Goal: Information Seeking & Learning: Find specific fact

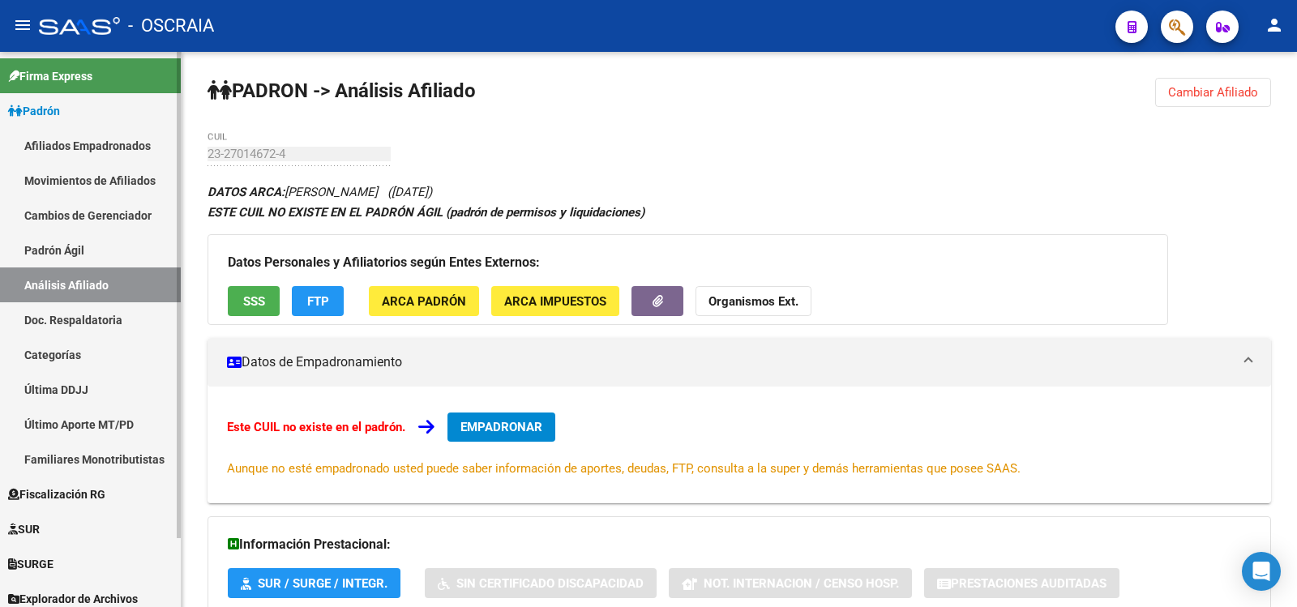
click at [90, 270] on link "Análisis Afiliado" at bounding box center [90, 285] width 181 height 35
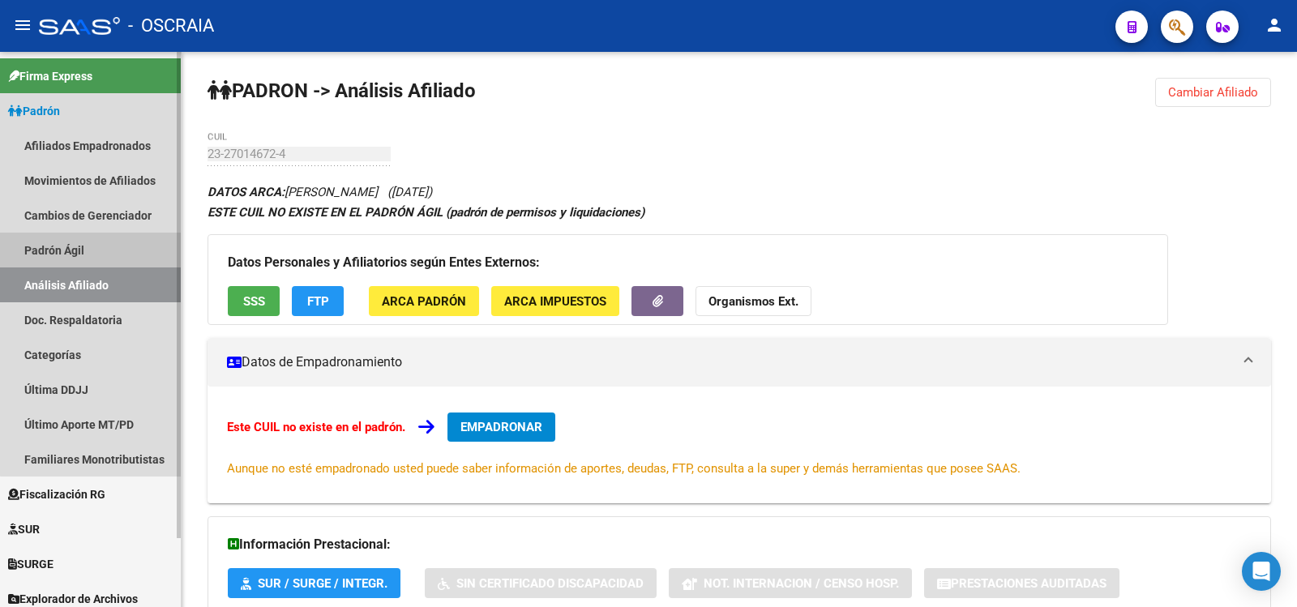
drag, startPoint x: 105, startPoint y: 251, endPoint x: 106, endPoint y: 273, distance: 22.8
click at [106, 252] on link "Padrón Ágil" at bounding box center [90, 250] width 181 height 35
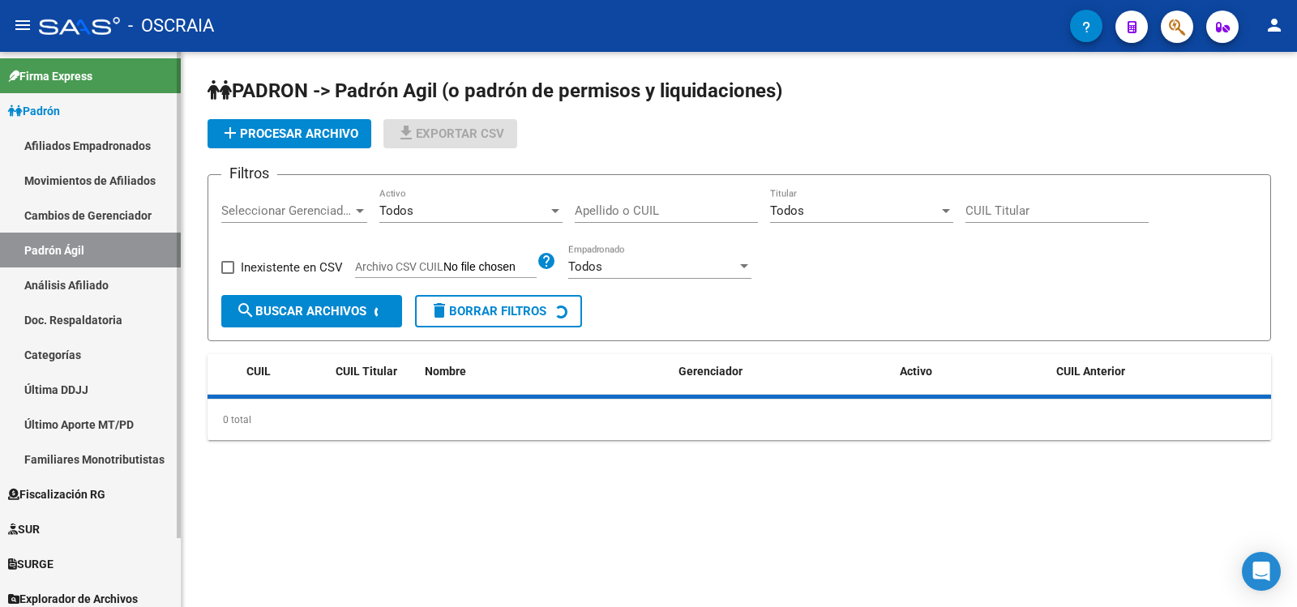
click at [106, 276] on link "Análisis Afiliado" at bounding box center [90, 285] width 181 height 35
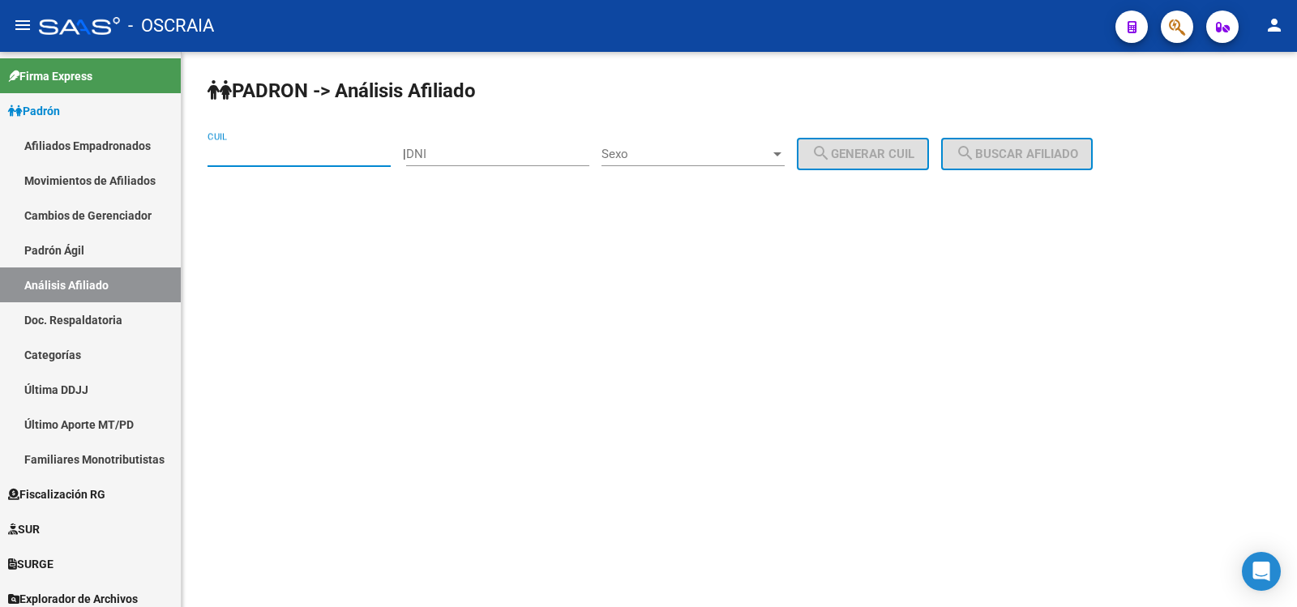
click at [276, 156] on input "CUIL" at bounding box center [299, 154] width 183 height 15
paste input "27-27069635-5"
type input "27-27069635-5"
click at [1031, 160] on span "search Buscar afiliado" at bounding box center [1017, 154] width 122 height 15
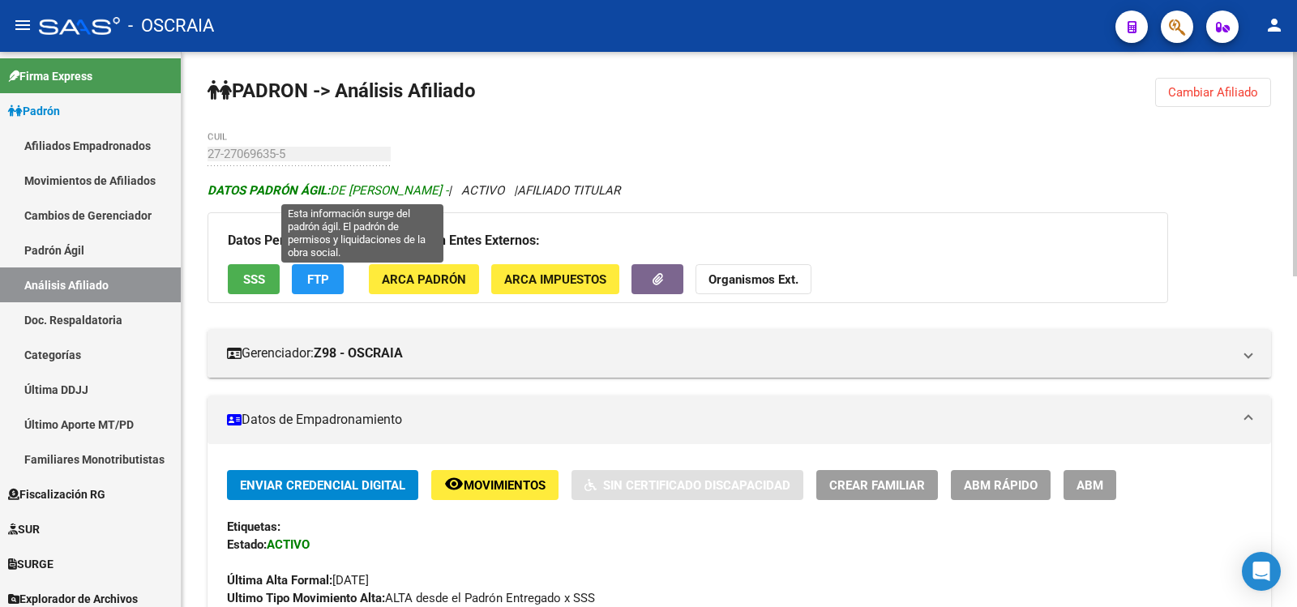
drag, startPoint x: 489, startPoint y: 188, endPoint x: 336, endPoint y: 189, distance: 153.3
click at [336, 189] on span "DATOS PADRÓN ÁGIL: DE [PERSON_NAME] -" at bounding box center [328, 190] width 241 height 15
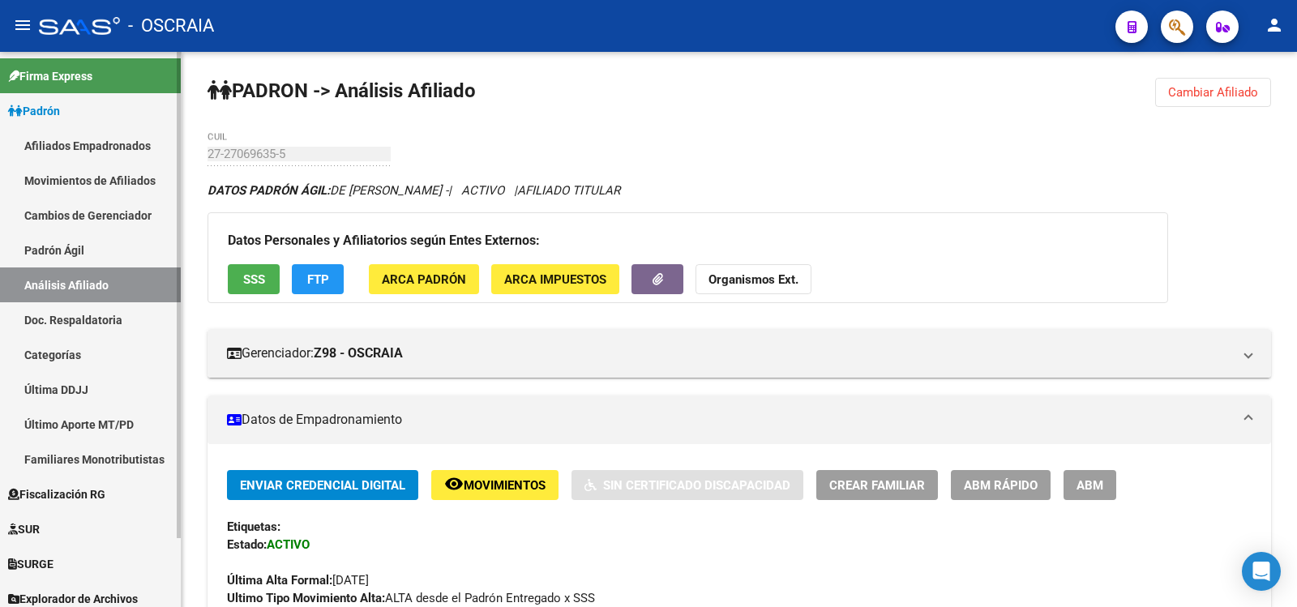
click at [121, 259] on link "Padrón Ágil" at bounding box center [90, 250] width 181 height 35
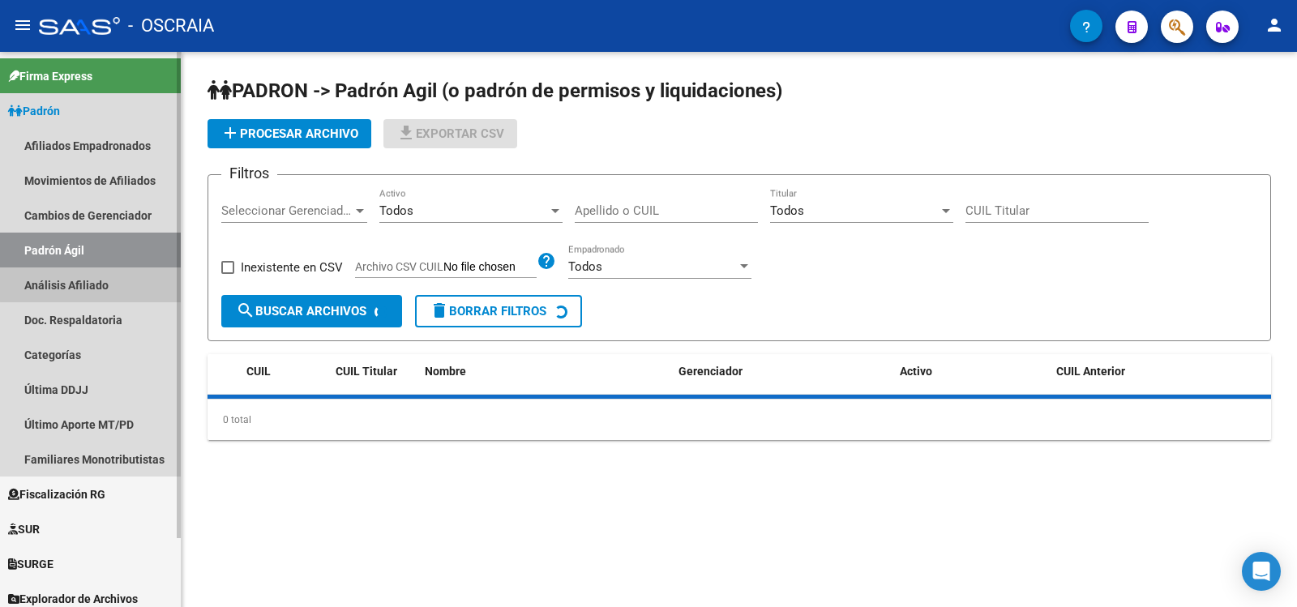
click at [118, 275] on link "Análisis Afiliado" at bounding box center [90, 285] width 181 height 35
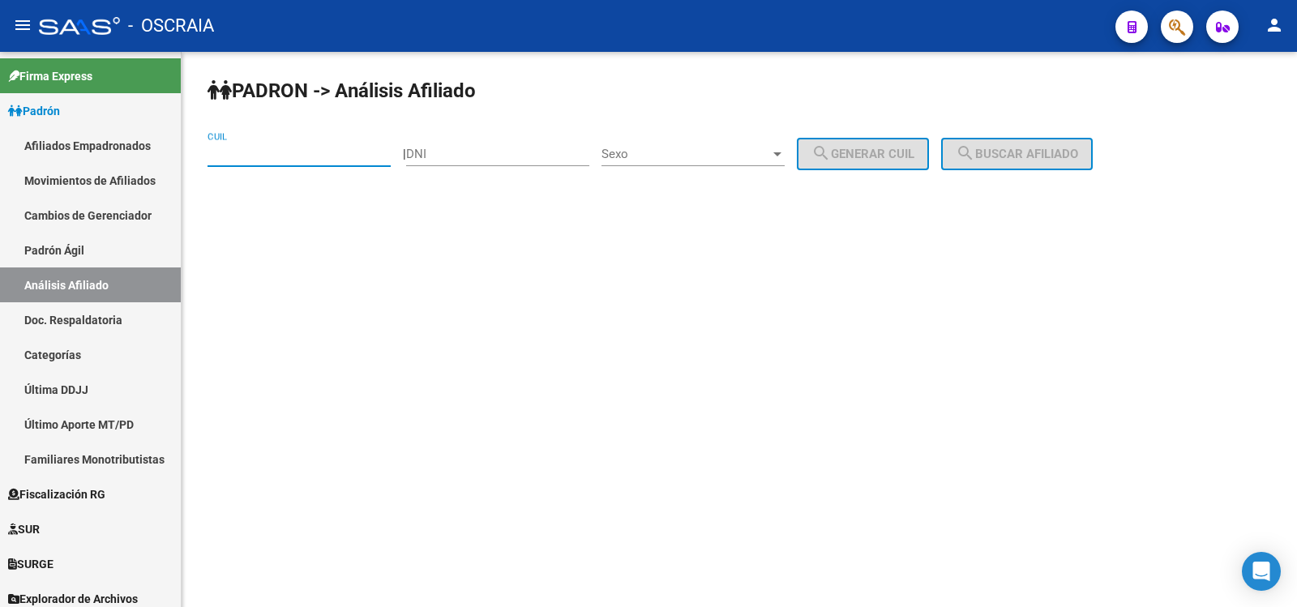
click at [336, 160] on input "CUIL" at bounding box center [299, 154] width 183 height 15
paste input "20-16961040-2"
type input "20-16961040-2"
click at [1078, 153] on span "search Buscar afiliado" at bounding box center [1017, 154] width 122 height 15
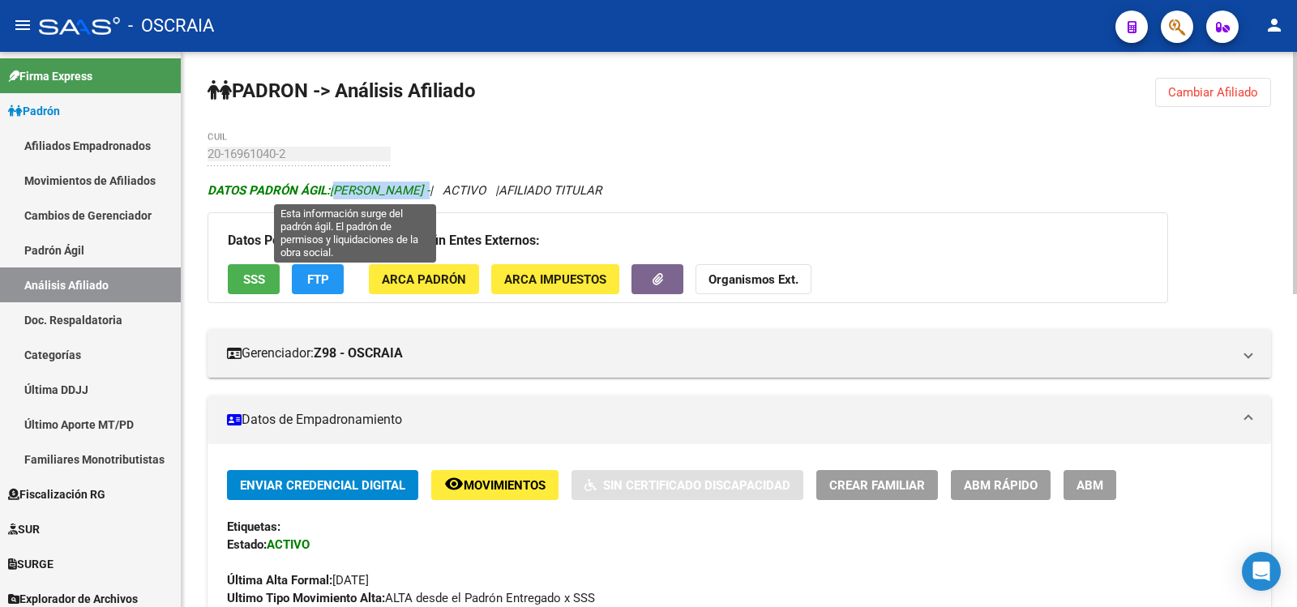
copy span "[PERSON_NAME]"
drag, startPoint x: 491, startPoint y: 187, endPoint x: 336, endPoint y: 188, distance: 154.9
click at [336, 188] on span "DATOS PADRÓN ÁGIL: [PERSON_NAME] -" at bounding box center [319, 190] width 222 height 15
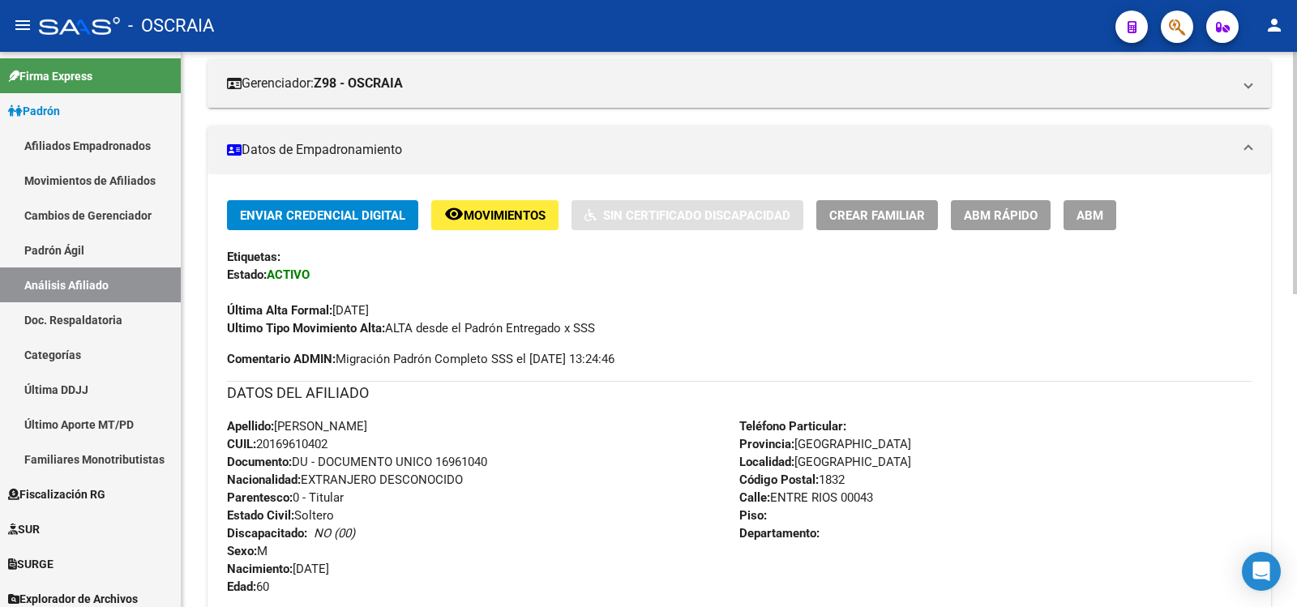
scroll to position [718, 0]
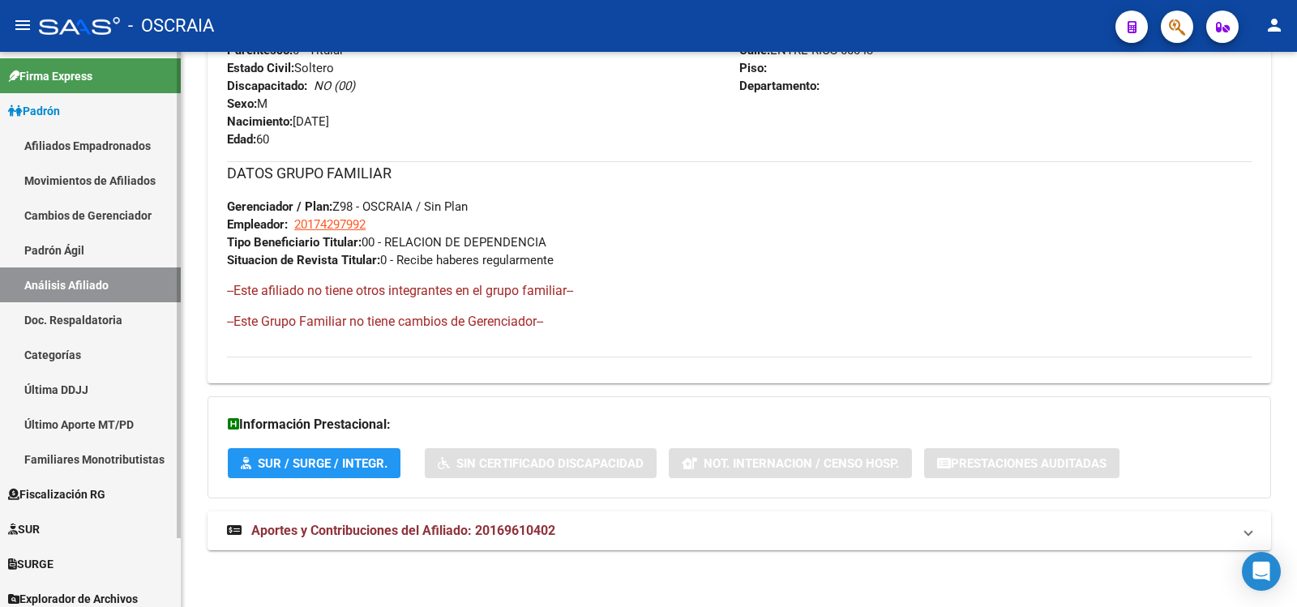
click at [137, 254] on link "Padrón Ágil" at bounding box center [90, 250] width 181 height 35
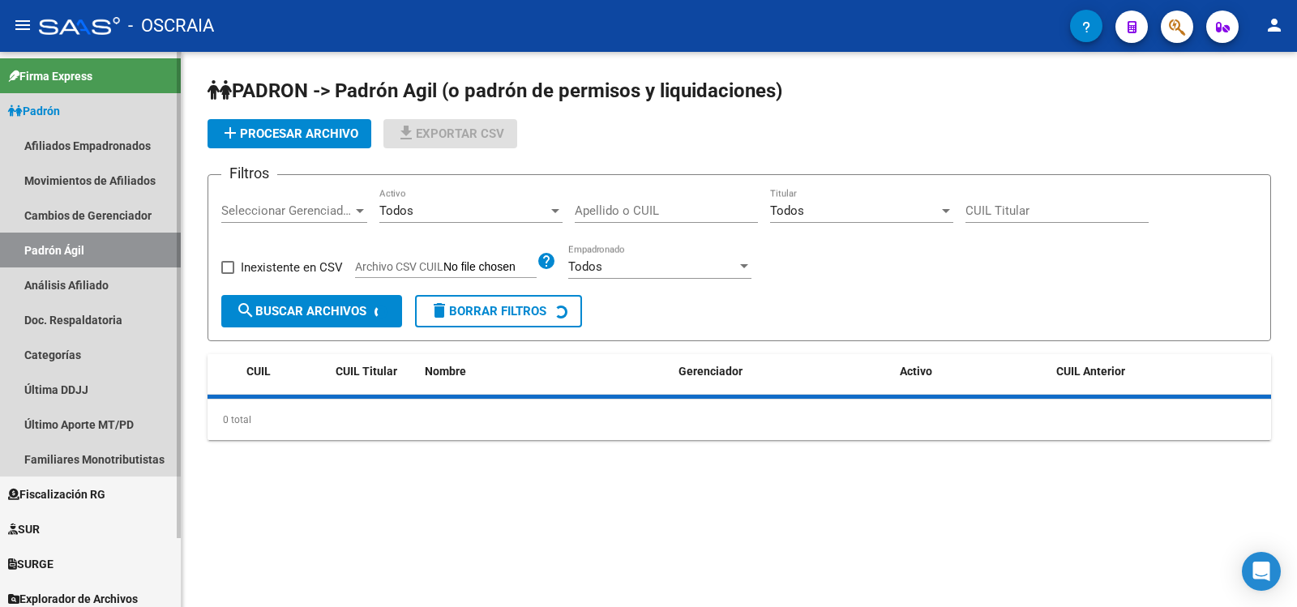
click at [122, 283] on link "Análisis Afiliado" at bounding box center [90, 285] width 181 height 35
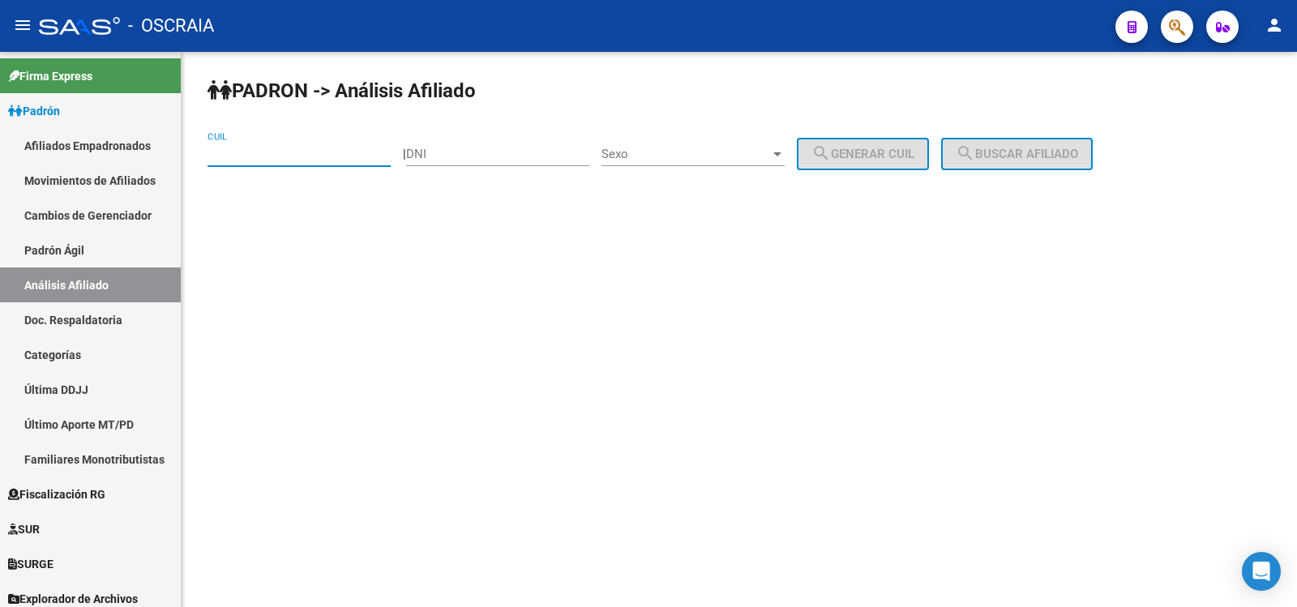
click at [296, 147] on input "CUIL" at bounding box center [299, 154] width 183 height 15
paste input "27-20210980-8"
type input "27-20210980-8"
drag, startPoint x: 1011, startPoint y: 157, endPoint x: 1002, endPoint y: 157, distance: 8.9
click at [1010, 157] on span "search Buscar afiliado" at bounding box center [1017, 154] width 122 height 15
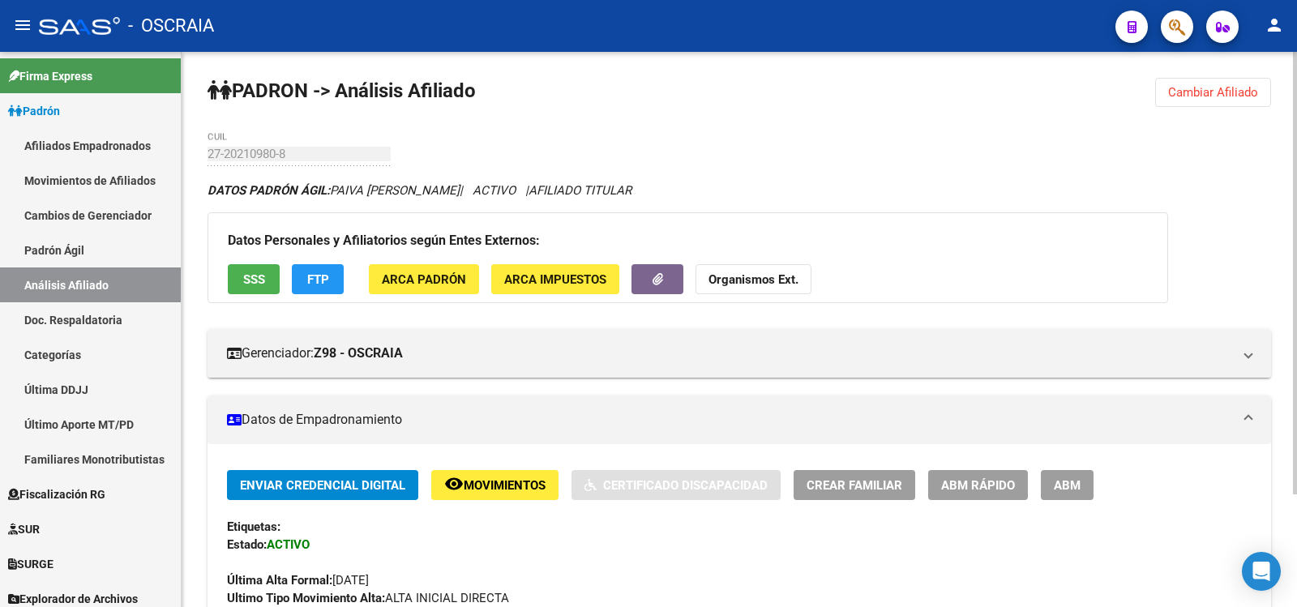
scroll to position [142, 0]
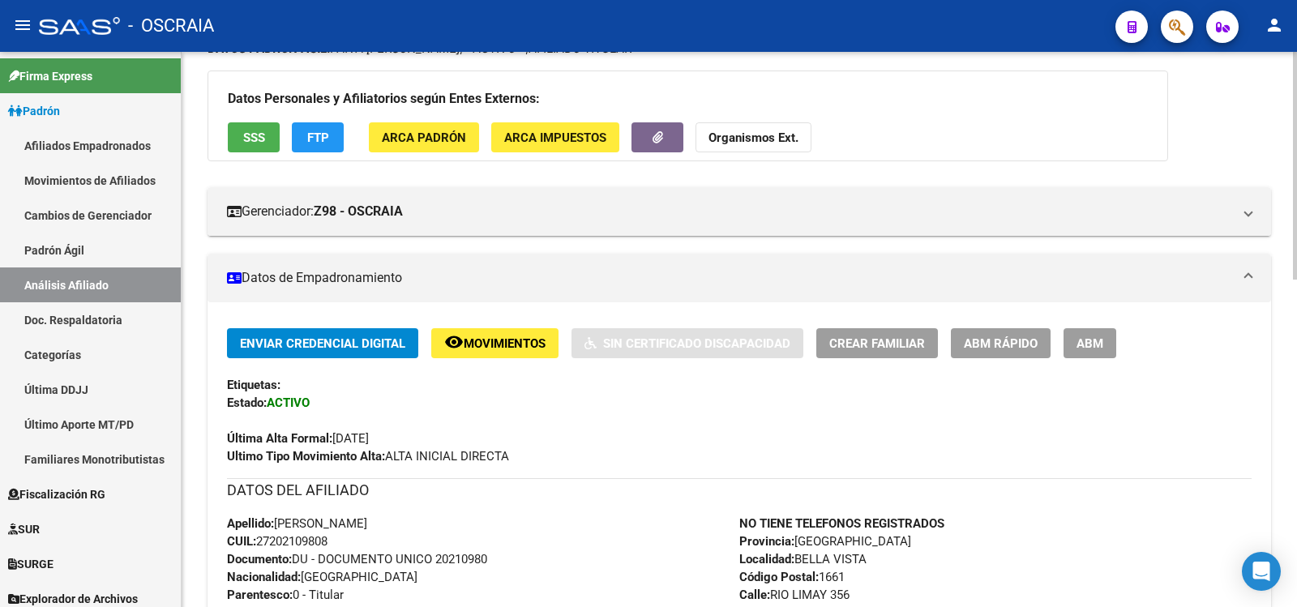
copy span "[PERSON_NAME]"
drag, startPoint x: 417, startPoint y: 520, endPoint x: 279, endPoint y: 518, distance: 137.9
click at [279, 518] on div "Apellido: [PERSON_NAME] CUIL: 27202109808 Documento: DU - DOCUMENTO UNICO 20210…" at bounding box center [483, 613] width 512 height 196
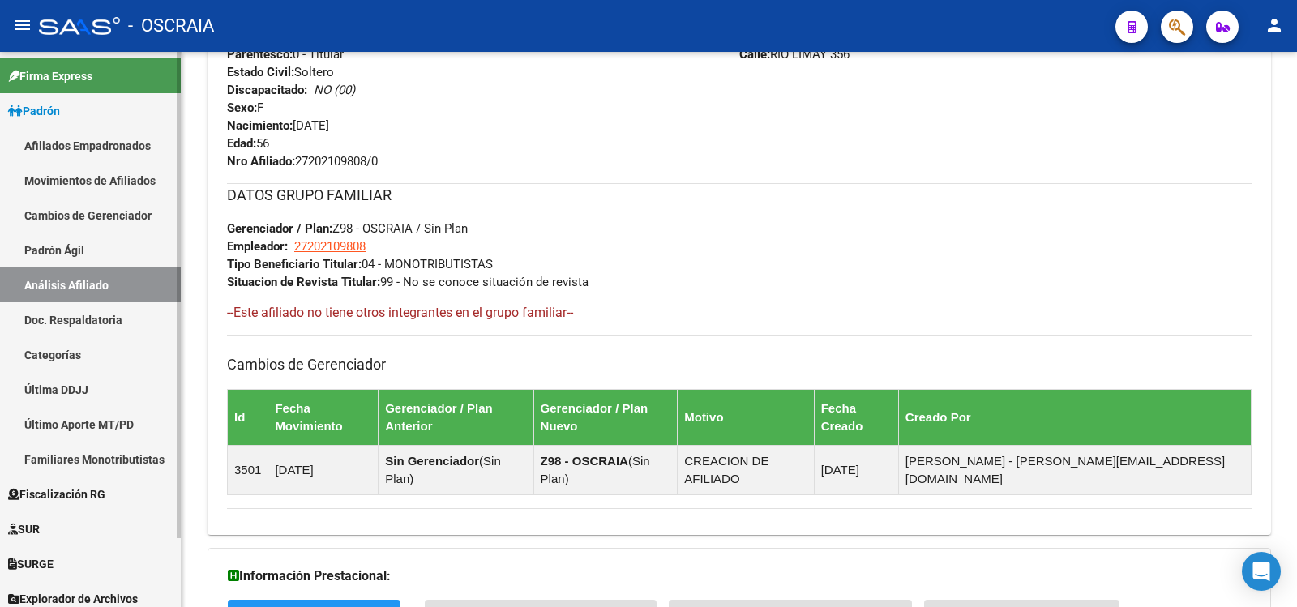
click at [120, 256] on link "Padrón Ágil" at bounding box center [90, 250] width 181 height 35
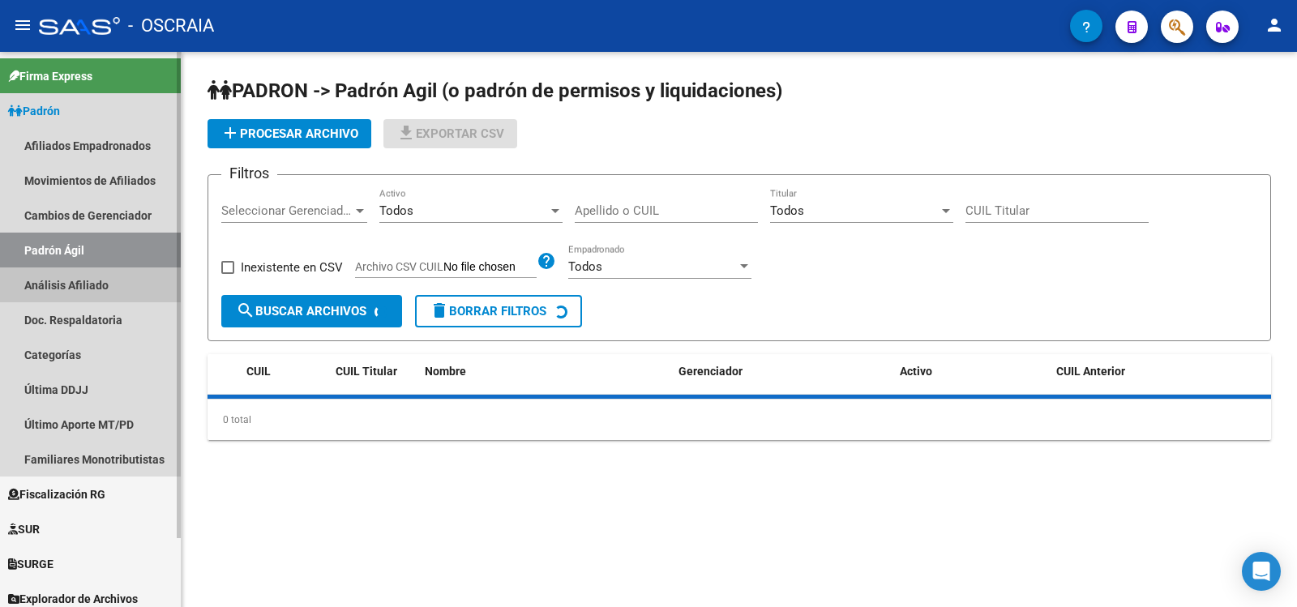
click at [129, 287] on link "Análisis Afiliado" at bounding box center [90, 285] width 181 height 35
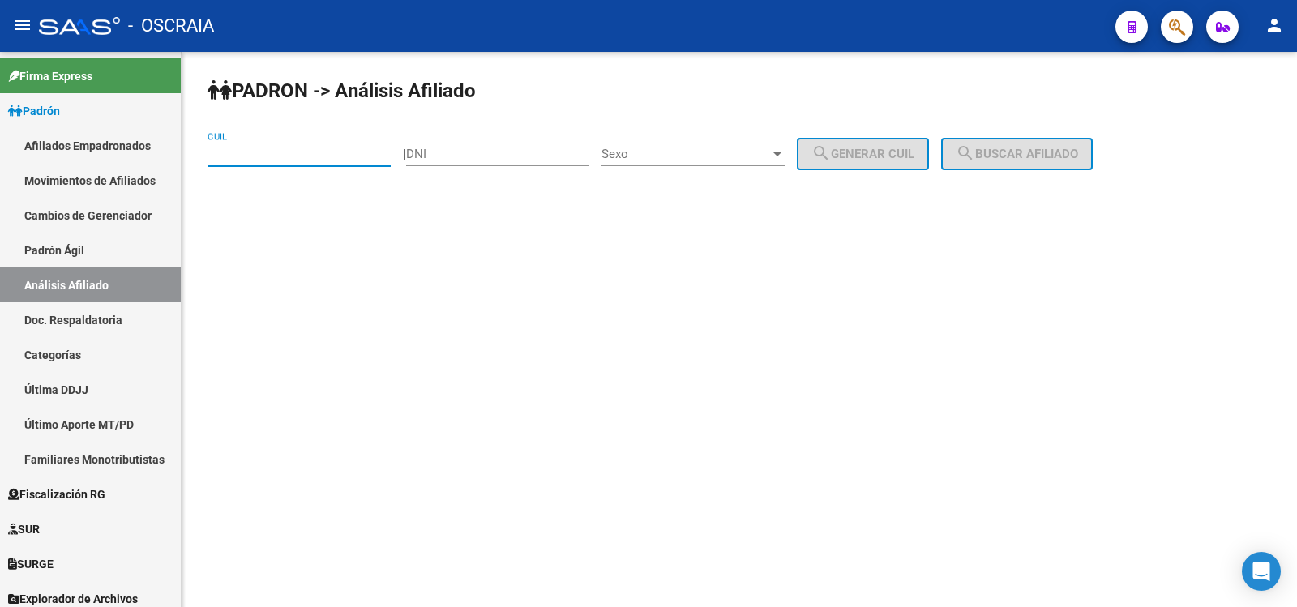
click at [283, 152] on input "CUIL" at bounding box center [299, 154] width 183 height 15
paste input "27-95904988-8"
type input "27-95904988-8"
click at [1069, 159] on span "search Buscar afiliado" at bounding box center [1017, 154] width 122 height 15
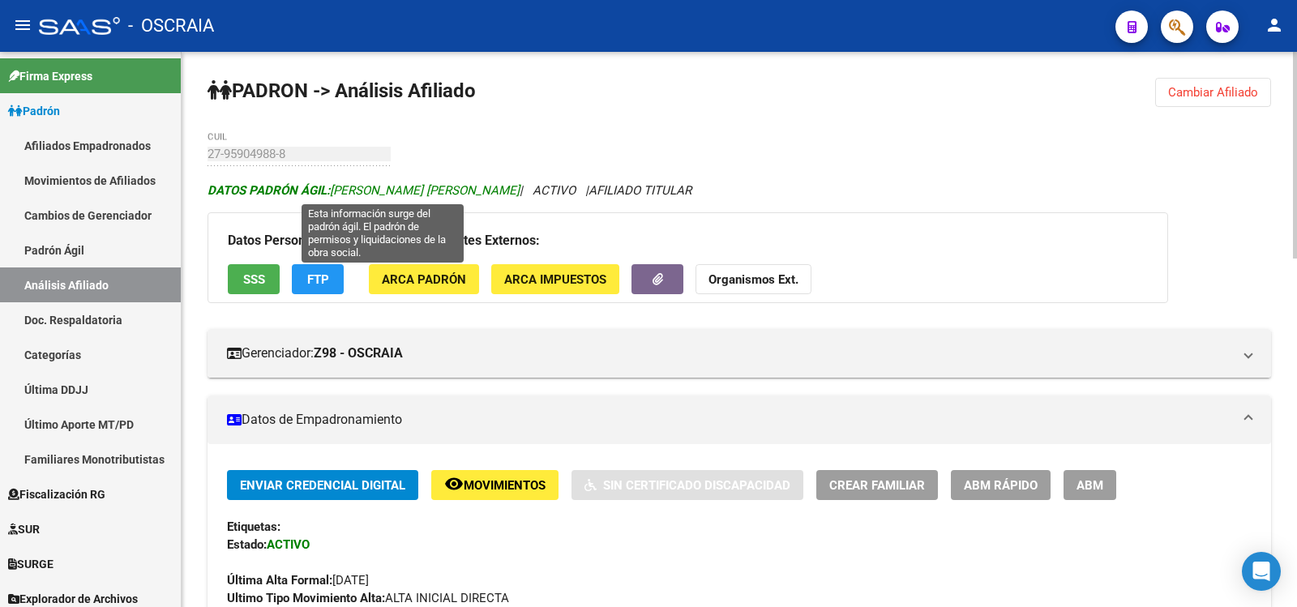
copy span "[PERSON_NAME] [PERSON_NAME]"
drag, startPoint x: 555, startPoint y: 193, endPoint x: 333, endPoint y: 193, distance: 221.4
click at [333, 193] on span "DATOS PADRÓN ÁGIL: [PERSON_NAME] [PERSON_NAME]" at bounding box center [364, 190] width 312 height 15
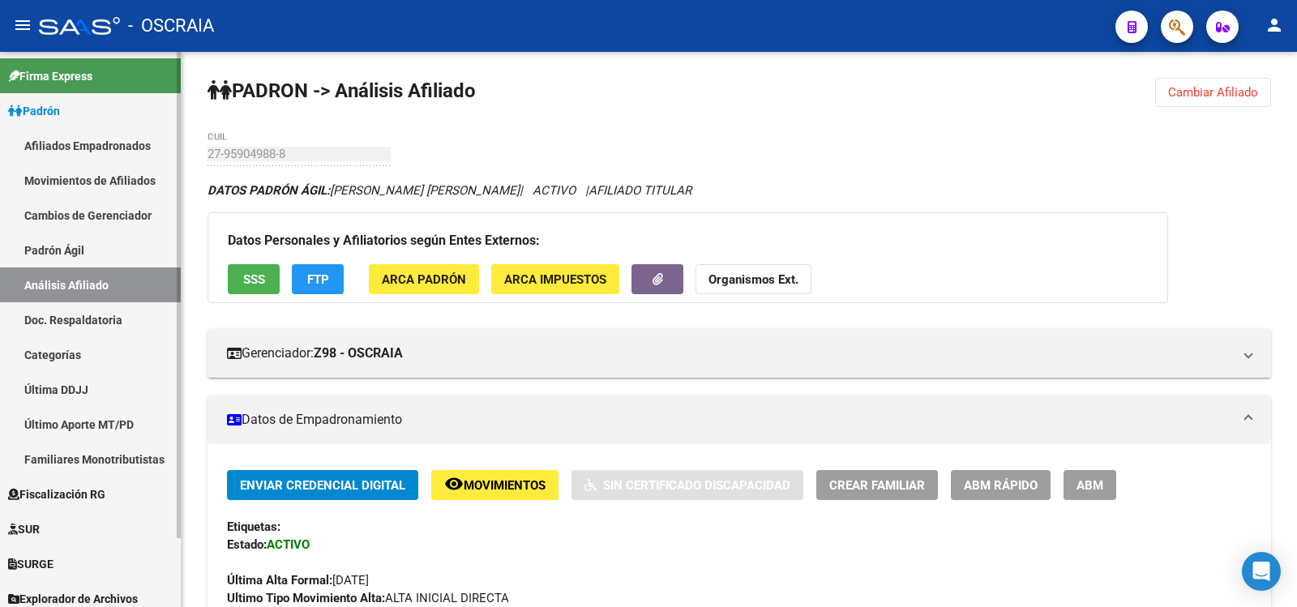
click at [71, 262] on link "Padrón Ágil" at bounding box center [90, 250] width 181 height 35
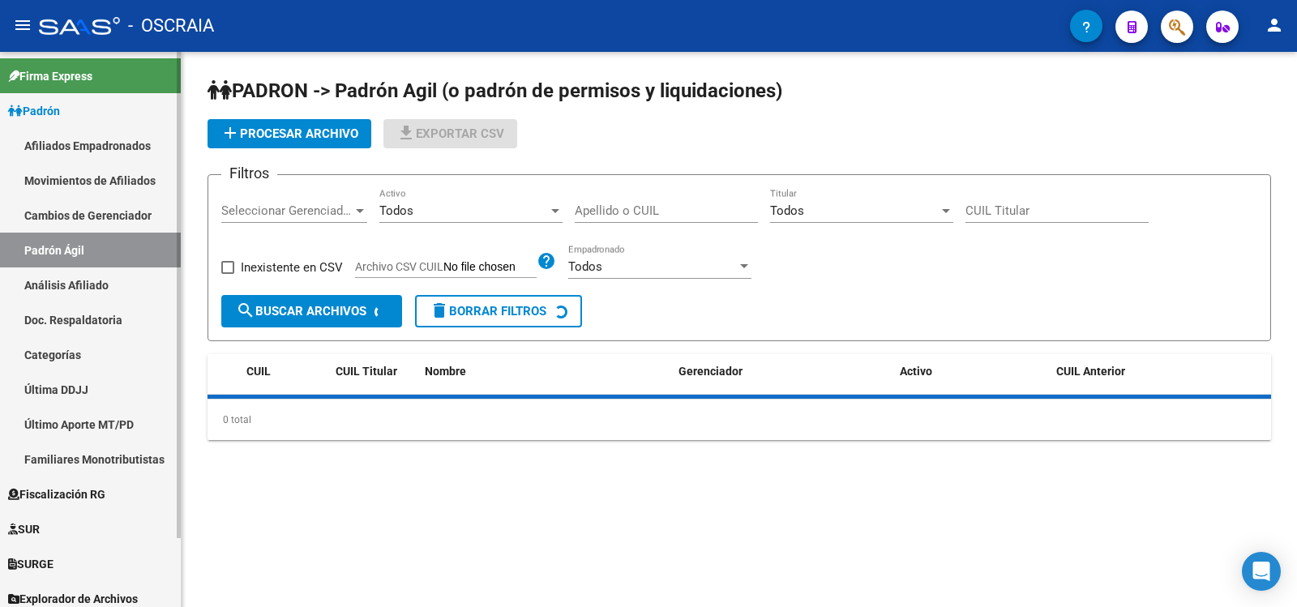
click at [77, 277] on link "Análisis Afiliado" at bounding box center [90, 285] width 181 height 35
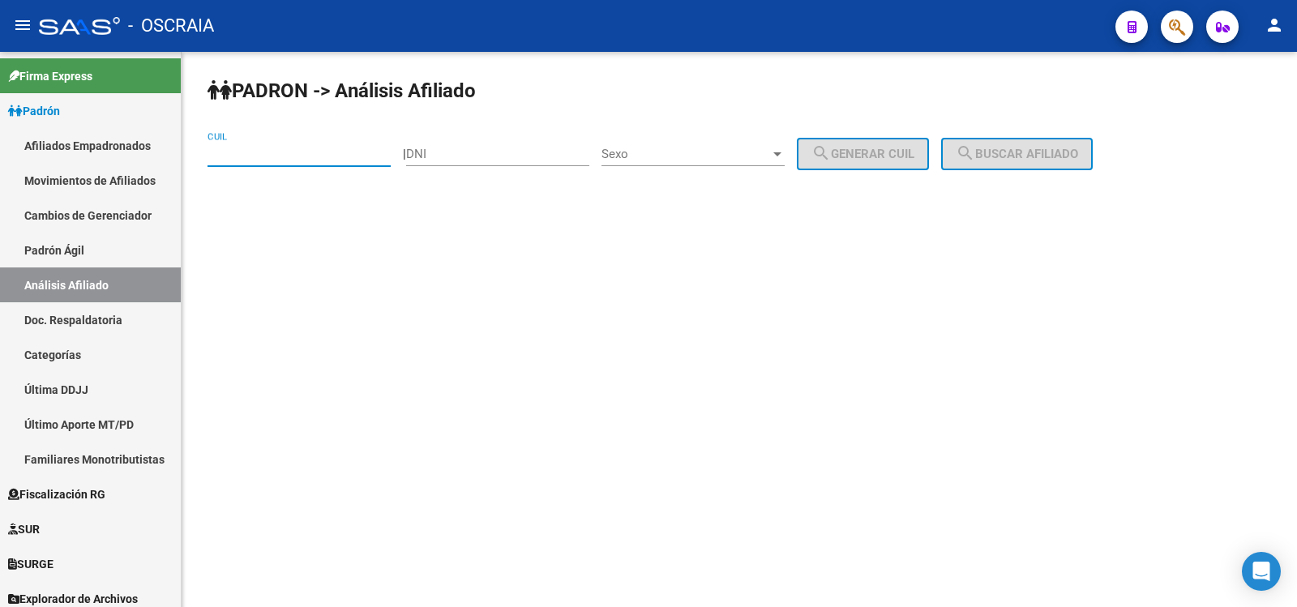
click at [280, 157] on input "CUIL" at bounding box center [299, 154] width 183 height 15
paste input "20-43389379-5"
type input "20-43389379-5"
click at [1048, 159] on span "search Buscar afiliado" at bounding box center [1017, 154] width 122 height 15
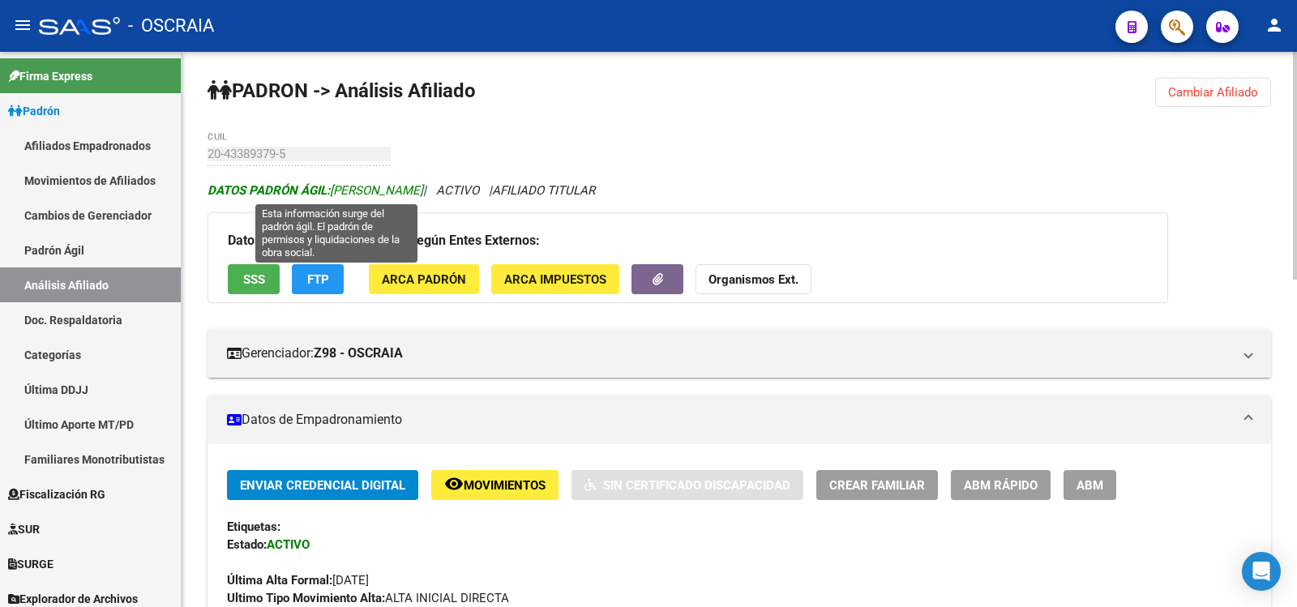
copy span "[PERSON_NAME]"
drag, startPoint x: 462, startPoint y: 186, endPoint x: 333, endPoint y: 188, distance: 128.9
click at [333, 188] on span "DATOS [PERSON_NAME]: [PERSON_NAME]" at bounding box center [316, 190] width 216 height 15
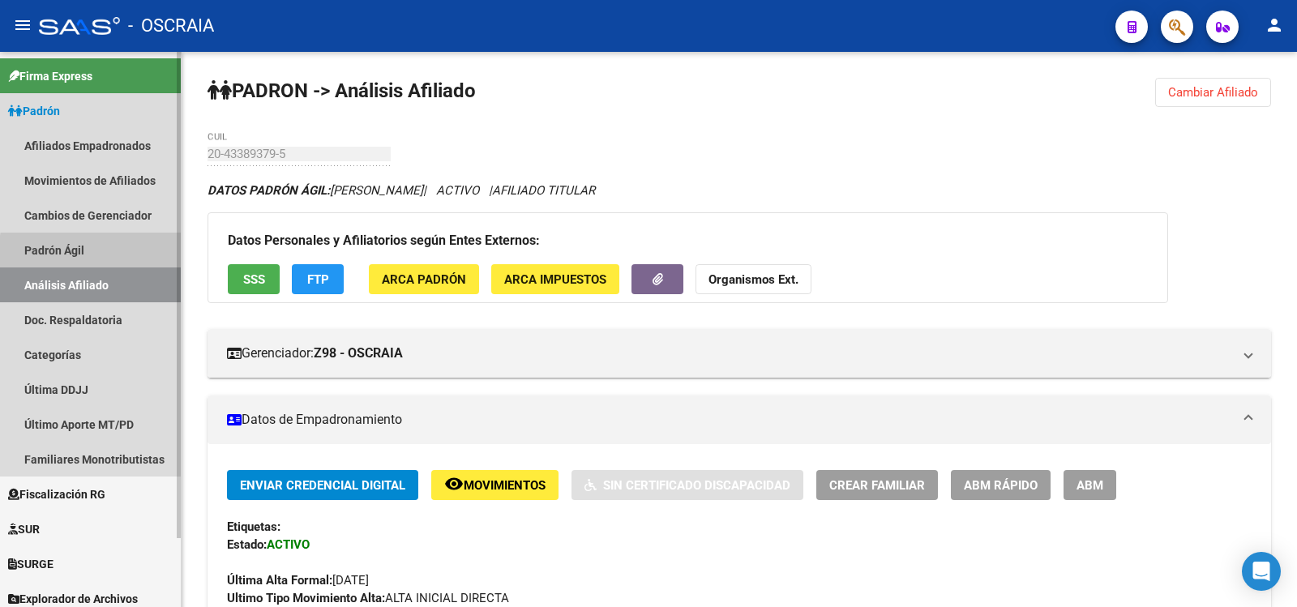
click at [132, 255] on link "Padrón Ágil" at bounding box center [90, 250] width 181 height 35
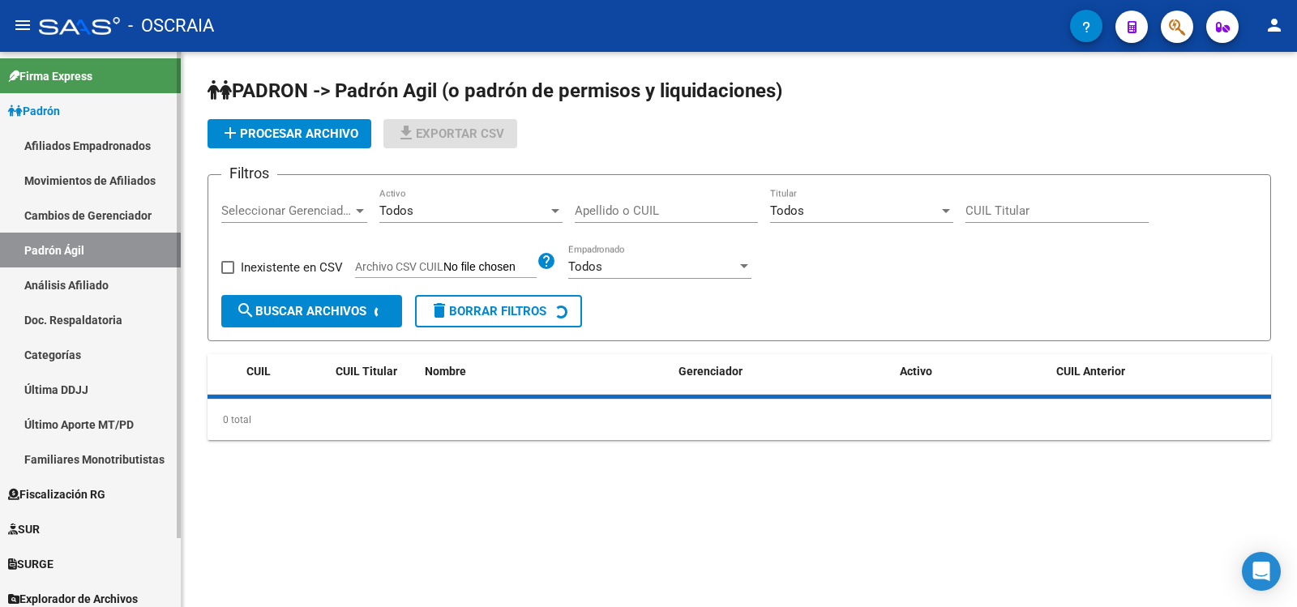
click at [135, 281] on link "Análisis Afiliado" at bounding box center [90, 285] width 181 height 35
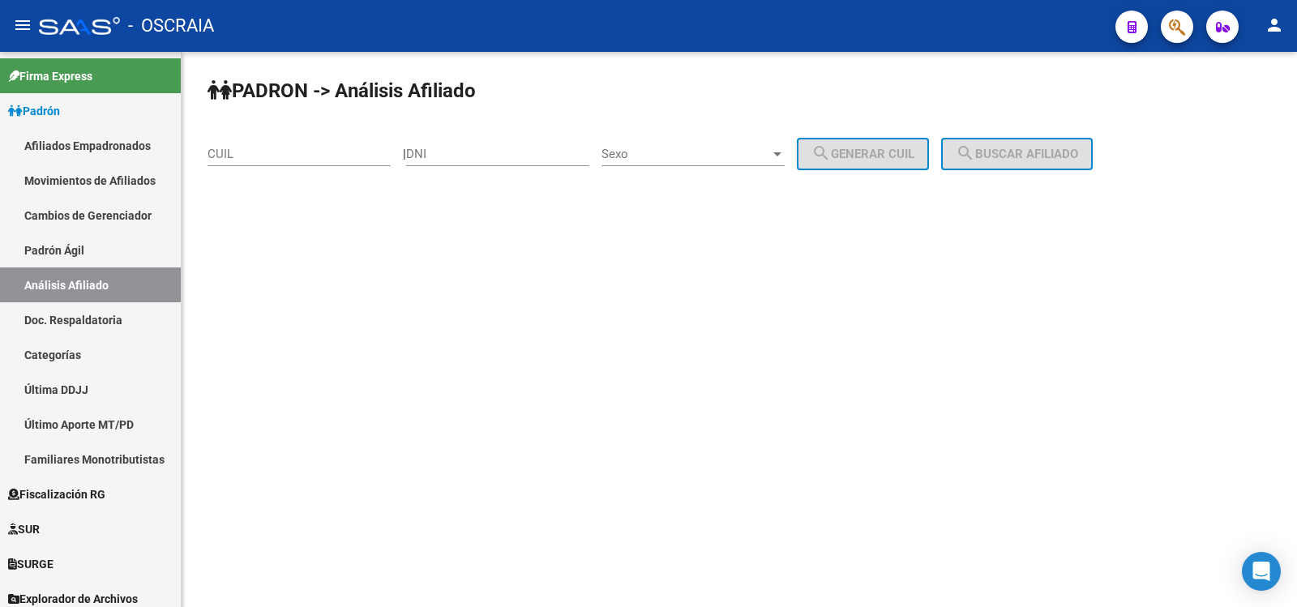
click at [291, 153] on input "CUIL" at bounding box center [299, 154] width 183 height 15
paste input "27-20043156-7"
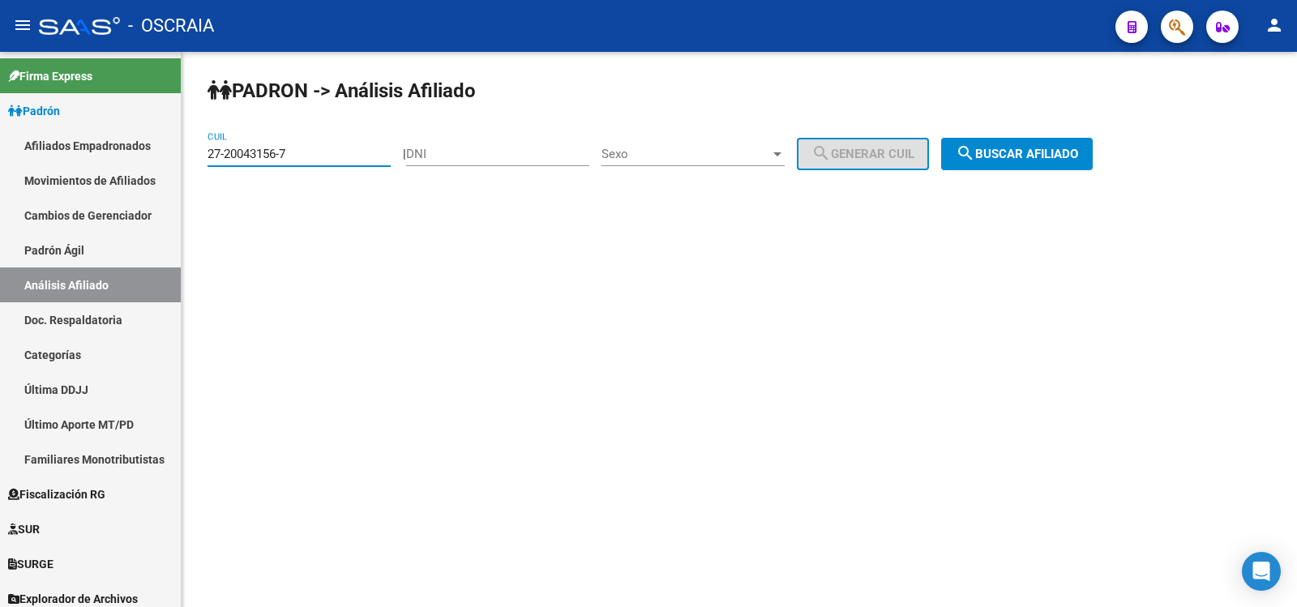
type input "27-20043156-7"
click at [1029, 152] on span "search Buscar afiliado" at bounding box center [1017, 154] width 122 height 15
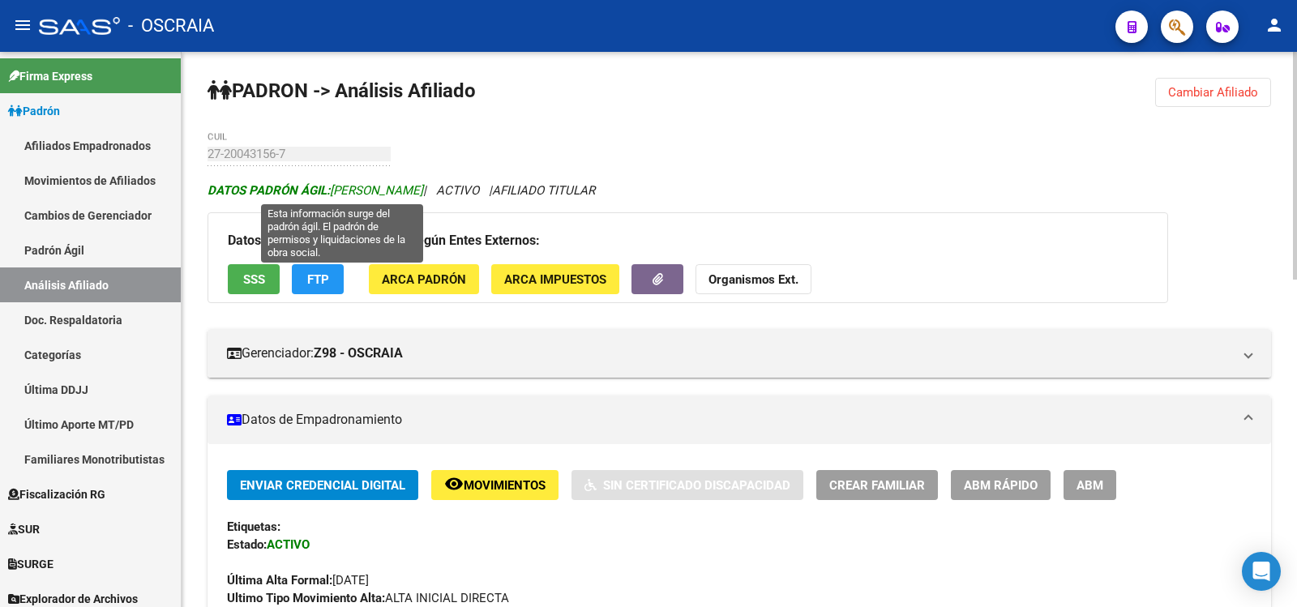
copy span "[PERSON_NAME]"
drag, startPoint x: 476, startPoint y: 190, endPoint x: 335, endPoint y: 183, distance: 141.2
click at [335, 183] on span "DATOS PADRÓN ÁGIL: [PERSON_NAME]" at bounding box center [316, 190] width 216 height 15
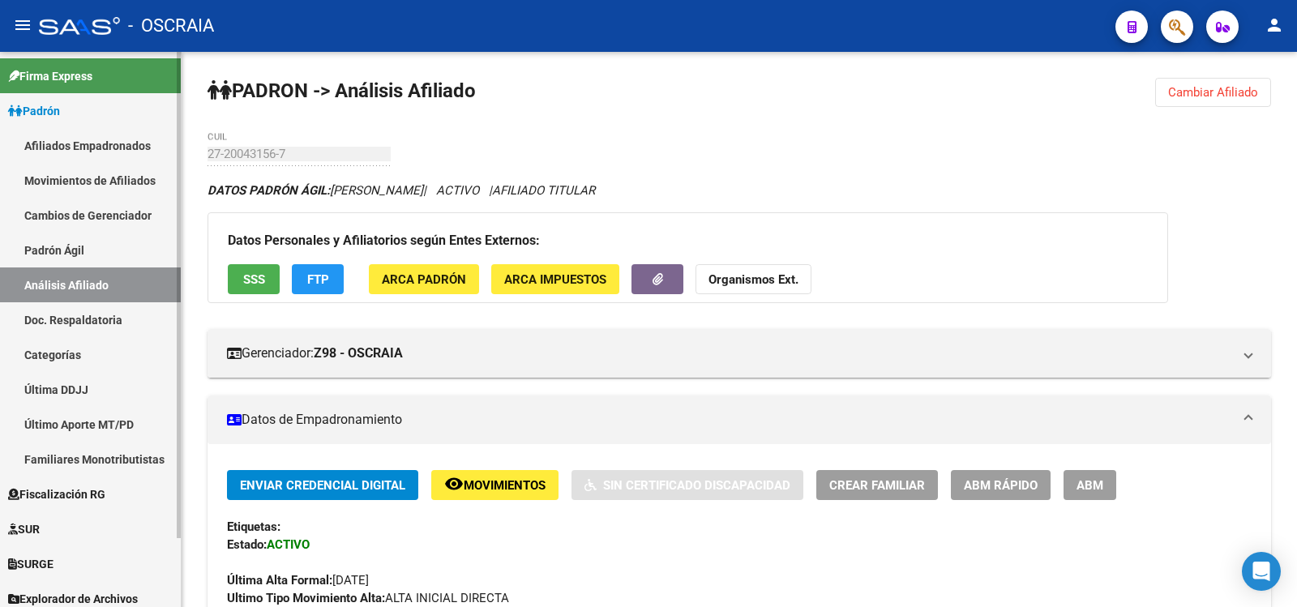
click at [54, 264] on link "Padrón Ágil" at bounding box center [90, 250] width 181 height 35
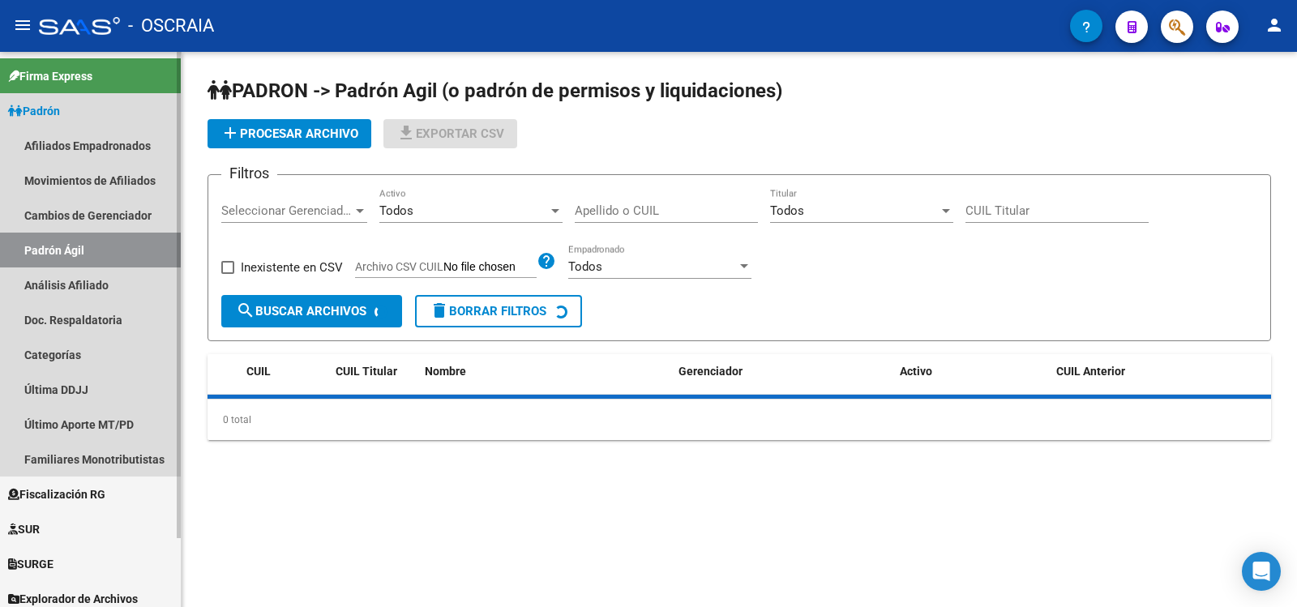
click at [57, 277] on link "Análisis Afiliado" at bounding box center [90, 285] width 181 height 35
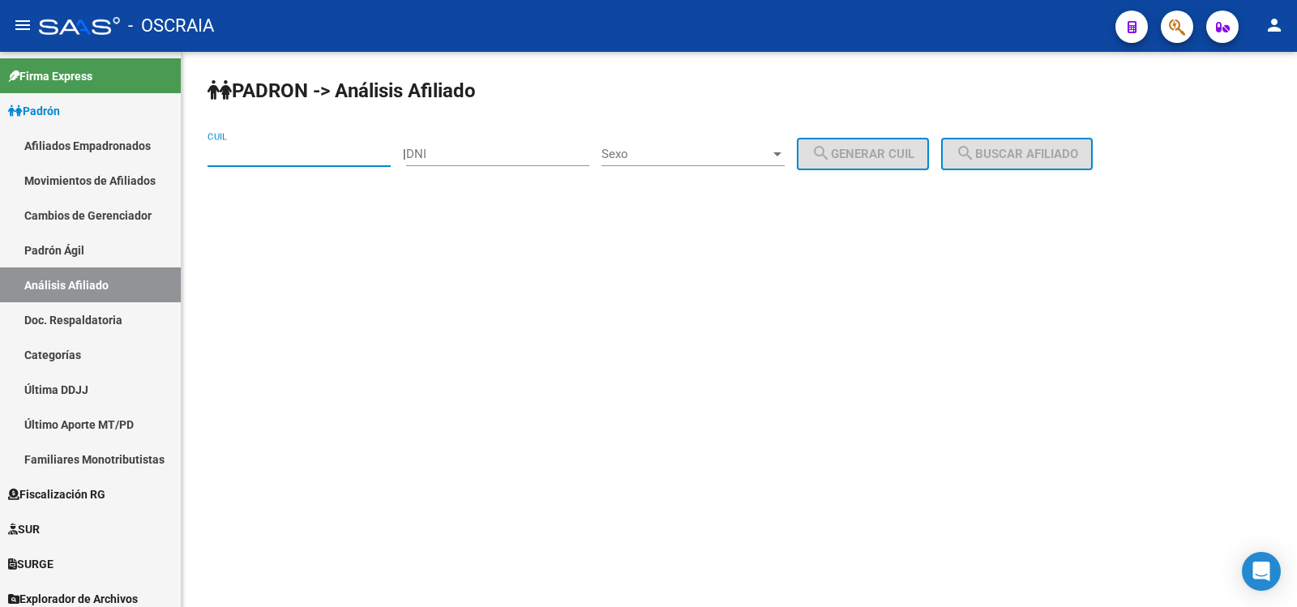
click at [306, 152] on input "CUIL" at bounding box center [299, 154] width 183 height 15
paste input "20-43389379-5"
type input "20-43389379-5"
click at [1026, 152] on span "search Buscar afiliado" at bounding box center [1017, 154] width 122 height 15
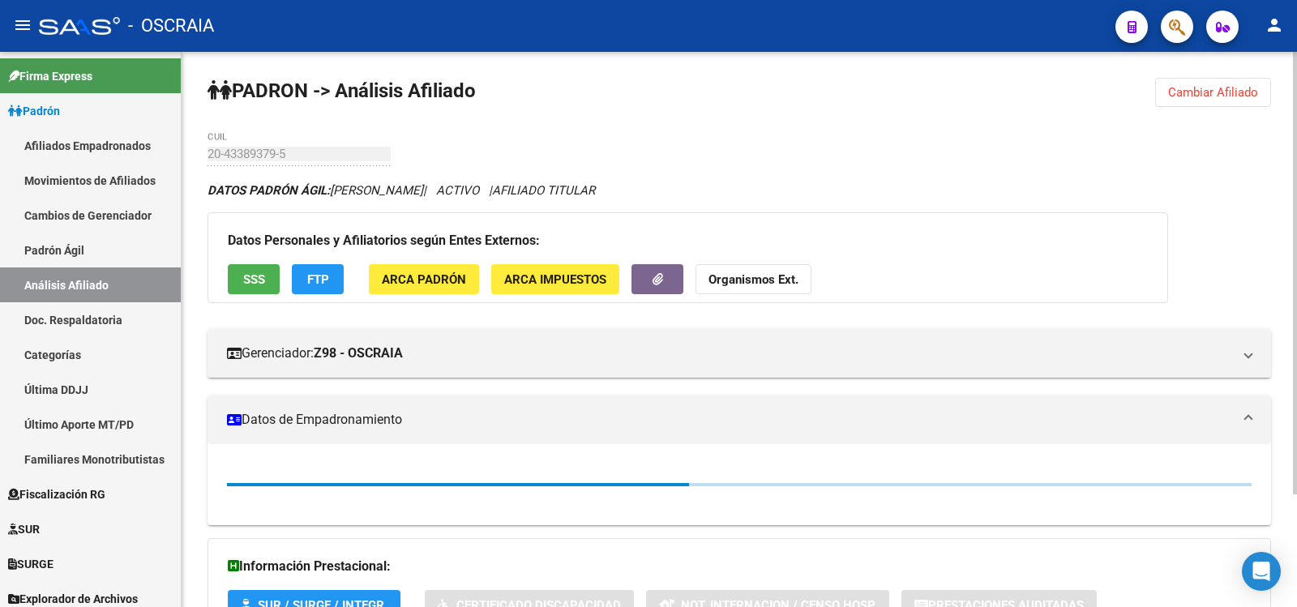
scroll to position [785, 0]
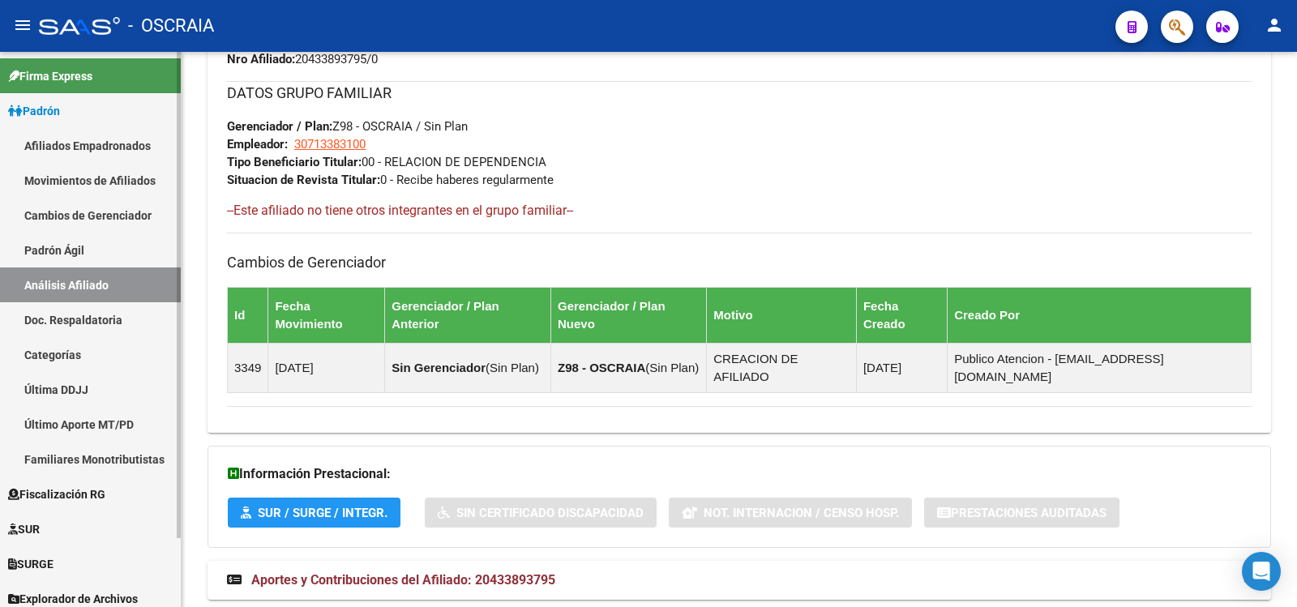
click at [90, 258] on link "Padrón Ágil" at bounding box center [90, 250] width 181 height 35
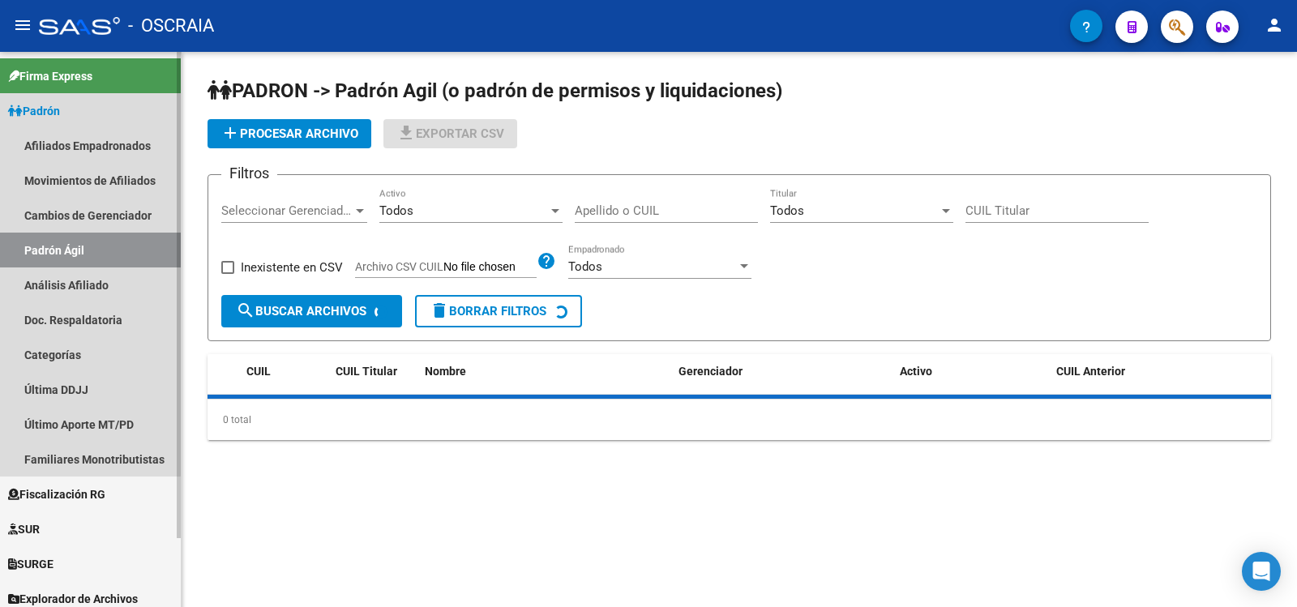
click at [90, 288] on link "Análisis Afiliado" at bounding box center [90, 285] width 181 height 35
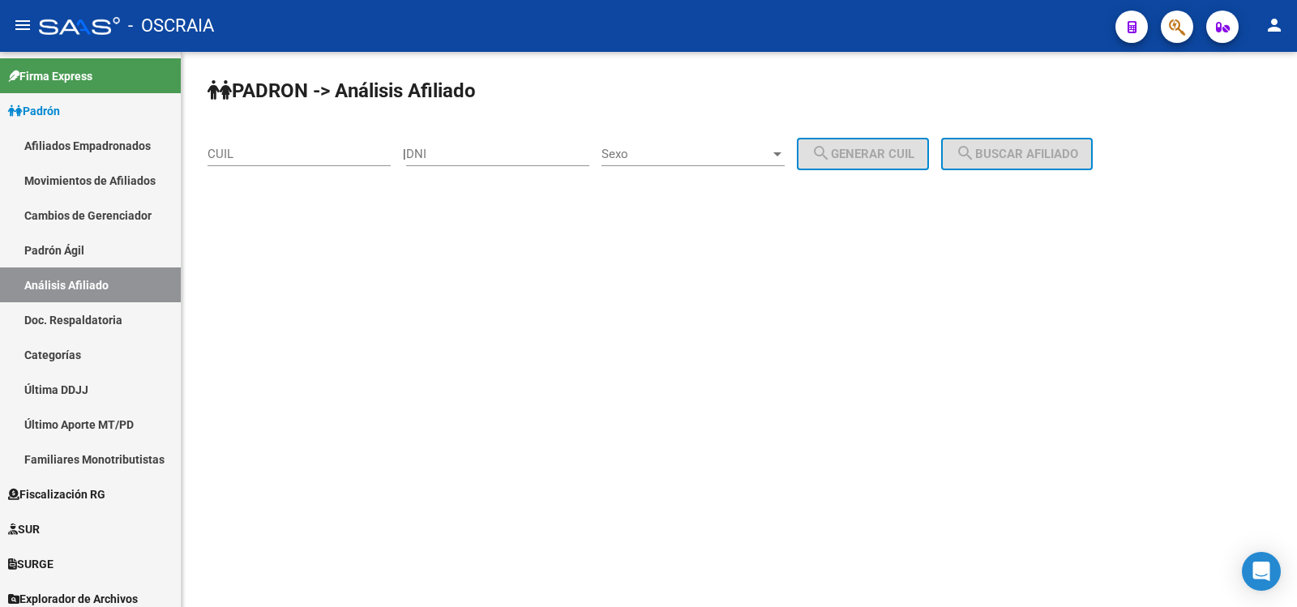
click at [289, 159] on input "CUIL" at bounding box center [299, 154] width 183 height 15
paste input "27-20043156-7"
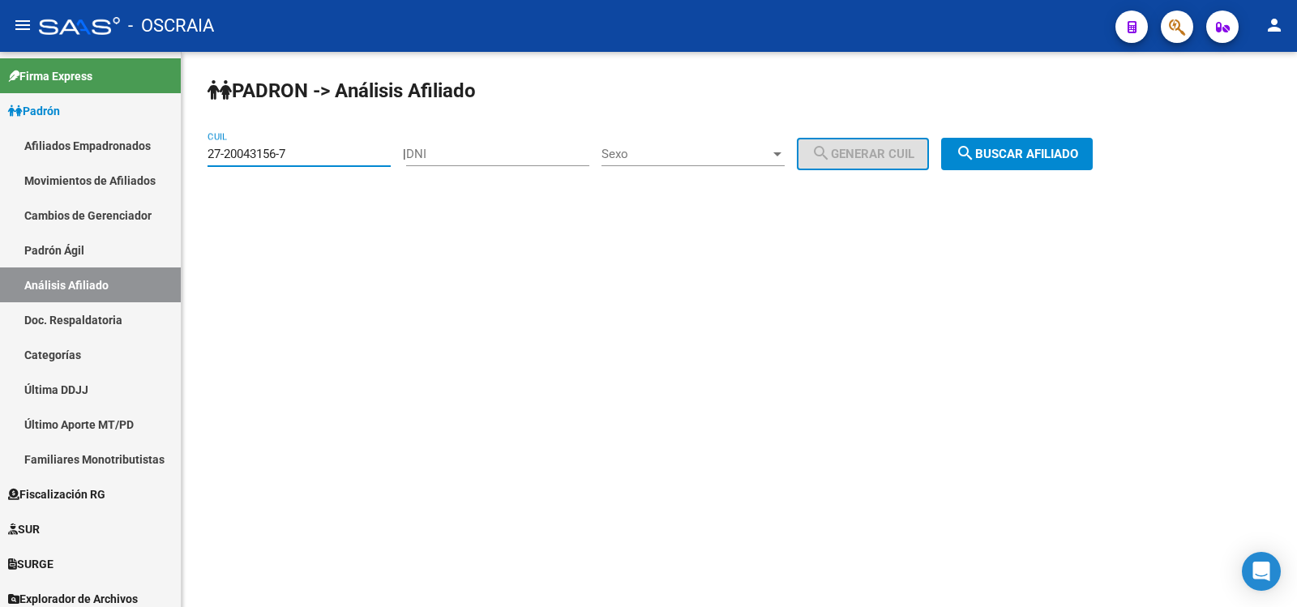
type input "27-20043156-7"
click at [1035, 165] on button "search Buscar afiliado" at bounding box center [1017, 154] width 152 height 32
click at [1035, 165] on div "PADRON -> Análisis Afiliado 27-20043156-7 CUIL | DNI Sexo Sexo search Generar C…" at bounding box center [740, 137] width 1116 height 170
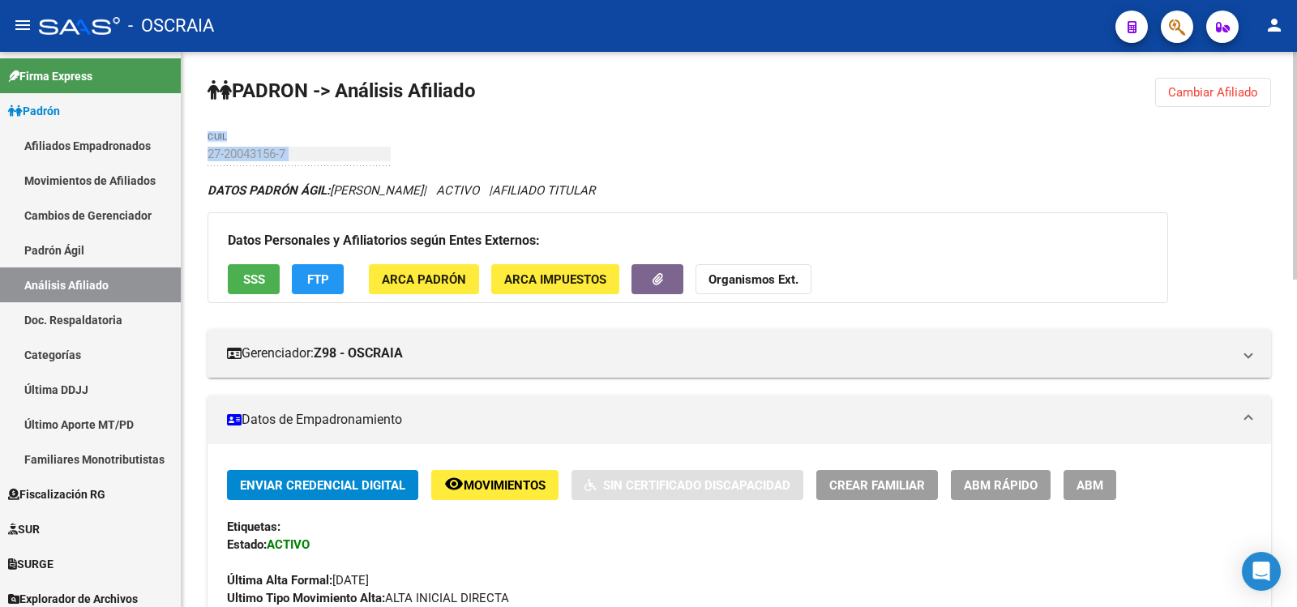
scroll to position [799, 0]
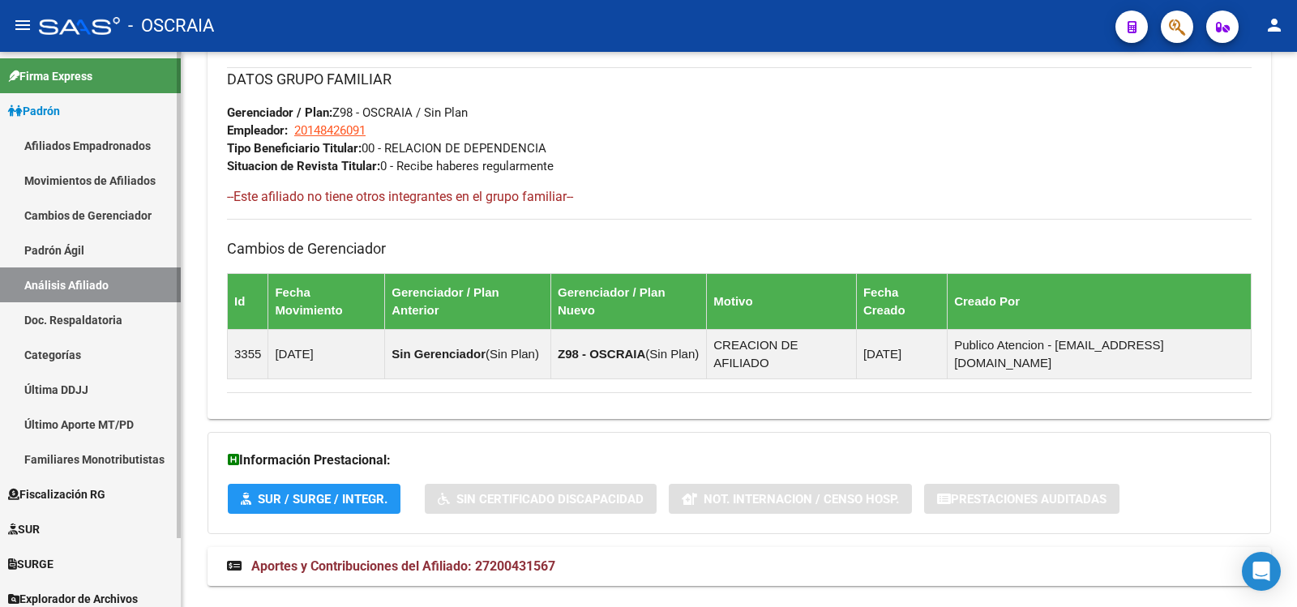
drag, startPoint x: 109, startPoint y: 257, endPoint x: 109, endPoint y: 279, distance: 21.9
click at [109, 256] on link "Padrón Ágil" at bounding box center [90, 250] width 181 height 35
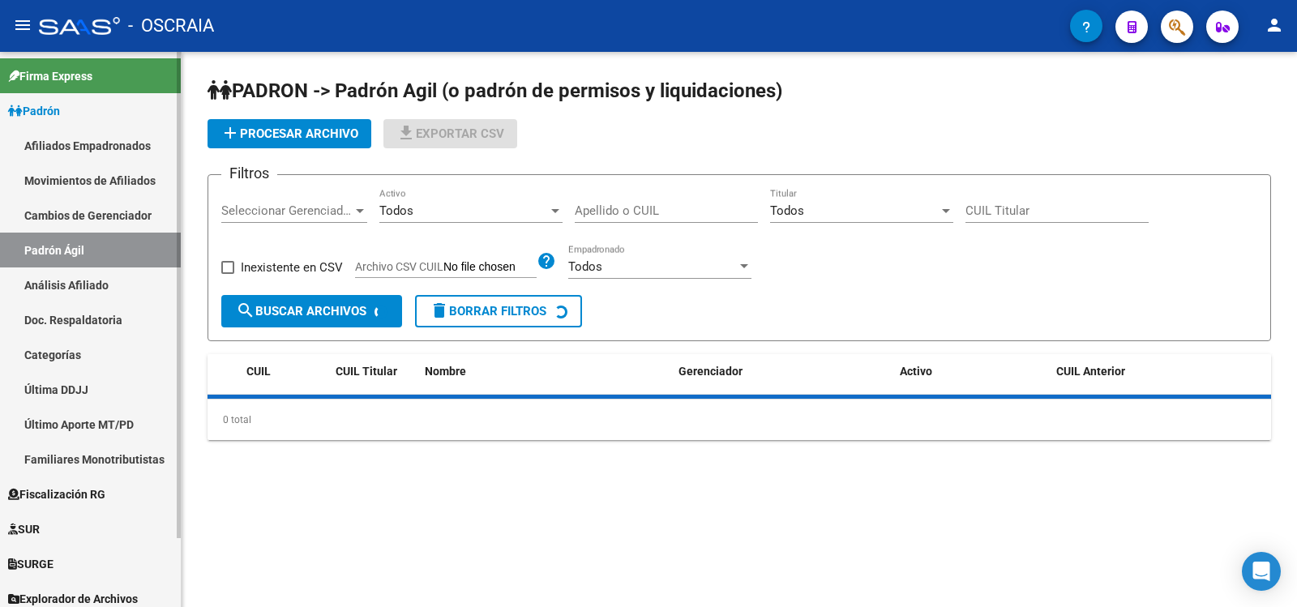
click at [117, 281] on link "Análisis Afiliado" at bounding box center [90, 285] width 181 height 35
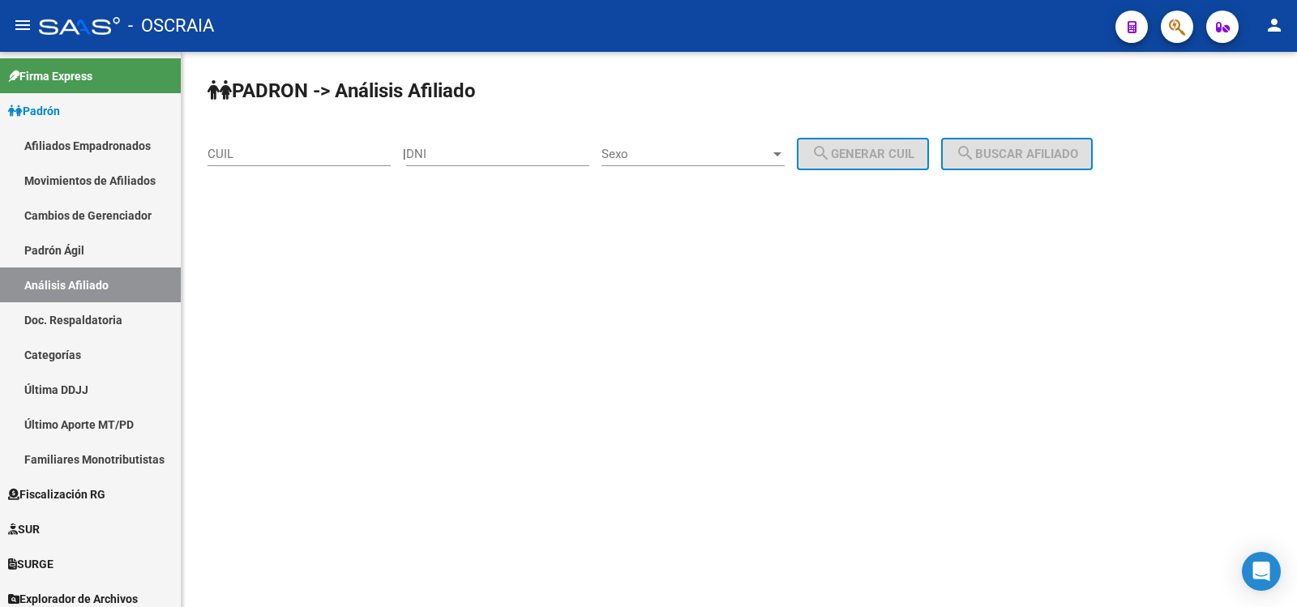
click at [271, 153] on input "CUIL" at bounding box center [299, 154] width 183 height 15
paste input "20-17603280-5"
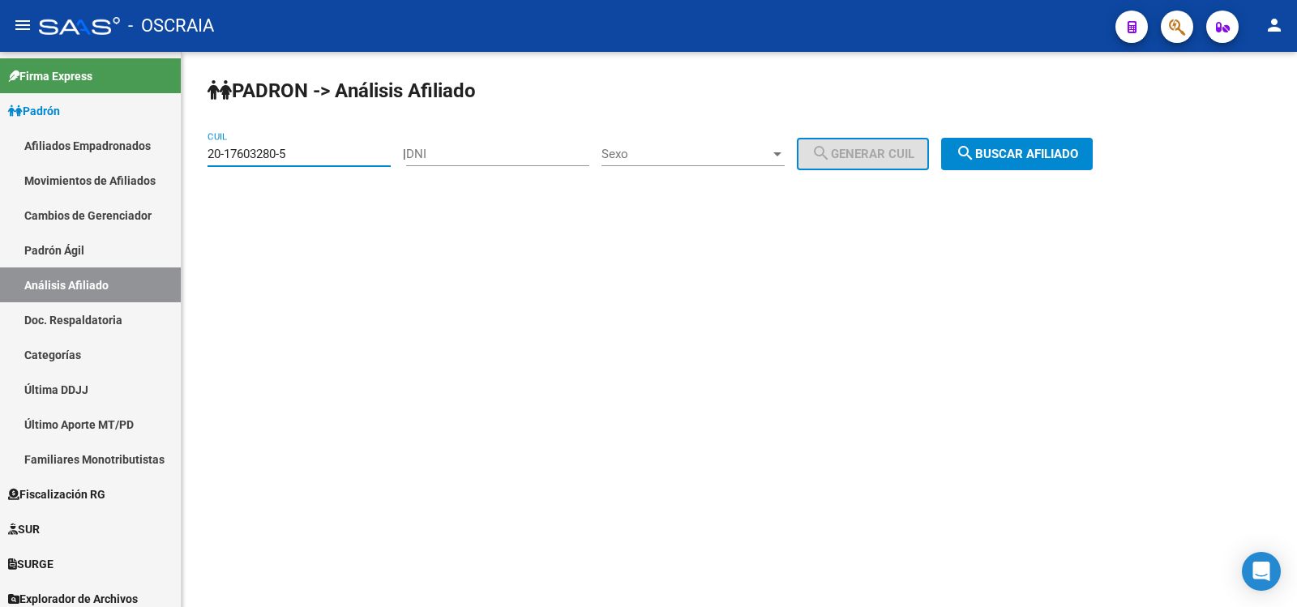
type input "20-17603280-5"
click at [1035, 142] on button "search Buscar afiliado" at bounding box center [1017, 154] width 152 height 32
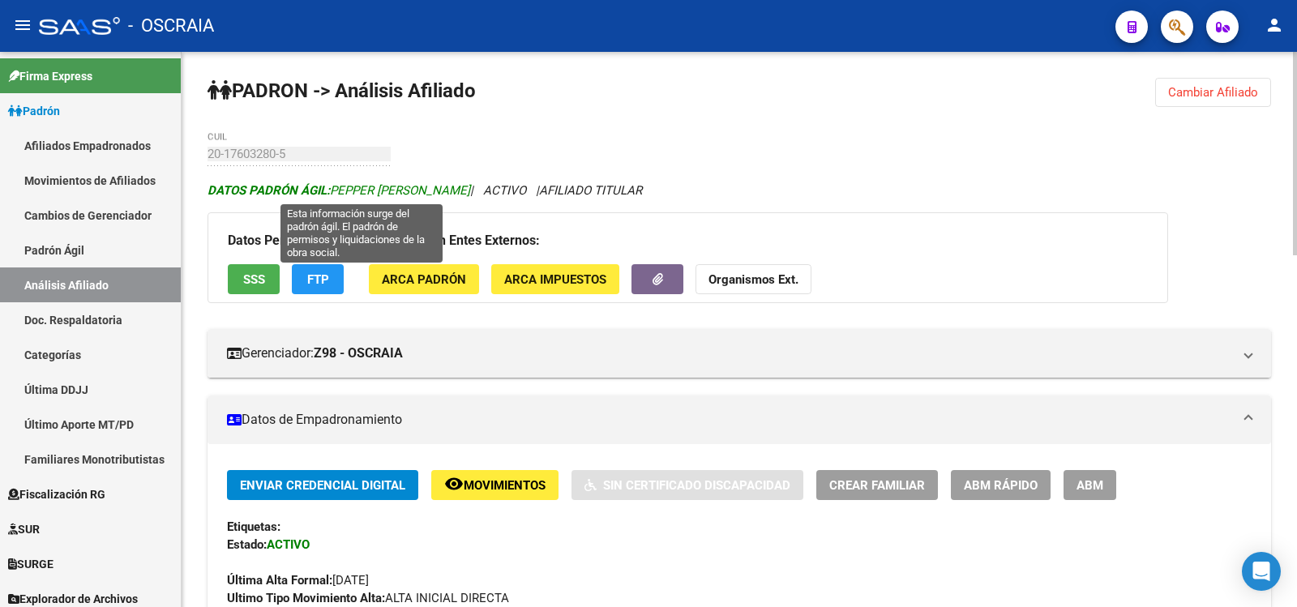
copy span "PEPPER [PERSON_NAME]"
drag, startPoint x: 512, startPoint y: 193, endPoint x: 336, endPoint y: 187, distance: 176.9
click at [336, 187] on span "DATOS PADRÓN ÁGIL: [PERSON_NAME]" at bounding box center [339, 190] width 263 height 15
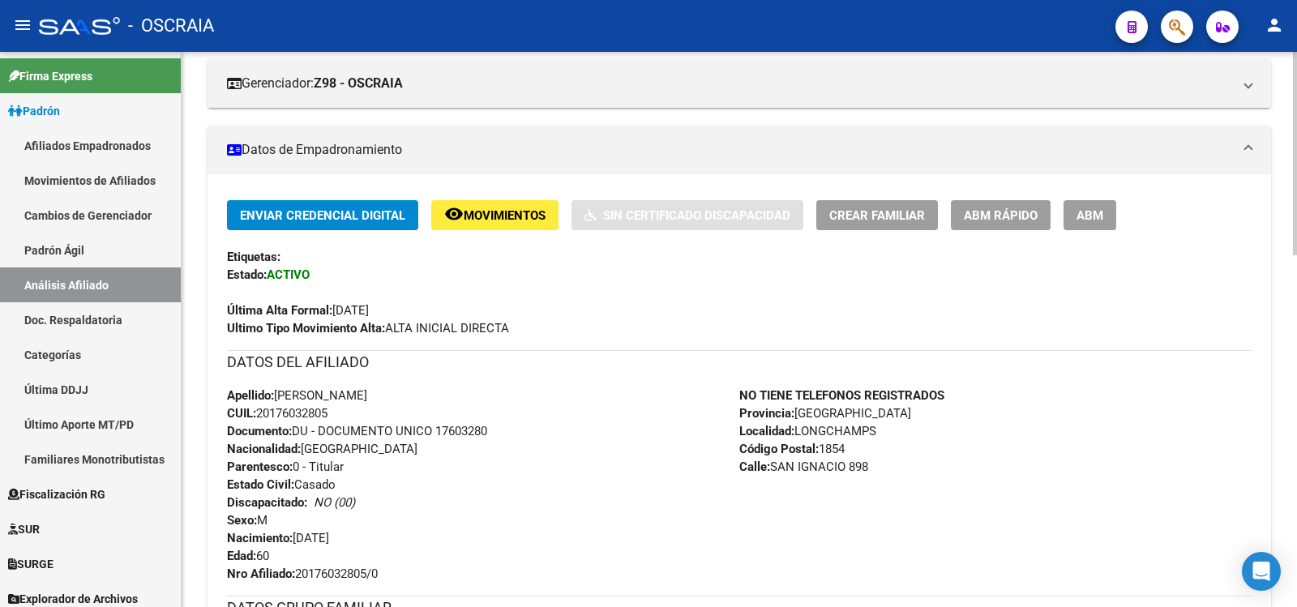
scroll to position [811, 0]
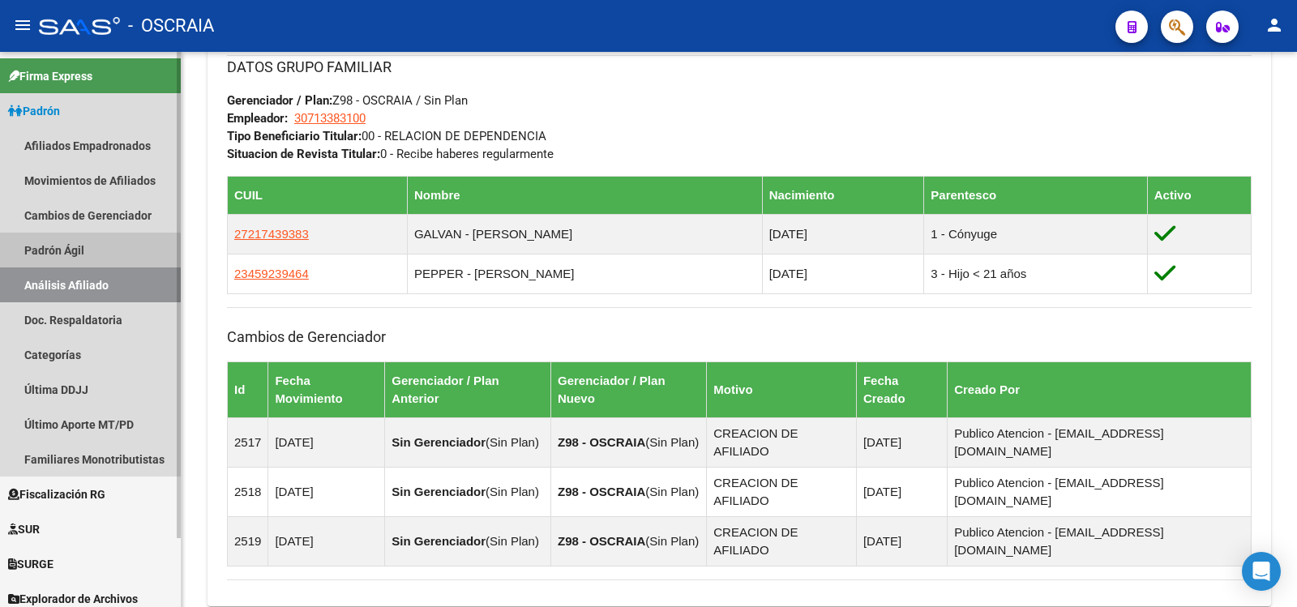
click at [85, 255] on link "Padrón Ágil" at bounding box center [90, 250] width 181 height 35
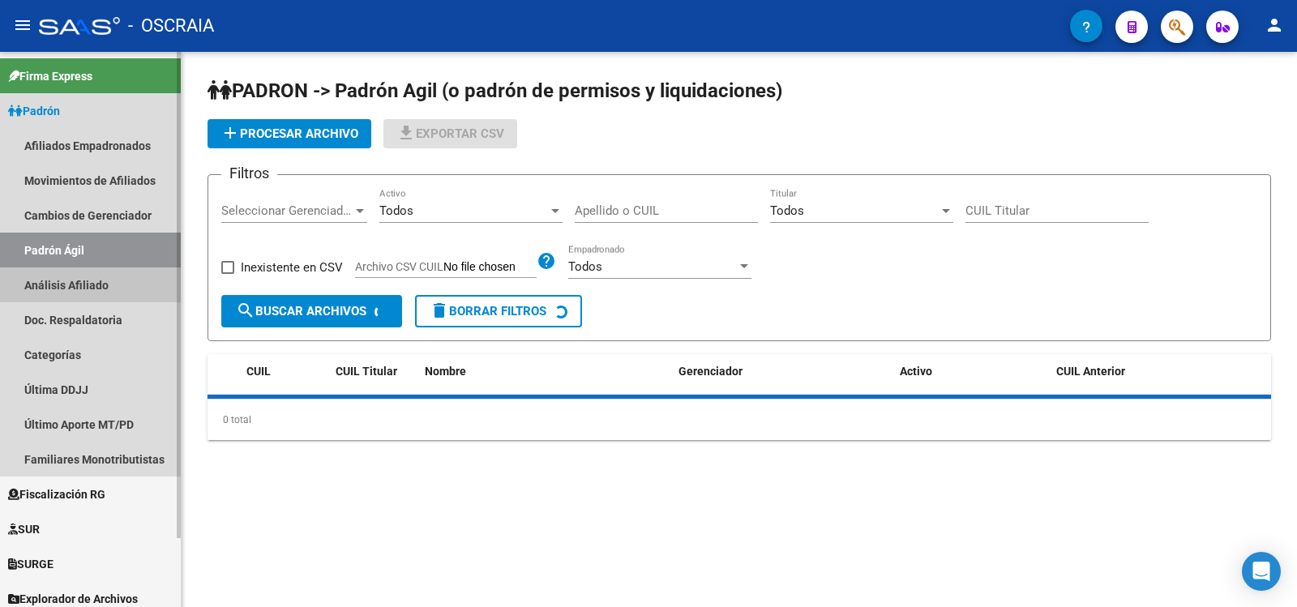
click at [101, 288] on link "Análisis Afiliado" at bounding box center [90, 285] width 181 height 35
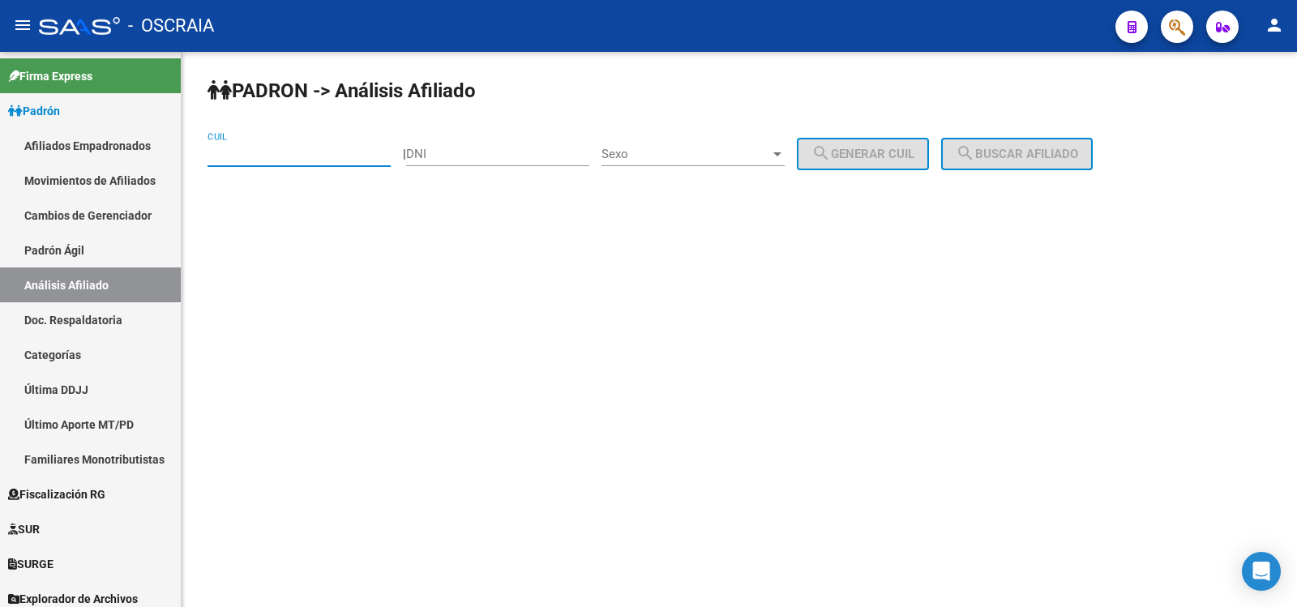
click at [266, 153] on input "CUIL" at bounding box center [299, 154] width 183 height 15
paste input "27-31039732-1"
type input "27-31039732-1"
click at [1078, 159] on span "search Buscar afiliado" at bounding box center [1017, 154] width 122 height 15
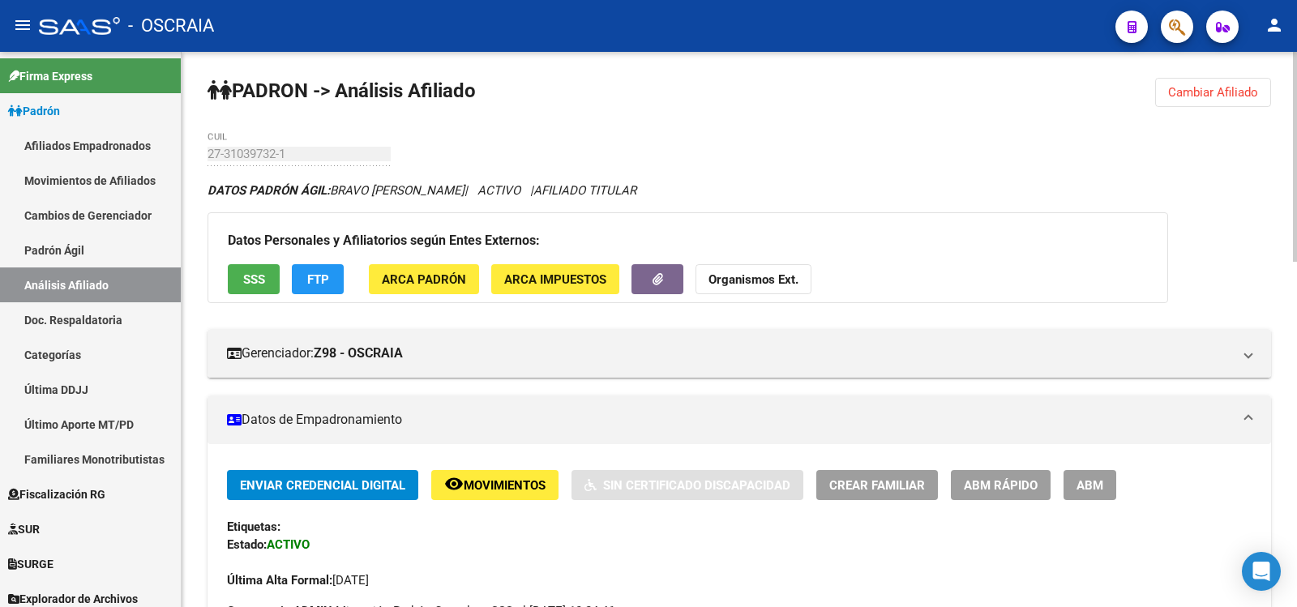
scroll to position [270, 0]
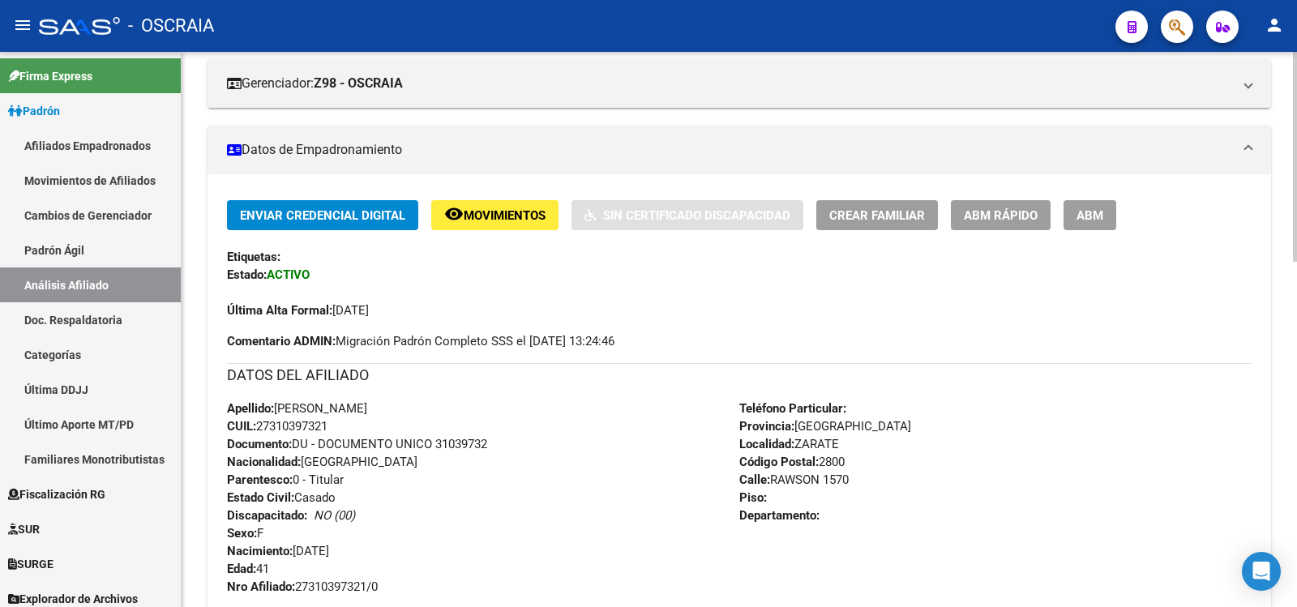
copy span "[PERSON_NAME]"
drag, startPoint x: 379, startPoint y: 409, endPoint x: 284, endPoint y: 399, distance: 96.2
click at [283, 400] on div "Apellido: [PERSON_NAME] CUIL: 27310397321 Documento: DU - DOCUMENTO UNICO 31039…" at bounding box center [483, 498] width 512 height 196
click at [278, 406] on span "Apellido: [PERSON_NAME]" at bounding box center [297, 408] width 140 height 15
copy span "[PERSON_NAME]"
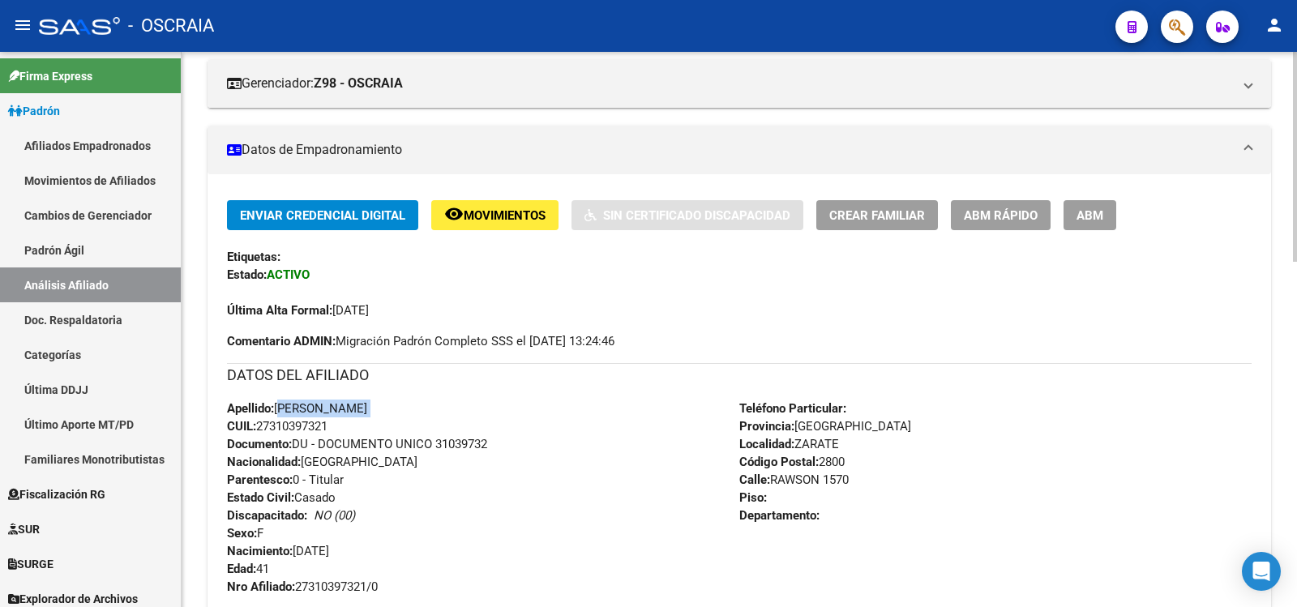
drag, startPoint x: 278, startPoint y: 406, endPoint x: 383, endPoint y: 408, distance: 104.6
click at [367, 408] on span "Apellido: [PERSON_NAME]" at bounding box center [297, 408] width 140 height 15
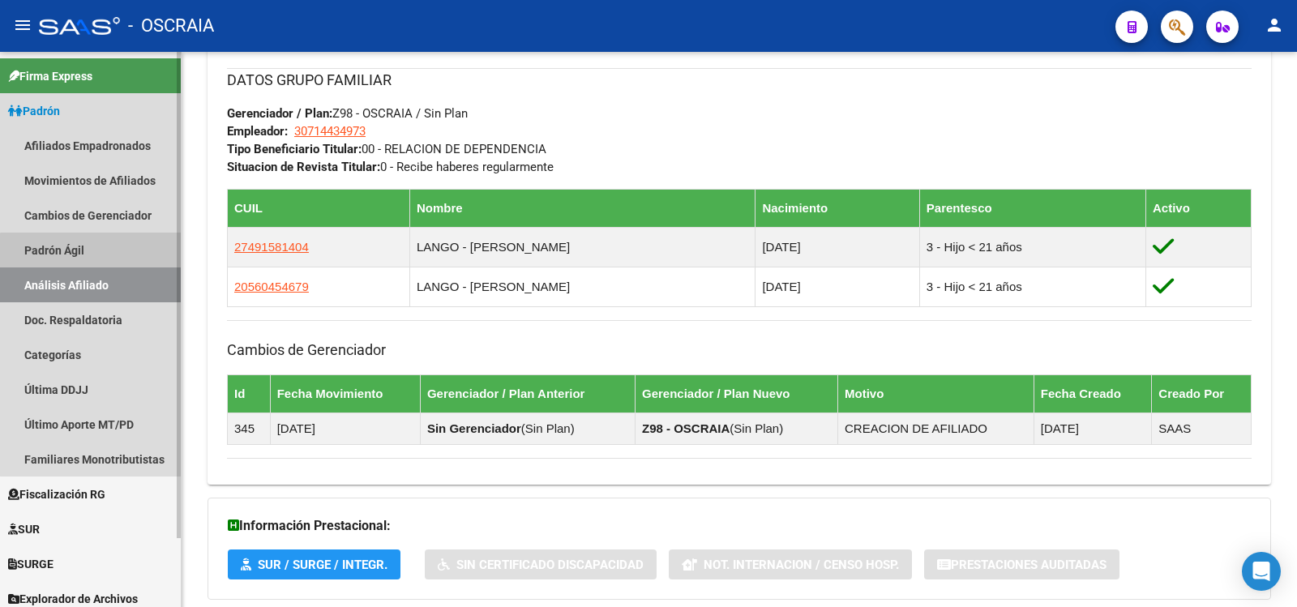
click at [99, 255] on link "Padrón Ágil" at bounding box center [90, 250] width 181 height 35
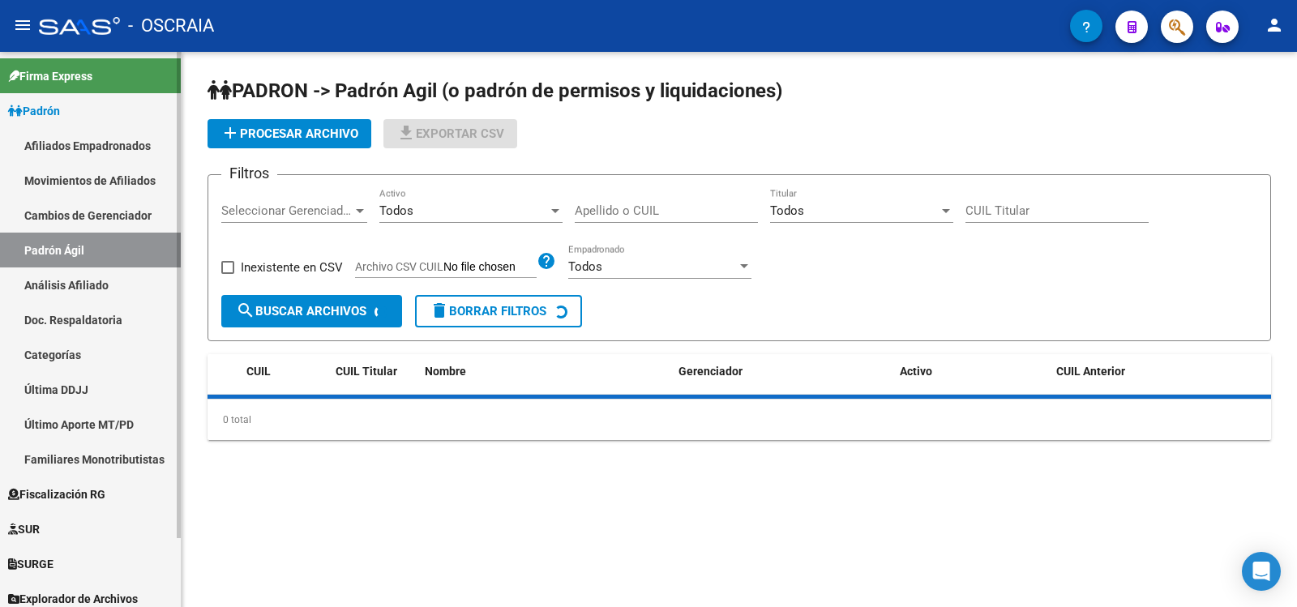
click at [98, 276] on link "Análisis Afiliado" at bounding box center [90, 285] width 181 height 35
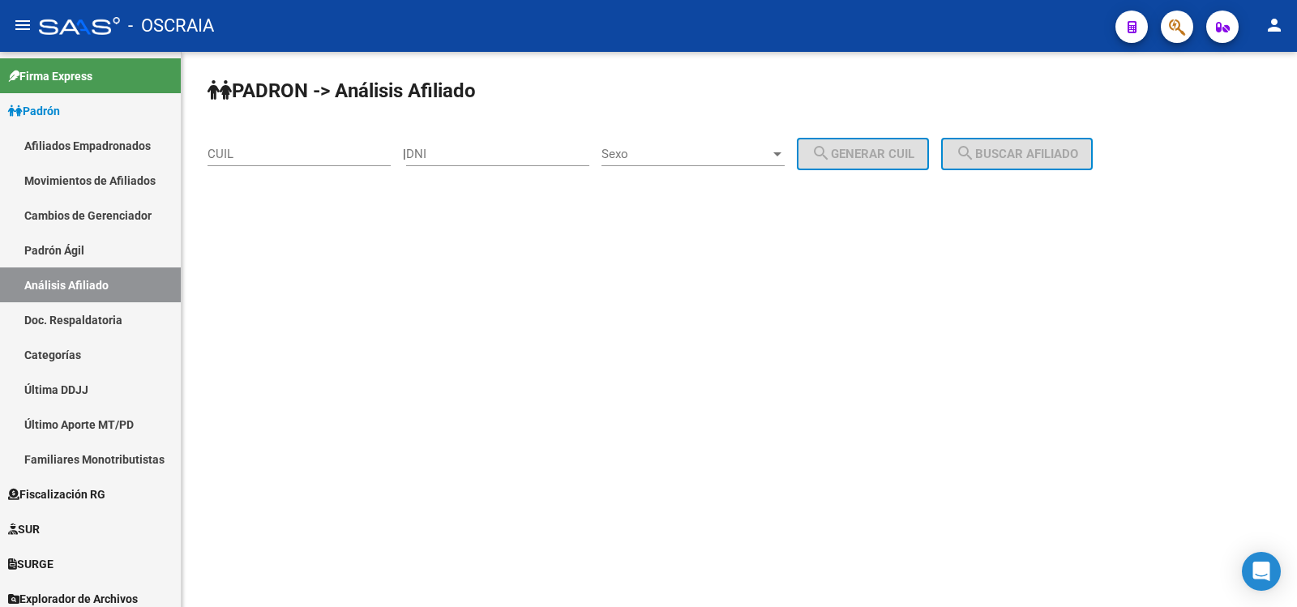
click at [270, 158] on input "CUIL" at bounding box center [299, 154] width 183 height 15
paste input "20-19108007-7"
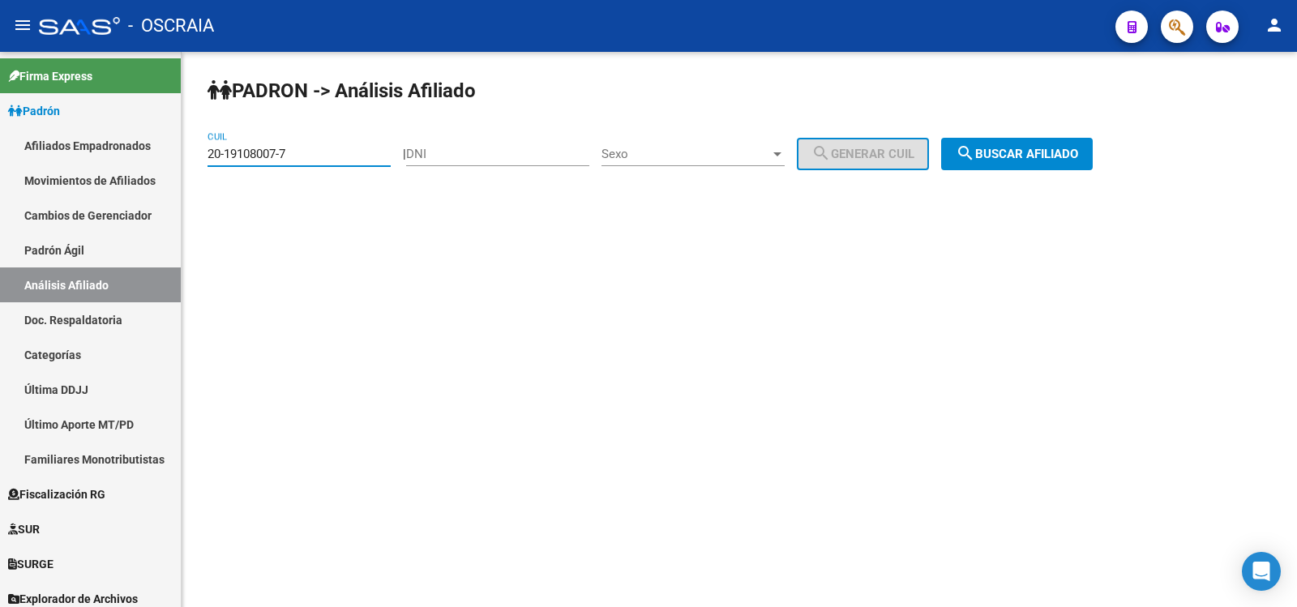
type input "20-19108007-7"
click at [1093, 139] on button "search Buscar afiliado" at bounding box center [1017, 154] width 152 height 32
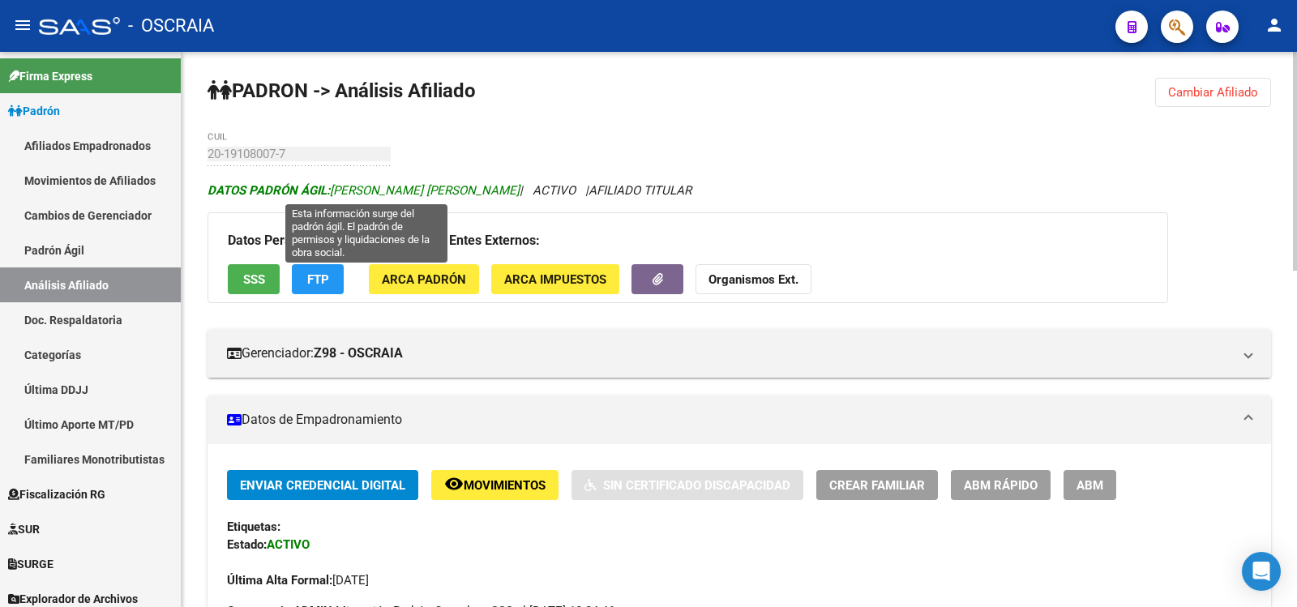
drag, startPoint x: 525, startPoint y: 183, endPoint x: 336, endPoint y: 182, distance: 188.9
click at [336, 183] on icon "DATOS [PERSON_NAME]: [PERSON_NAME] [PERSON_NAME] | ACTIVO | AFILIADO TITULAR" at bounding box center [450, 190] width 484 height 15
copy span "[PERSON_NAME] [PERSON_NAME]"
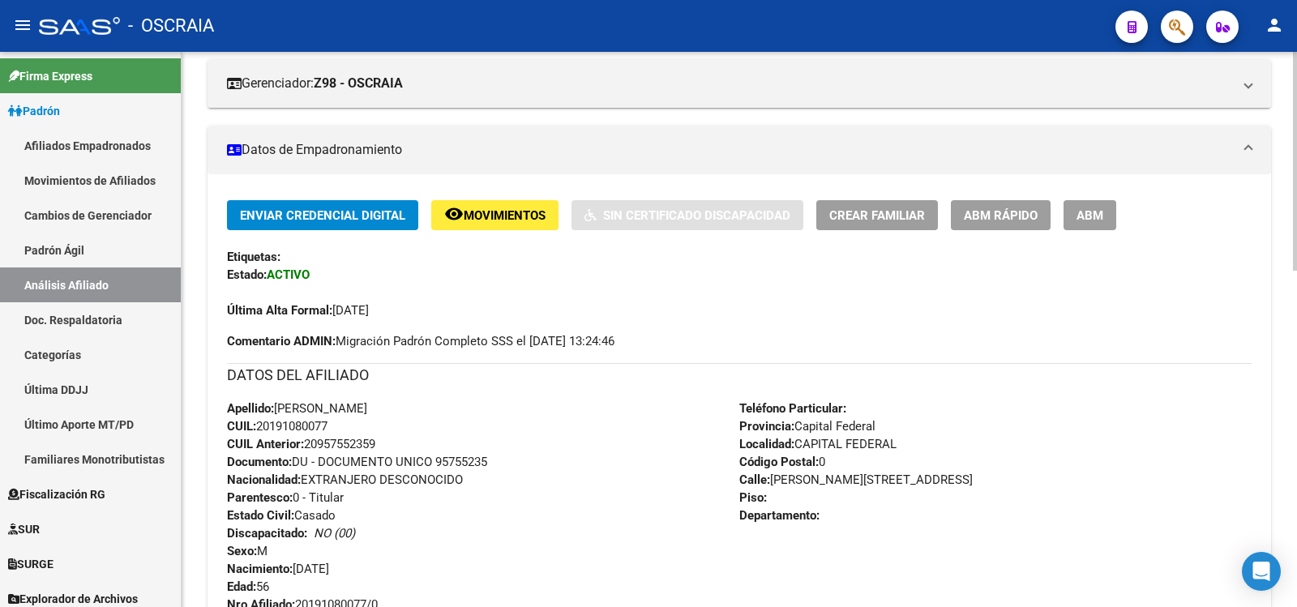
scroll to position [541, 0]
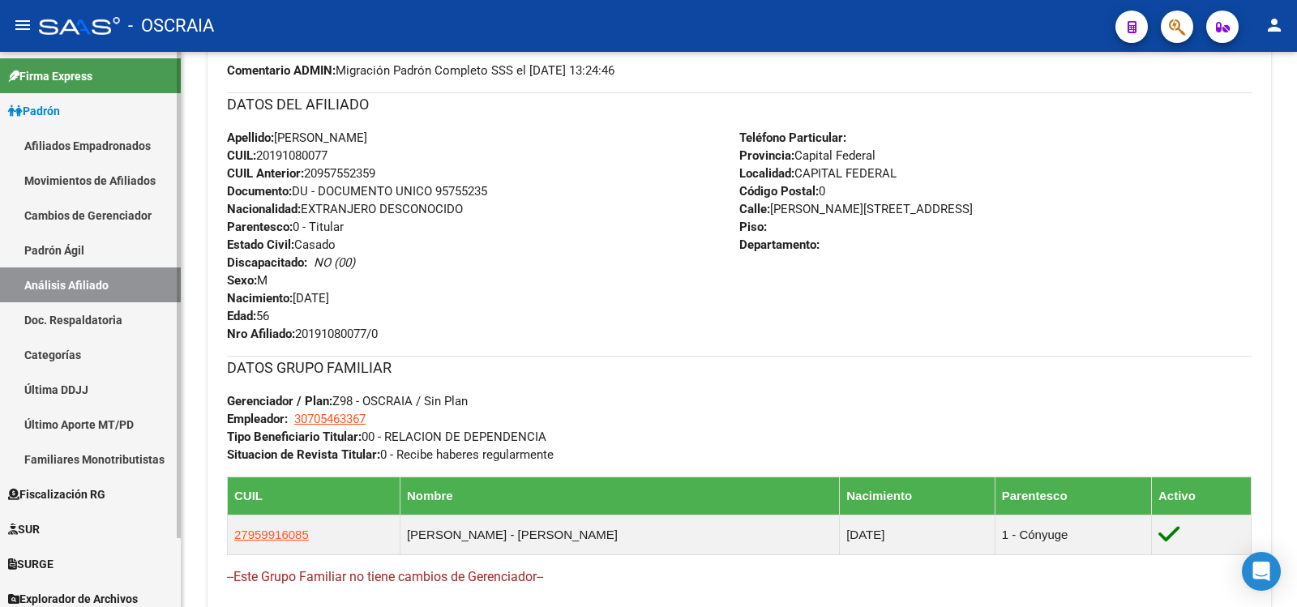
drag, startPoint x: 105, startPoint y: 238, endPoint x: 104, endPoint y: 274, distance: 36.5
click at [105, 238] on link "Padrón Ágil" at bounding box center [90, 250] width 181 height 35
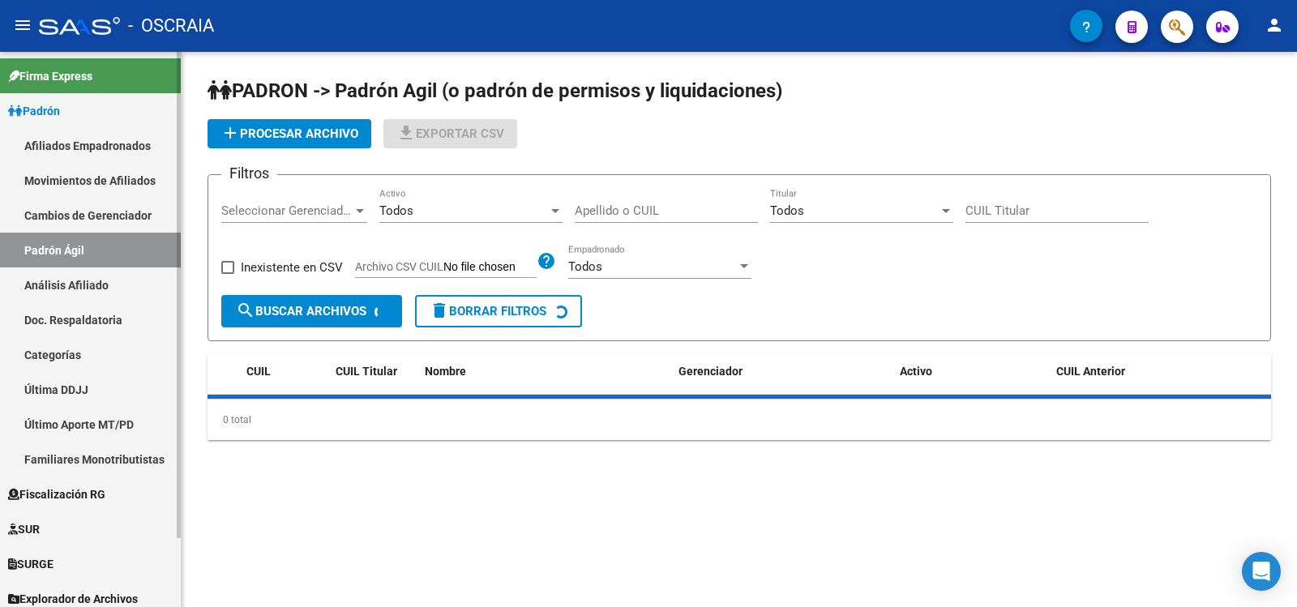
click at [105, 280] on link "Análisis Afiliado" at bounding box center [90, 285] width 181 height 35
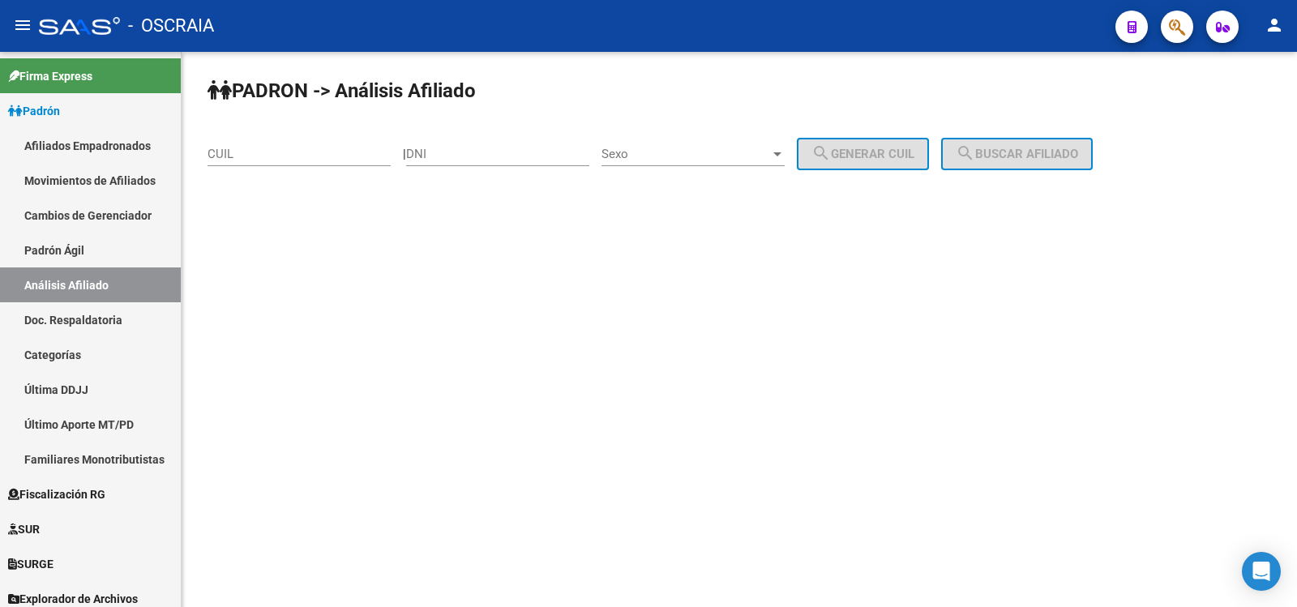
click at [289, 137] on div "CUIL" at bounding box center [299, 148] width 183 height 35
click at [292, 149] on input "CUIL" at bounding box center [299, 154] width 183 height 15
paste input "20-21876489-5"
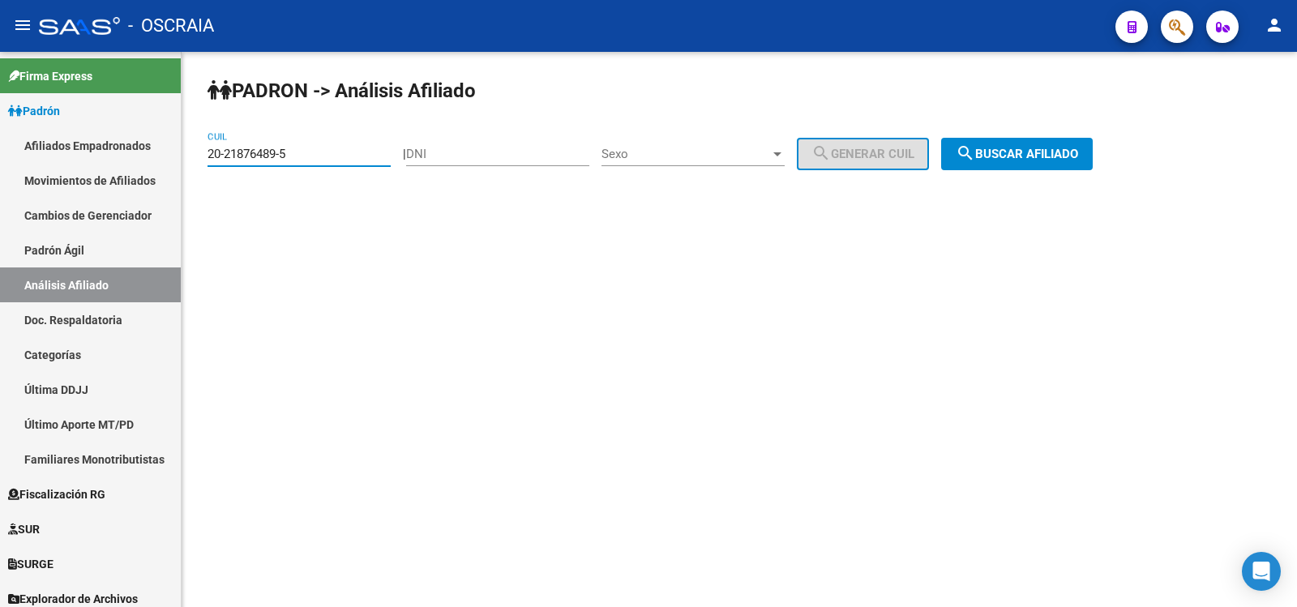
type input "20-21876489-5"
click at [1017, 145] on button "search Buscar afiliado" at bounding box center [1017, 154] width 152 height 32
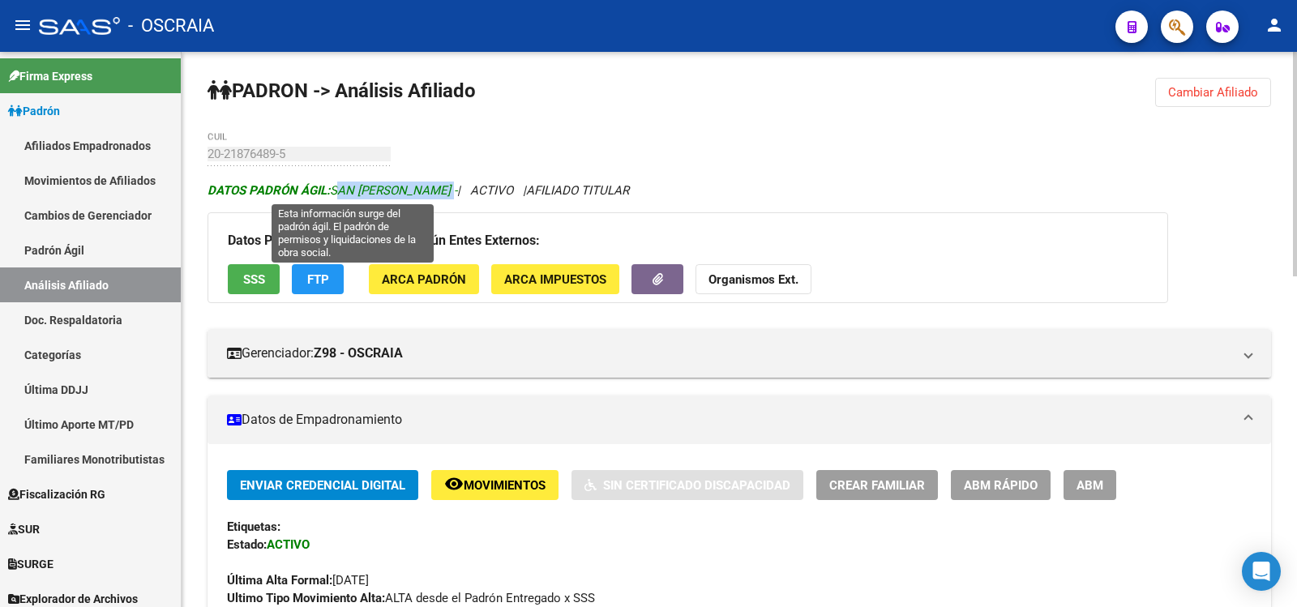
copy span "SAN [PERSON_NAME]"
drag, startPoint x: 483, startPoint y: 187, endPoint x: 332, endPoint y: 184, distance: 150.9
click at [332, 184] on span "DATOS PADRÓN ÁGIL: SAN [PERSON_NAME] -" at bounding box center [333, 190] width 250 height 15
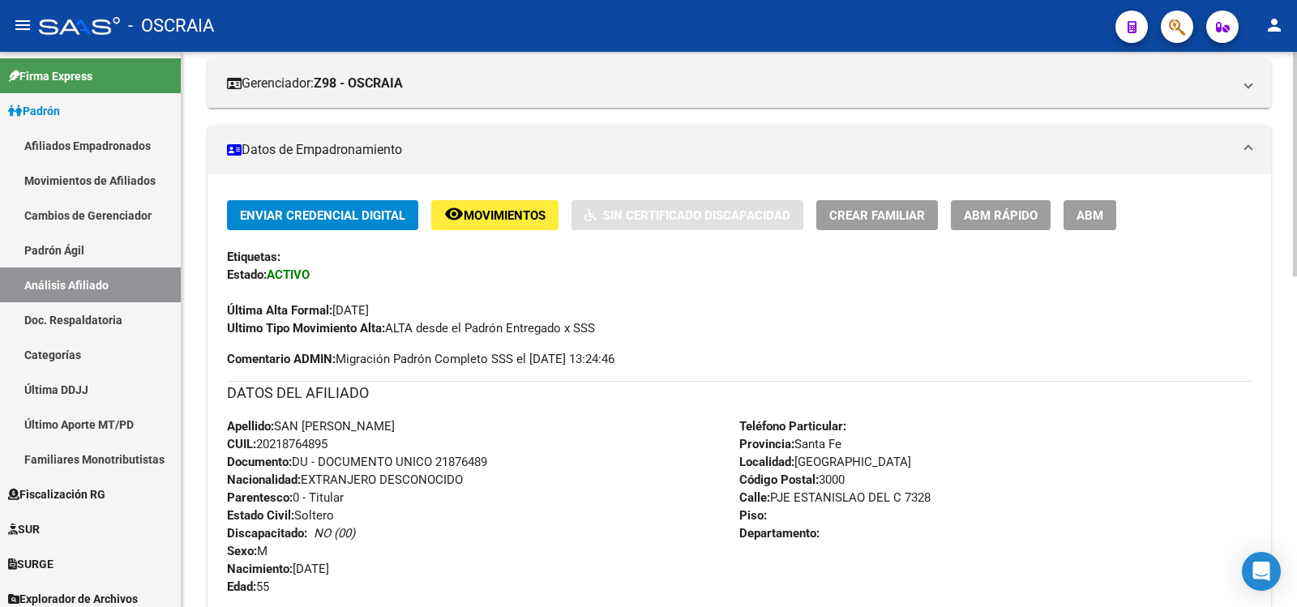
scroll to position [541, 0]
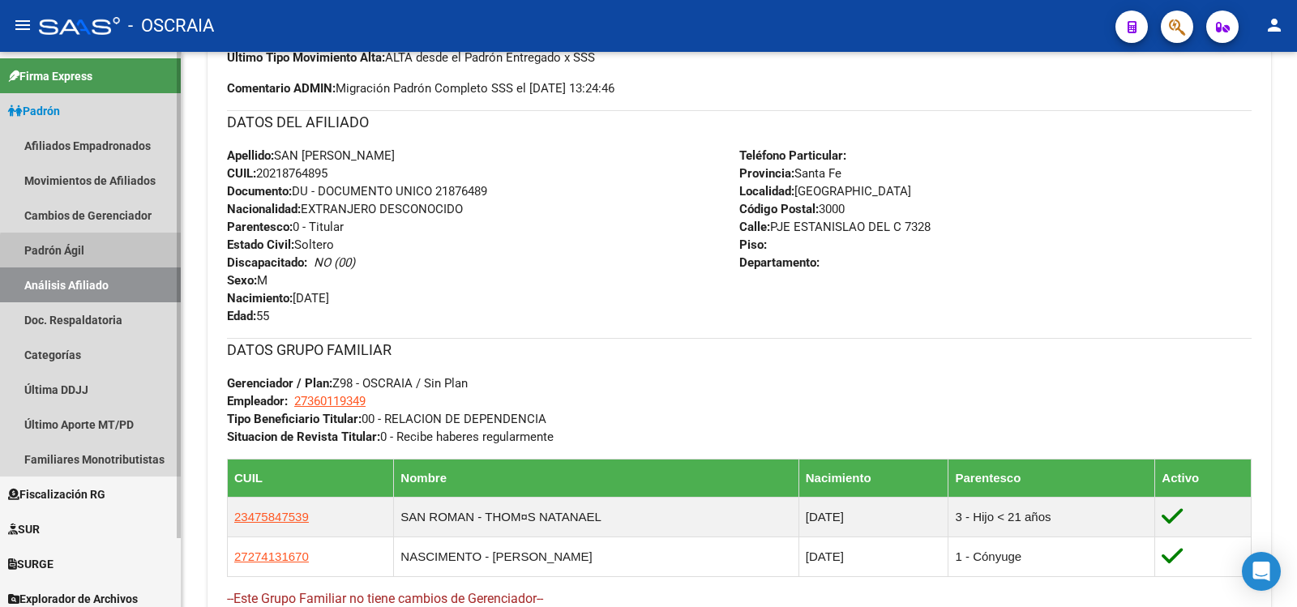
click at [114, 254] on link "Padrón Ágil" at bounding box center [90, 250] width 181 height 35
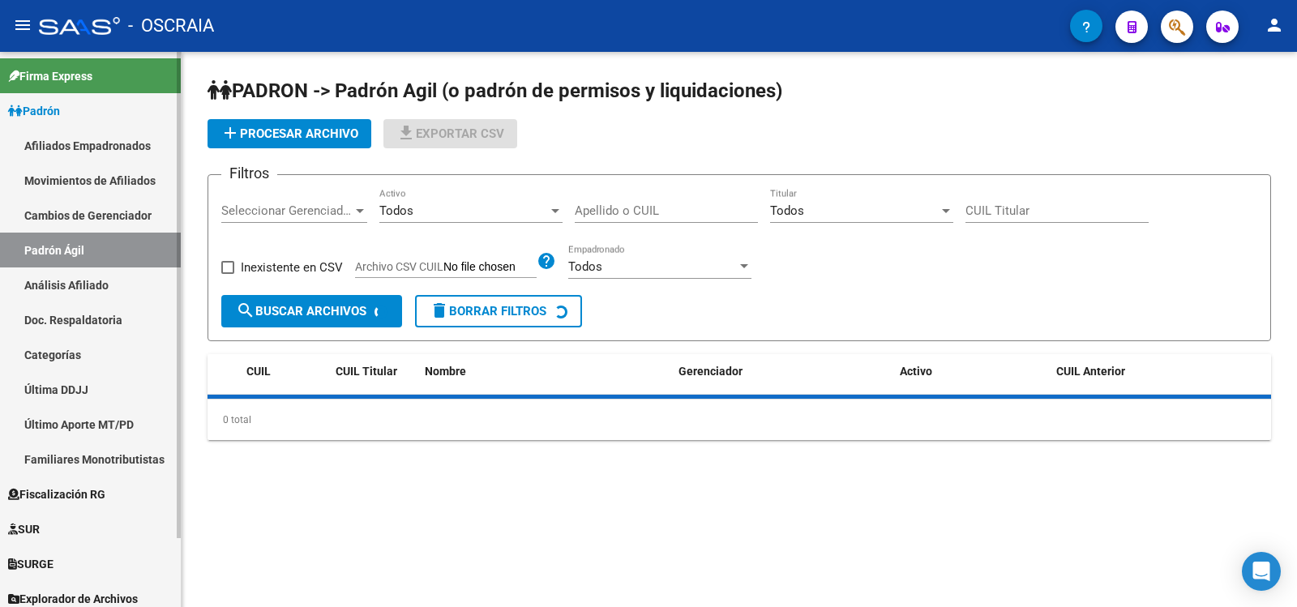
click at [119, 281] on link "Análisis Afiliado" at bounding box center [90, 285] width 181 height 35
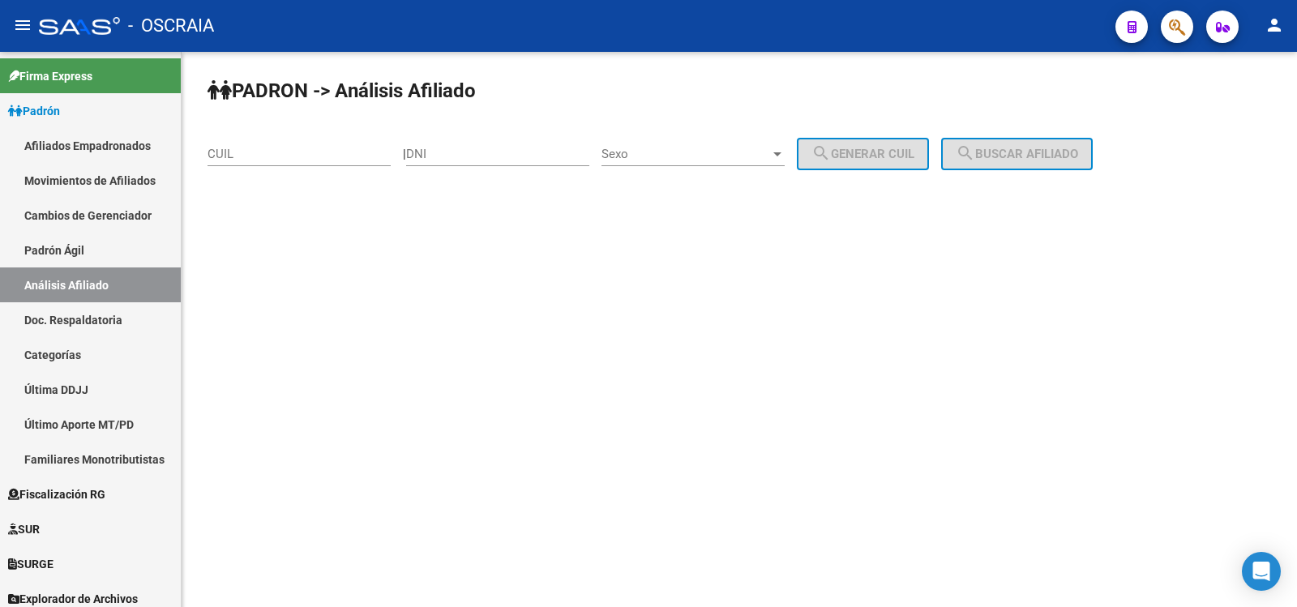
click at [241, 164] on div "CUIL" at bounding box center [299, 148] width 183 height 35
paste input "27-27069635-5"
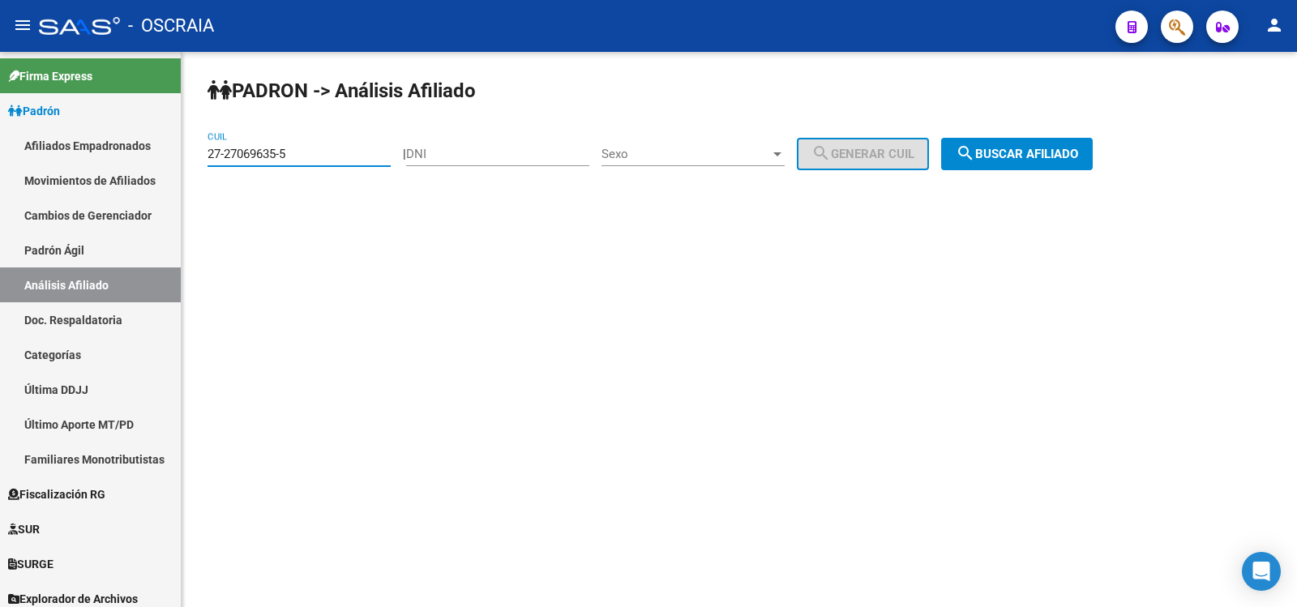
type input "27-27069635-5"
click at [1055, 162] on button "search Buscar afiliado" at bounding box center [1017, 154] width 152 height 32
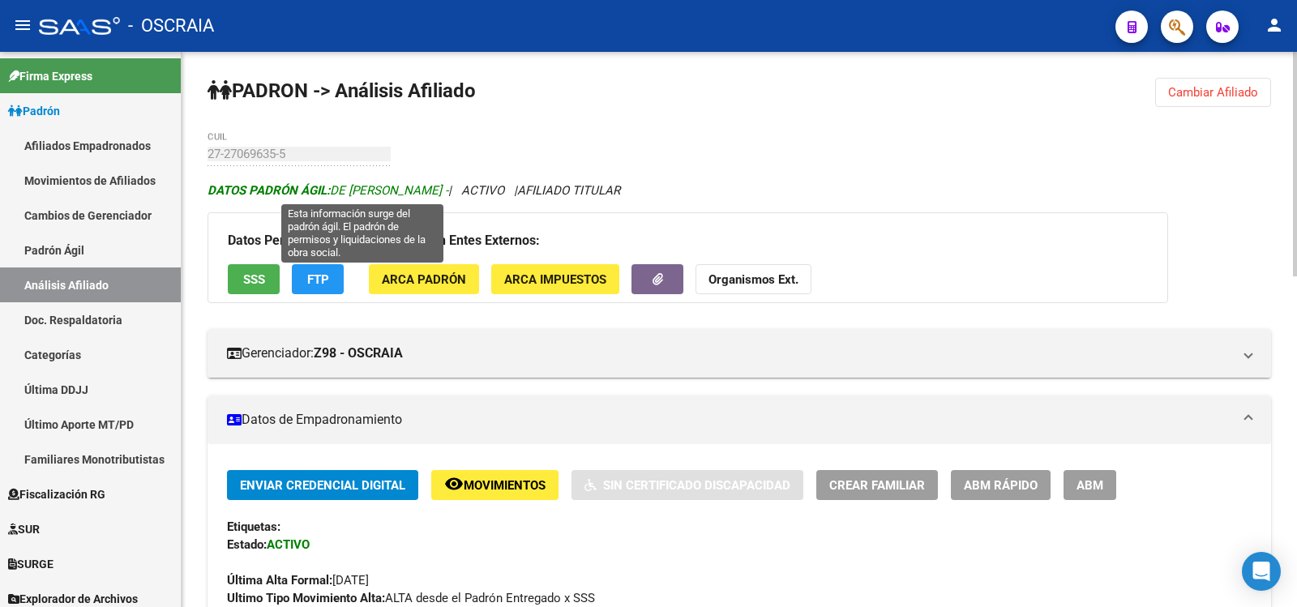
drag, startPoint x: 507, startPoint y: 191, endPoint x: 336, endPoint y: 190, distance: 171.1
click at [336, 190] on span "DATOS PADRÓN ÁGIL: DE [PERSON_NAME] -" at bounding box center [328, 190] width 241 height 15
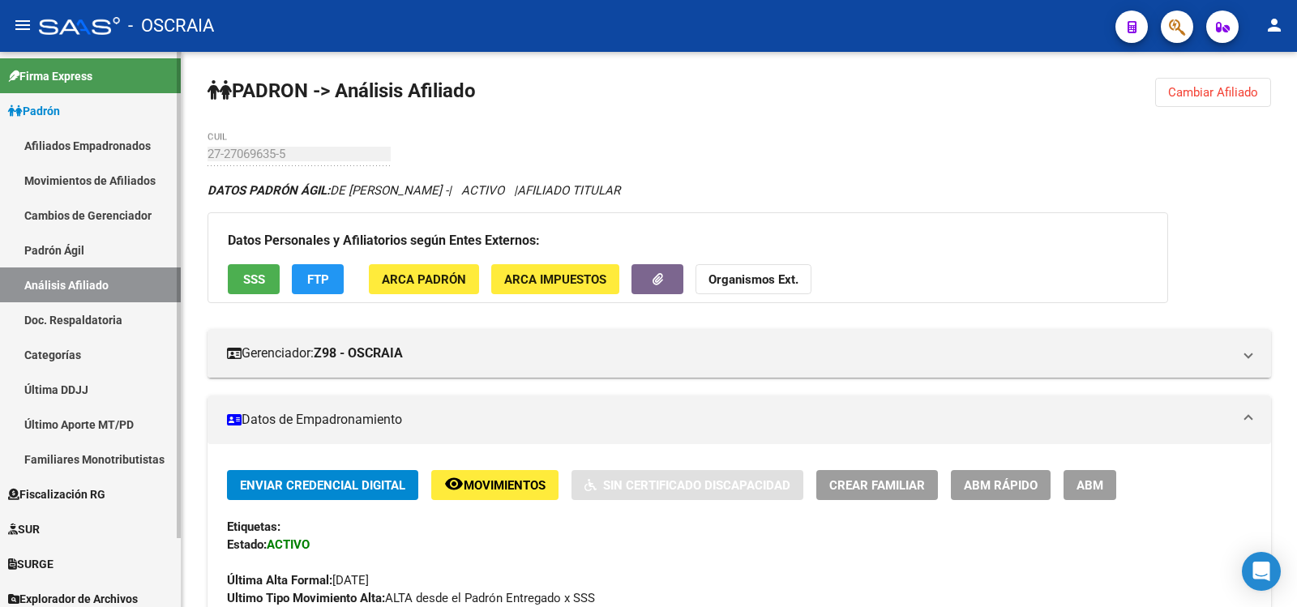
click at [80, 251] on link "Padrón Ágil" at bounding box center [90, 250] width 181 height 35
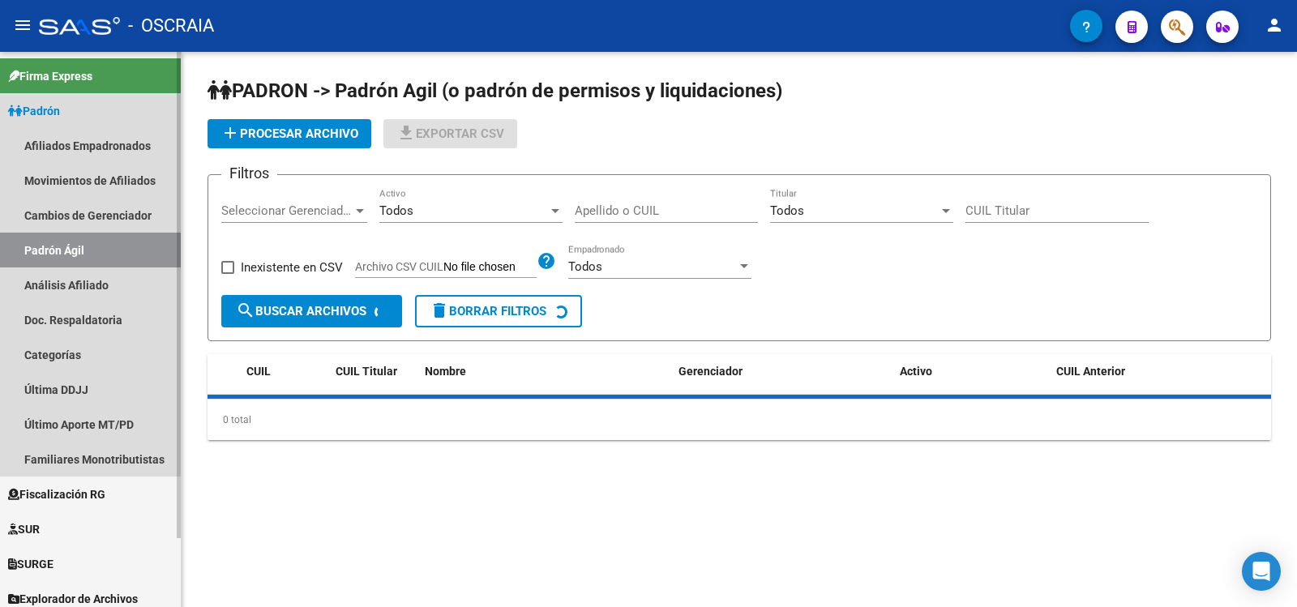
click at [77, 280] on link "Análisis Afiliado" at bounding box center [90, 285] width 181 height 35
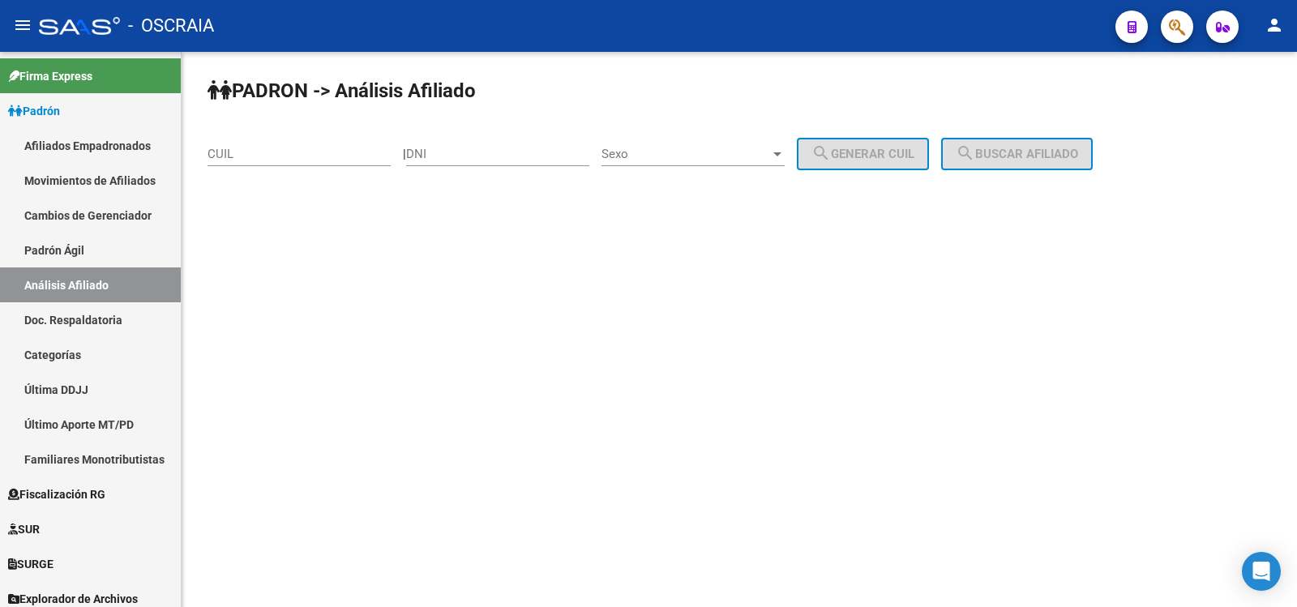
click at [242, 156] on input "CUIL" at bounding box center [299, 154] width 183 height 15
paste input "20-43389379-5"
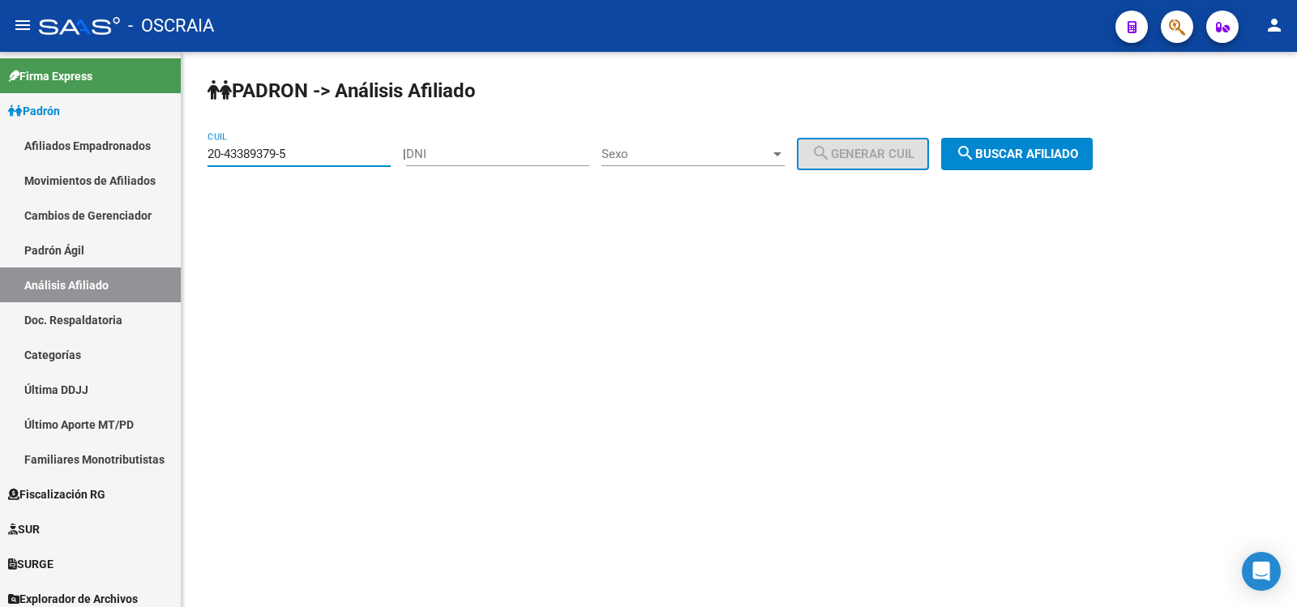
type input "20-43389379-5"
click at [1022, 134] on div "PADRON -> Análisis Afiliado 20-43389379-5 CUIL | DNI Sexo Sexo search Generar C…" at bounding box center [740, 137] width 1116 height 170
click at [1023, 140] on button "search Buscar afiliado" at bounding box center [1017, 154] width 152 height 32
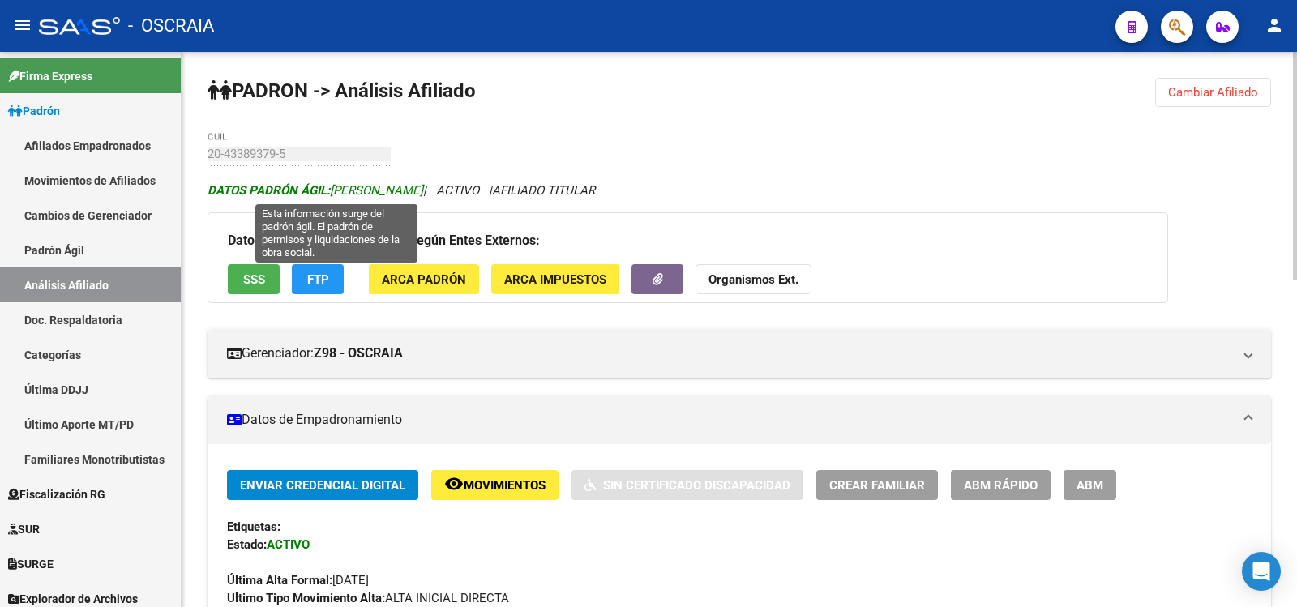
drag, startPoint x: 457, startPoint y: 191, endPoint x: 335, endPoint y: 189, distance: 122.5
click at [335, 189] on span "DATOS [PERSON_NAME]: [PERSON_NAME]" at bounding box center [316, 190] width 216 height 15
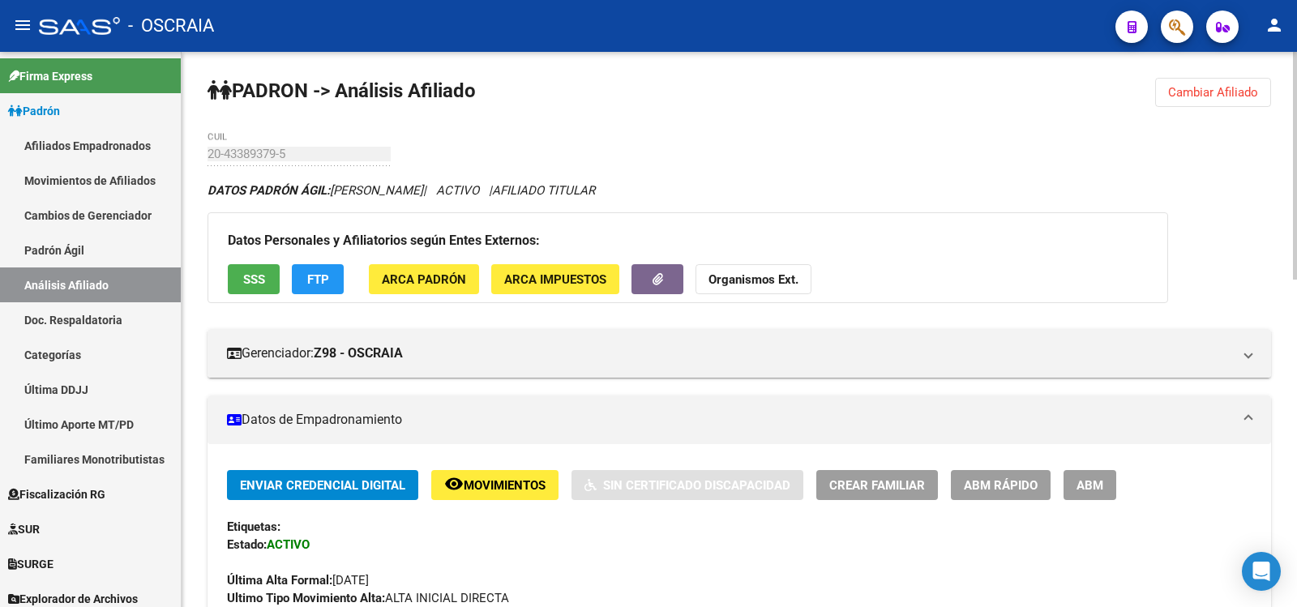
scroll to position [541, 0]
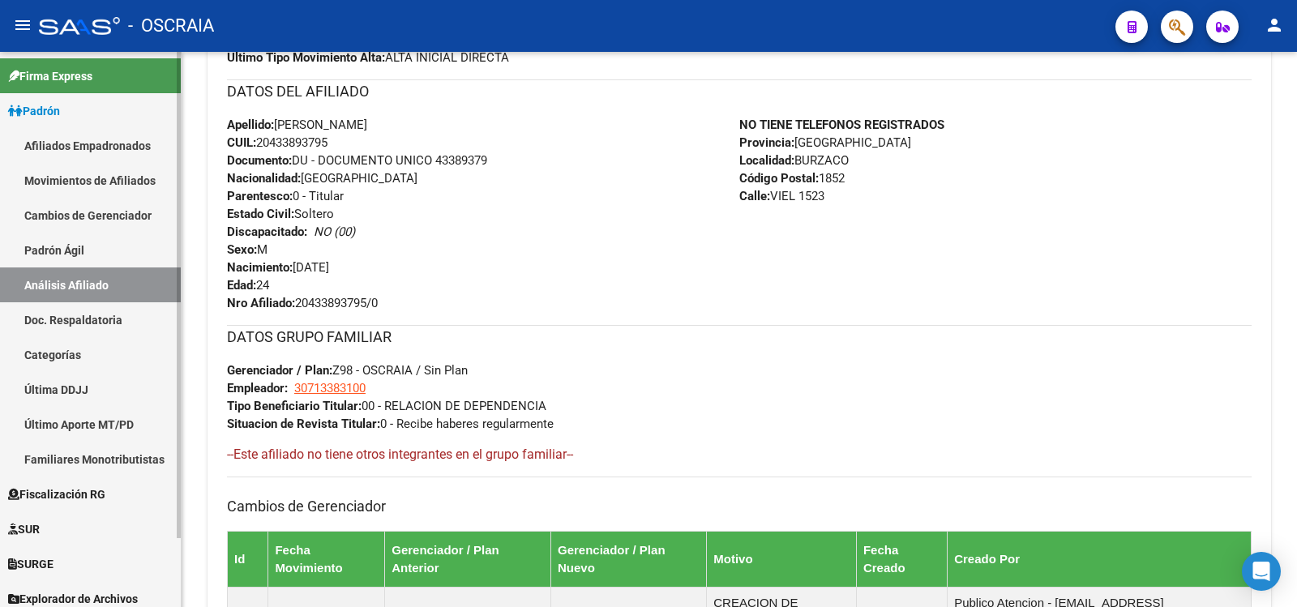
click at [70, 246] on link "Padrón Ágil" at bounding box center [90, 250] width 181 height 35
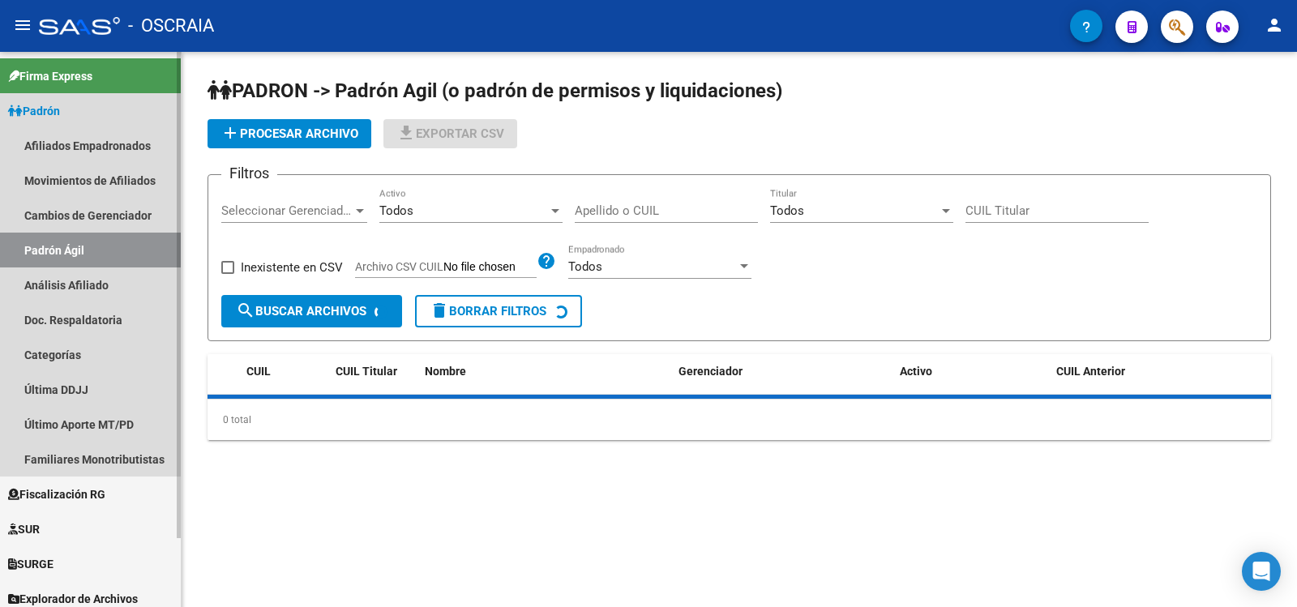
click at [78, 276] on link "Análisis Afiliado" at bounding box center [90, 285] width 181 height 35
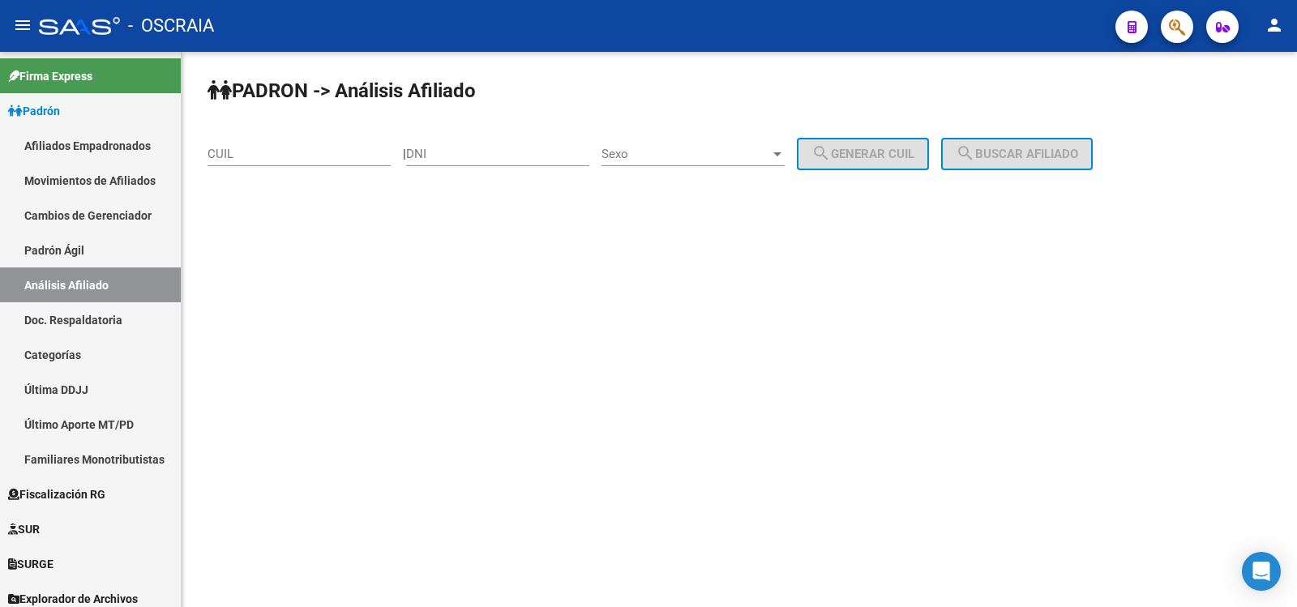
click at [249, 148] on input "CUIL" at bounding box center [299, 154] width 183 height 15
paste input "27-95904988-8"
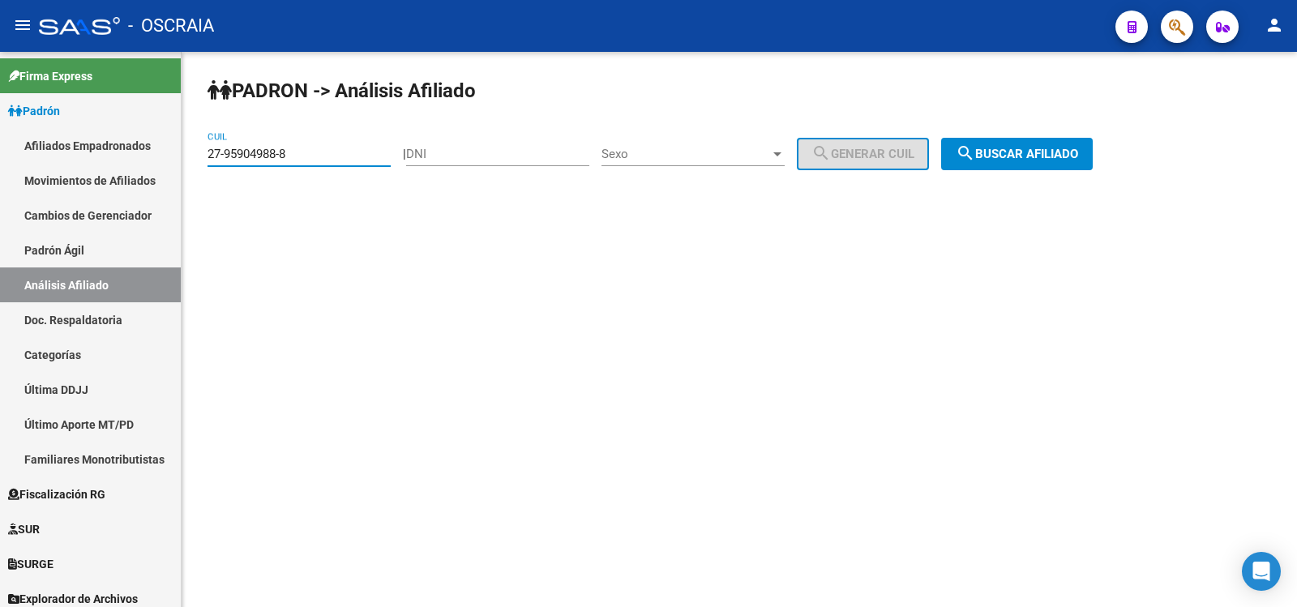
type input "27-95904988-8"
click at [1007, 156] on span "search Buscar afiliado" at bounding box center [1017, 154] width 122 height 15
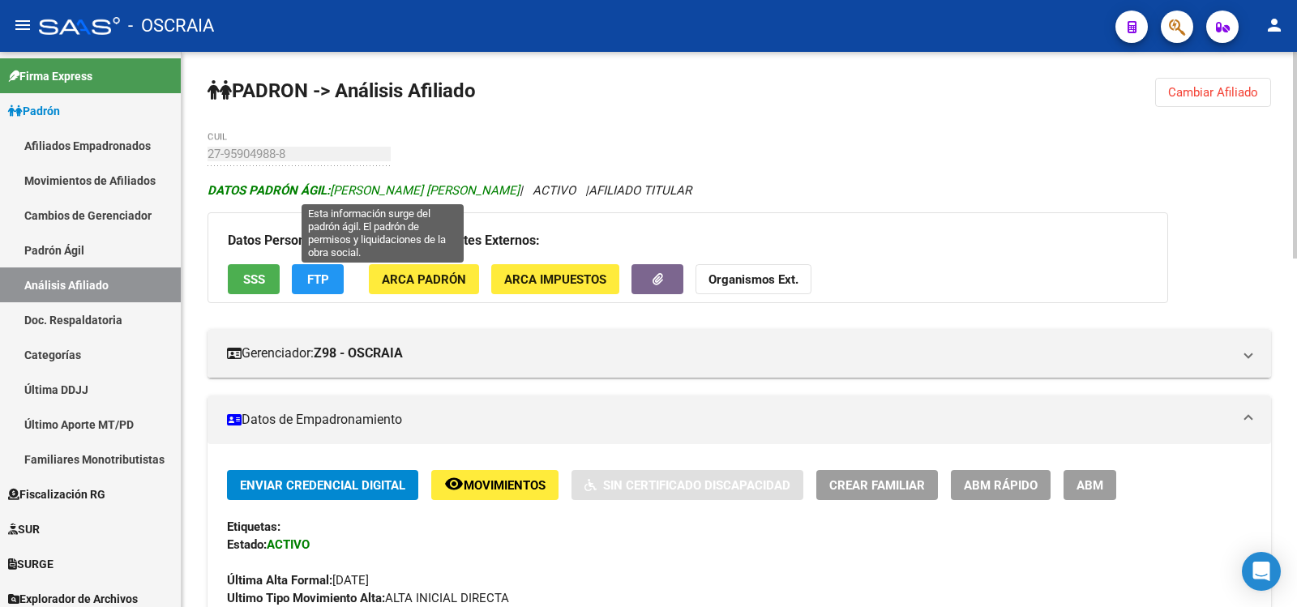
drag, startPoint x: 555, startPoint y: 191, endPoint x: 336, endPoint y: 188, distance: 219.0
click at [336, 188] on span "DATOS PADRÓN ÁGIL: [PERSON_NAME] [PERSON_NAME]" at bounding box center [364, 190] width 312 height 15
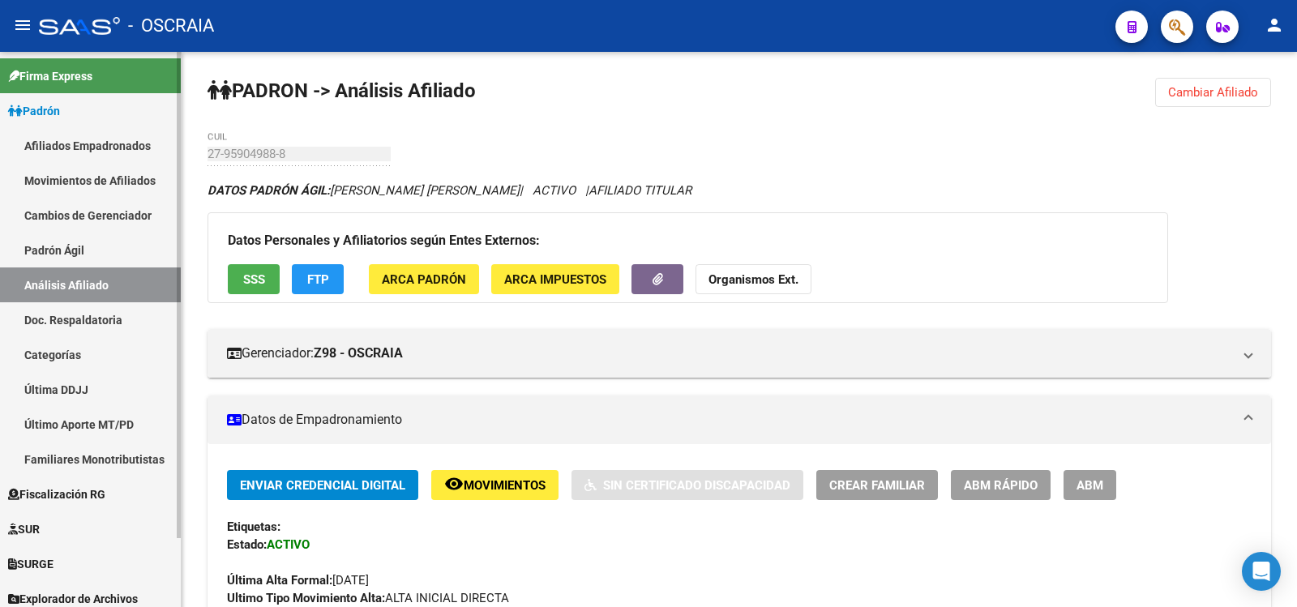
click at [96, 247] on link "Padrón Ágil" at bounding box center [90, 250] width 181 height 35
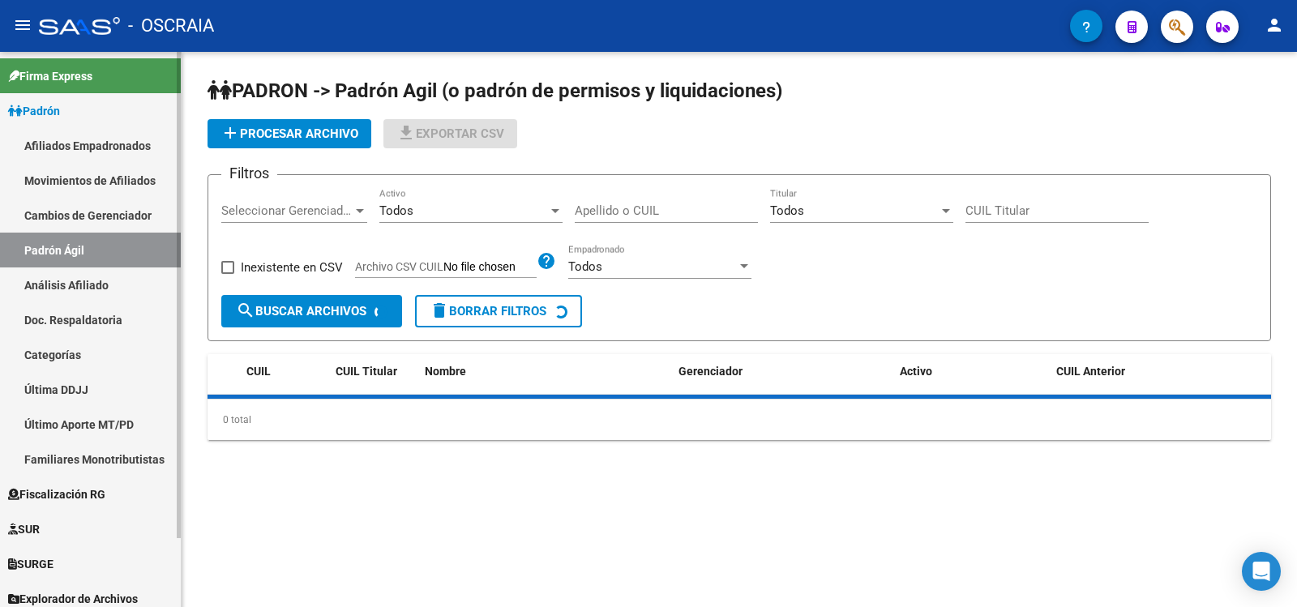
click at [113, 296] on link "Análisis Afiliado" at bounding box center [90, 285] width 181 height 35
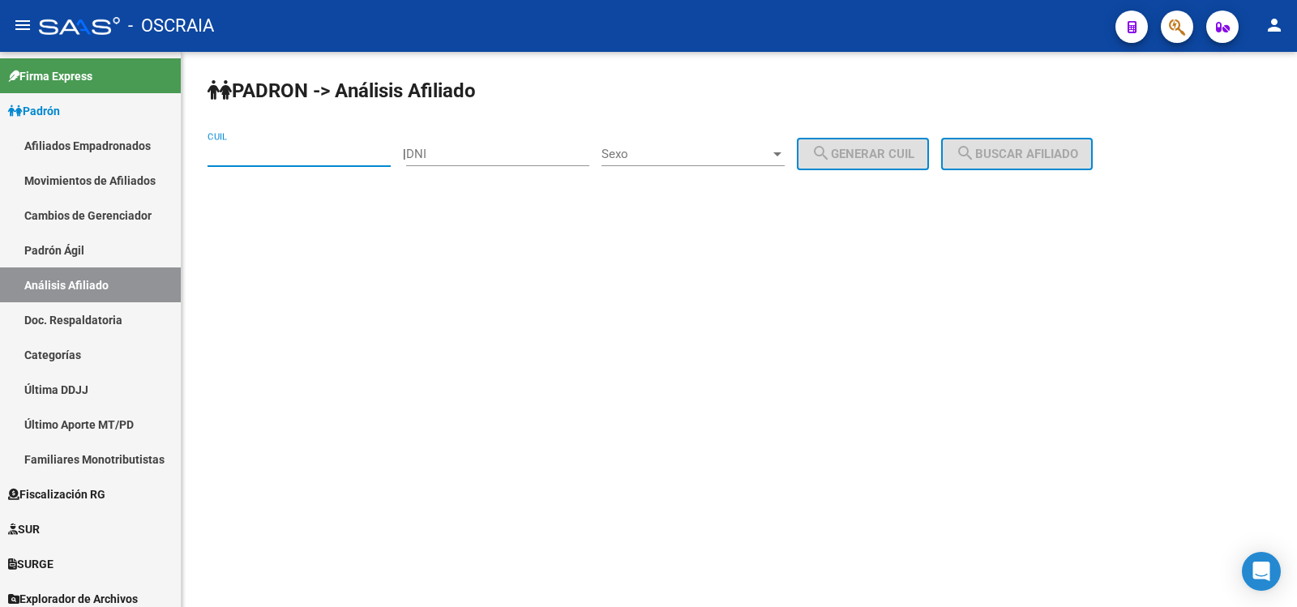
click at [286, 157] on input "CUIL" at bounding box center [299, 154] width 183 height 15
paste input "27-26561543-6"
type input "27-26561543-6"
click at [1078, 160] on span "search Buscar afiliado" at bounding box center [1017, 154] width 122 height 15
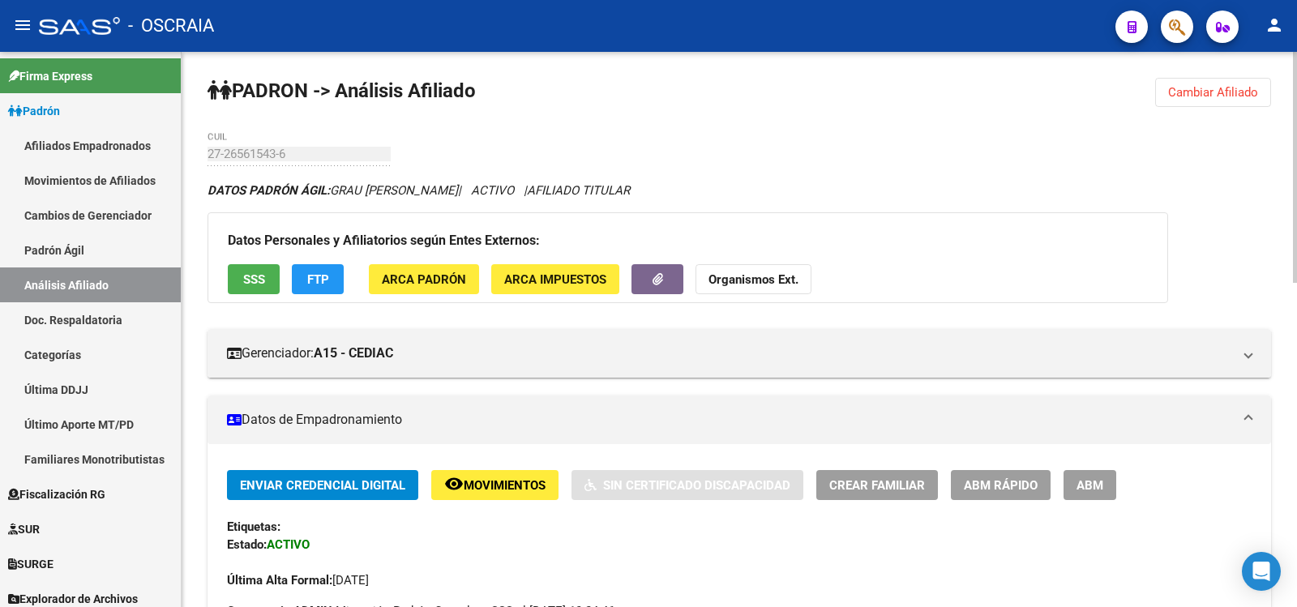
scroll to position [778, 0]
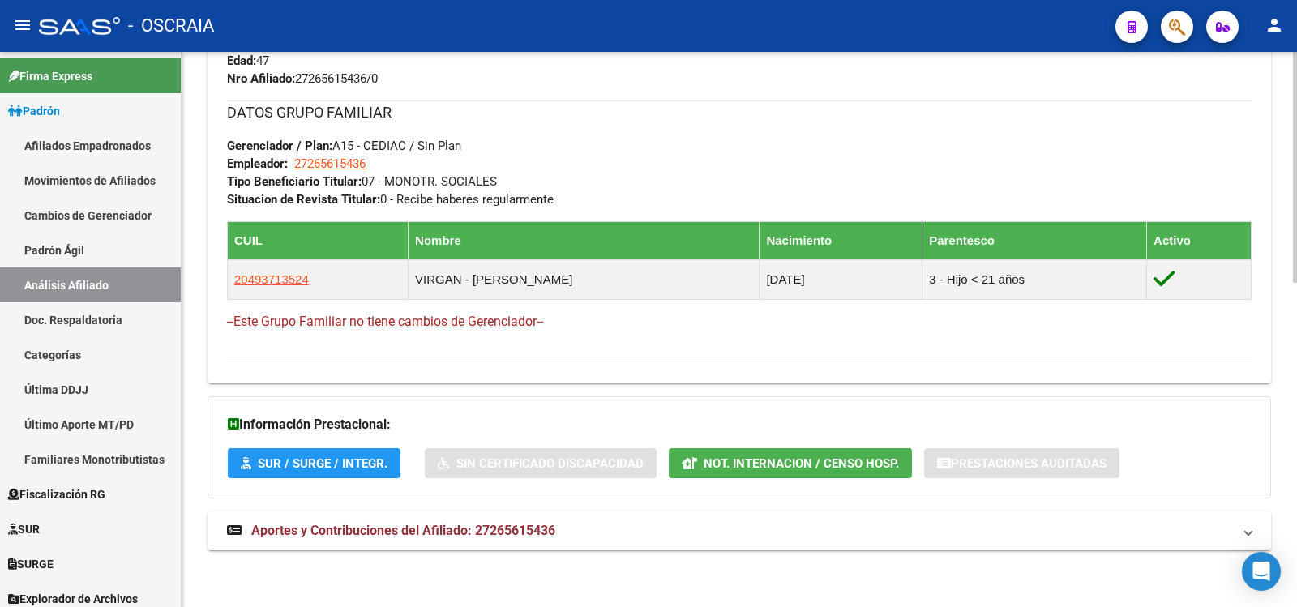
click at [541, 529] on span "Aportes y Contribuciones del Afiliado: 27265615436" at bounding box center [403, 530] width 304 height 15
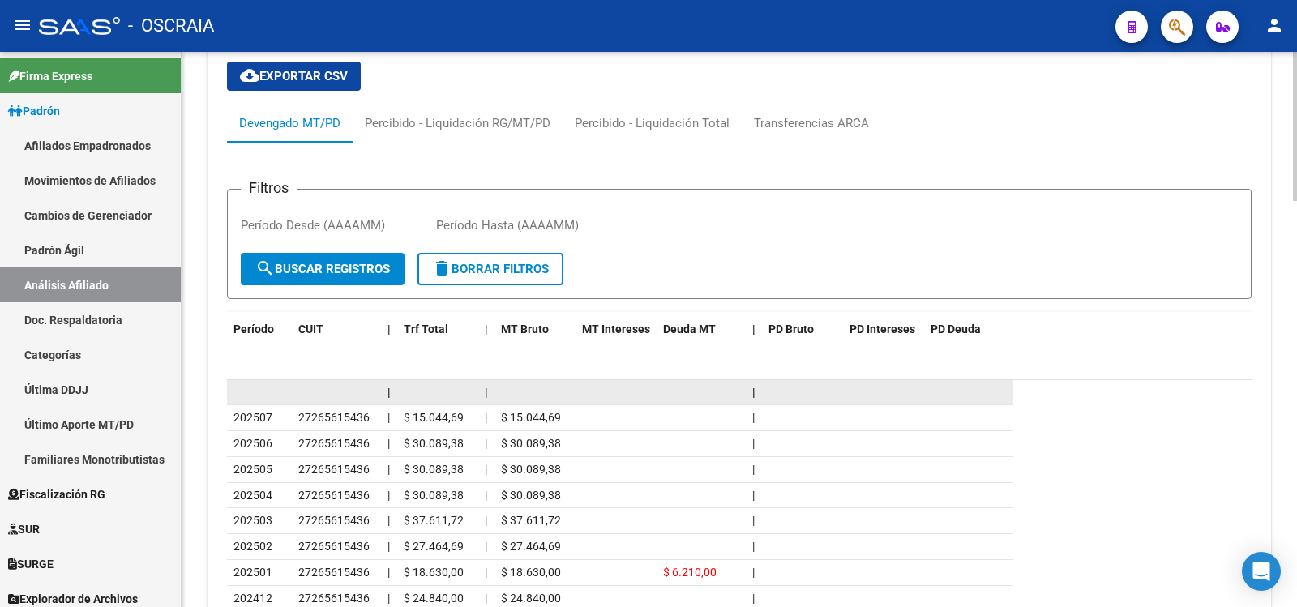
scroll to position [508, 0]
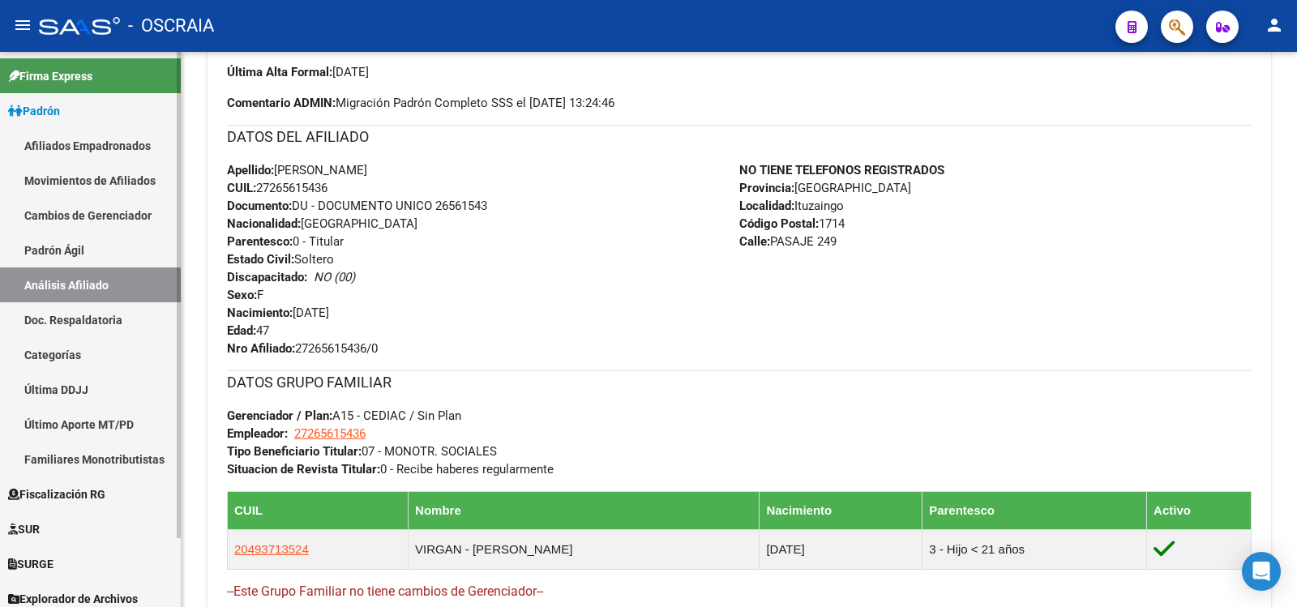
drag, startPoint x: 71, startPoint y: 262, endPoint x: 91, endPoint y: 293, distance: 36.9
click at [70, 263] on link "Padrón Ágil" at bounding box center [90, 250] width 181 height 35
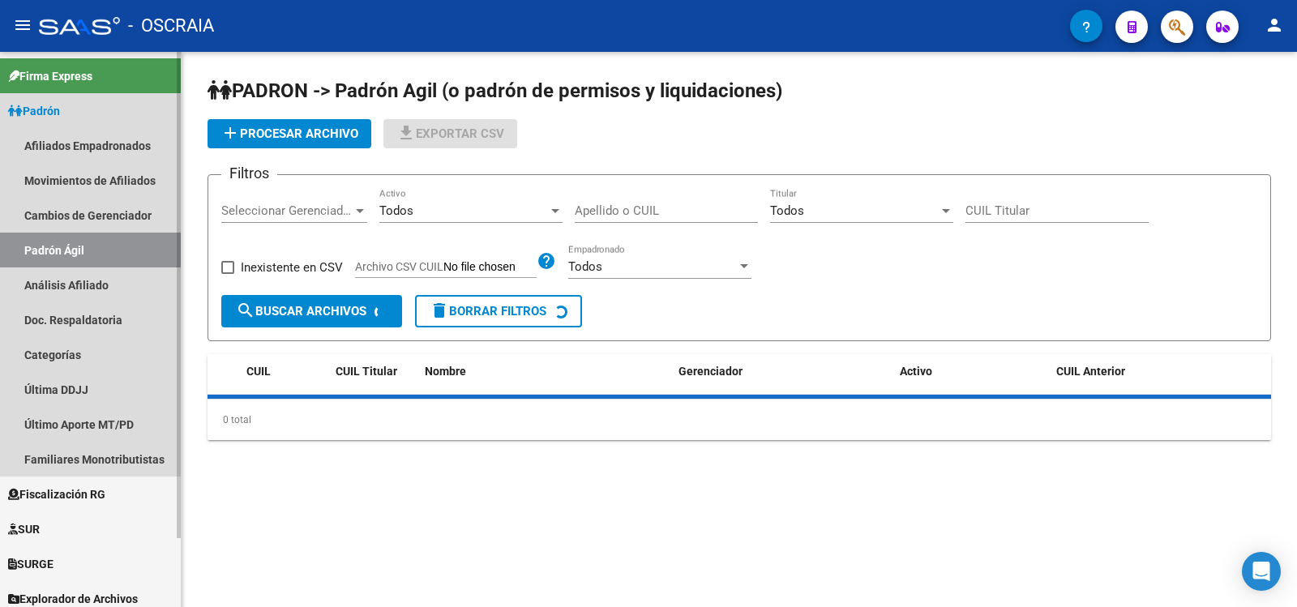
click at [91, 293] on link "Análisis Afiliado" at bounding box center [90, 285] width 181 height 35
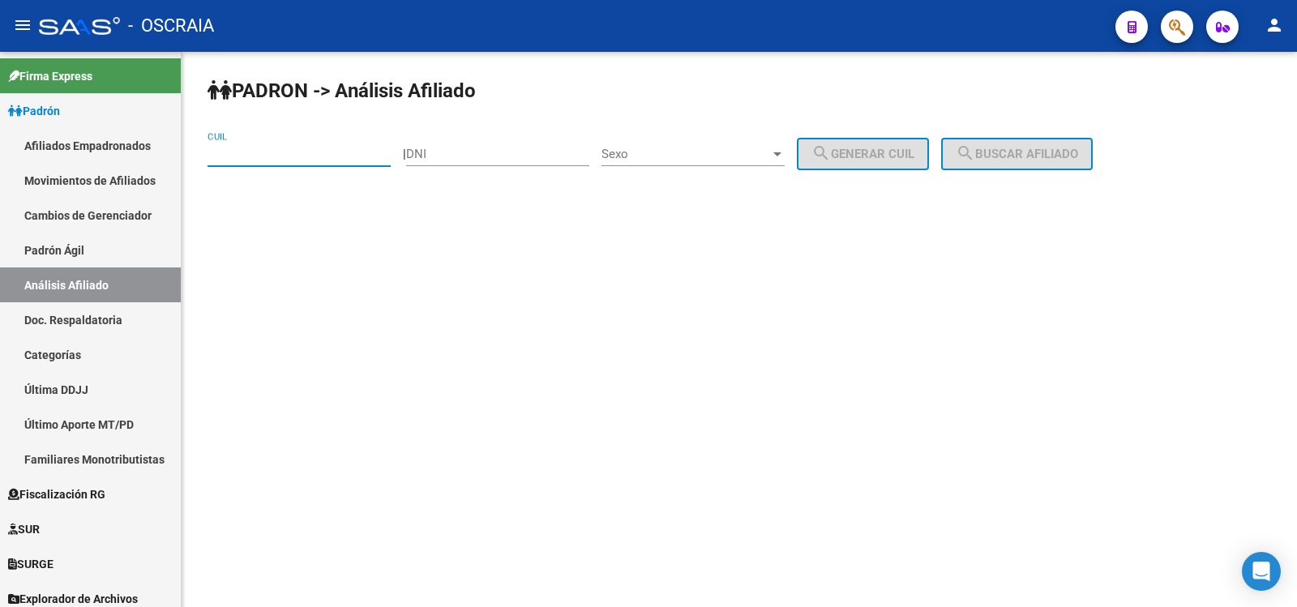
click at [242, 155] on input "CUIL" at bounding box center [299, 154] width 183 height 15
paste input "27-26561543-6"
type input "27-26561543-6"
click at [1069, 156] on span "search Buscar afiliado" at bounding box center [1017, 154] width 122 height 15
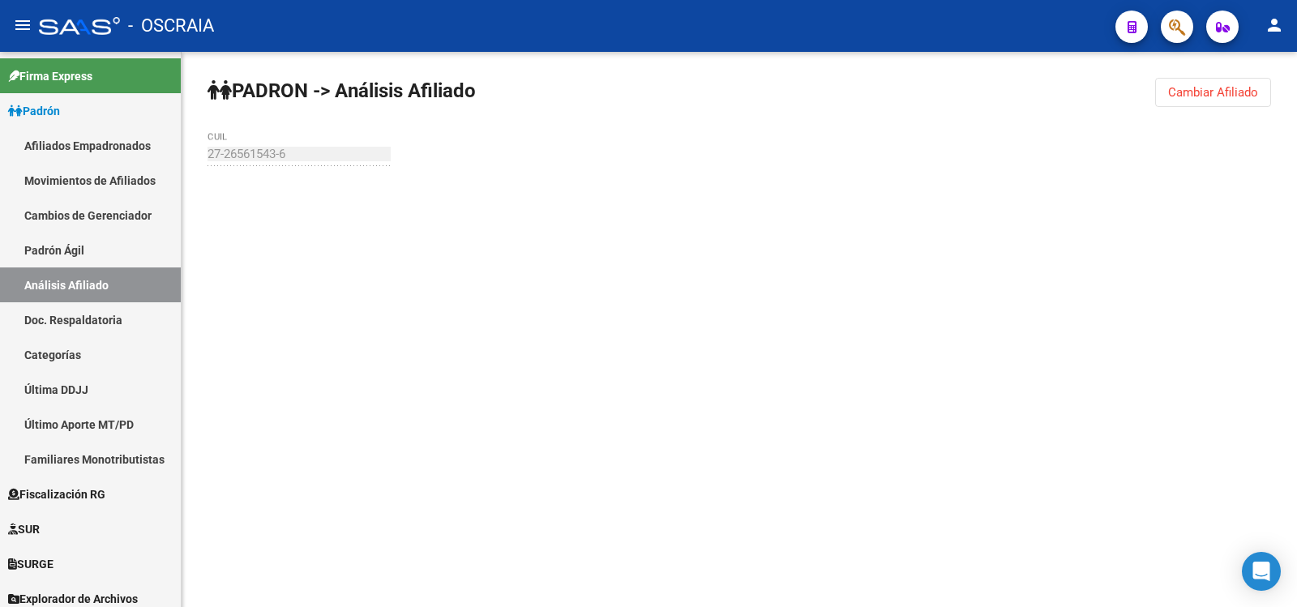
click at [1069, 156] on div "PADRON -> Análisis Afiliado Cambiar Afiliado 27-26561543-6 CUIL" at bounding box center [740, 154] width 1116 height 204
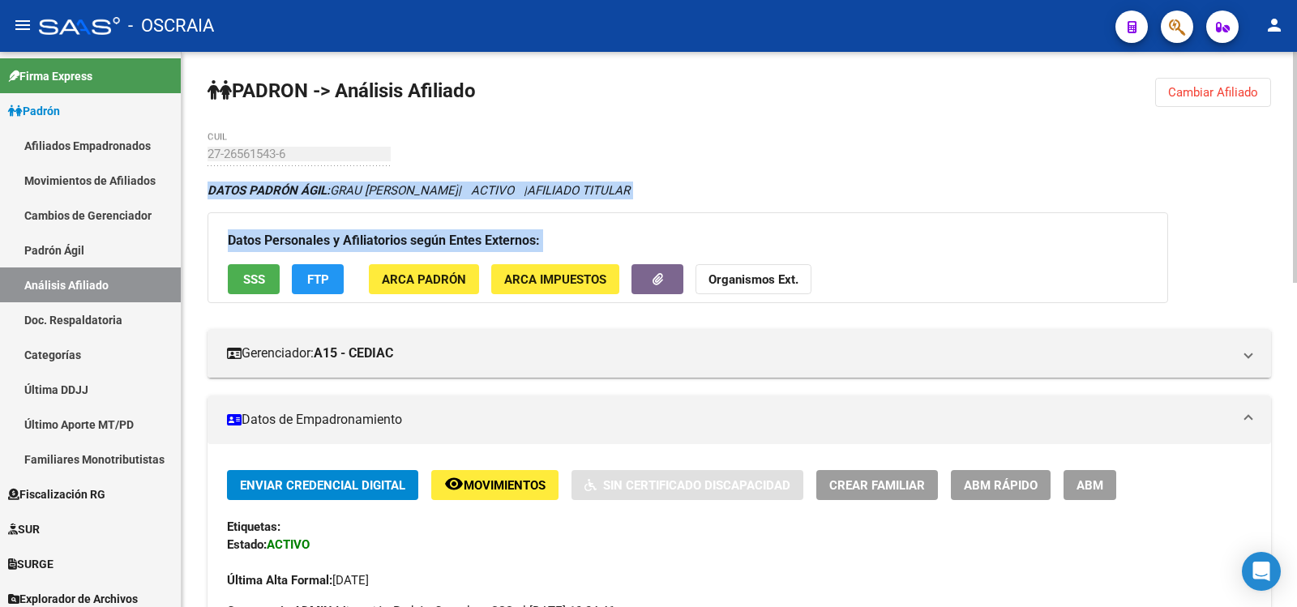
click at [726, 251] on h3 "Datos Personales y Afiliatorios según Entes Externos:" at bounding box center [688, 240] width 920 height 23
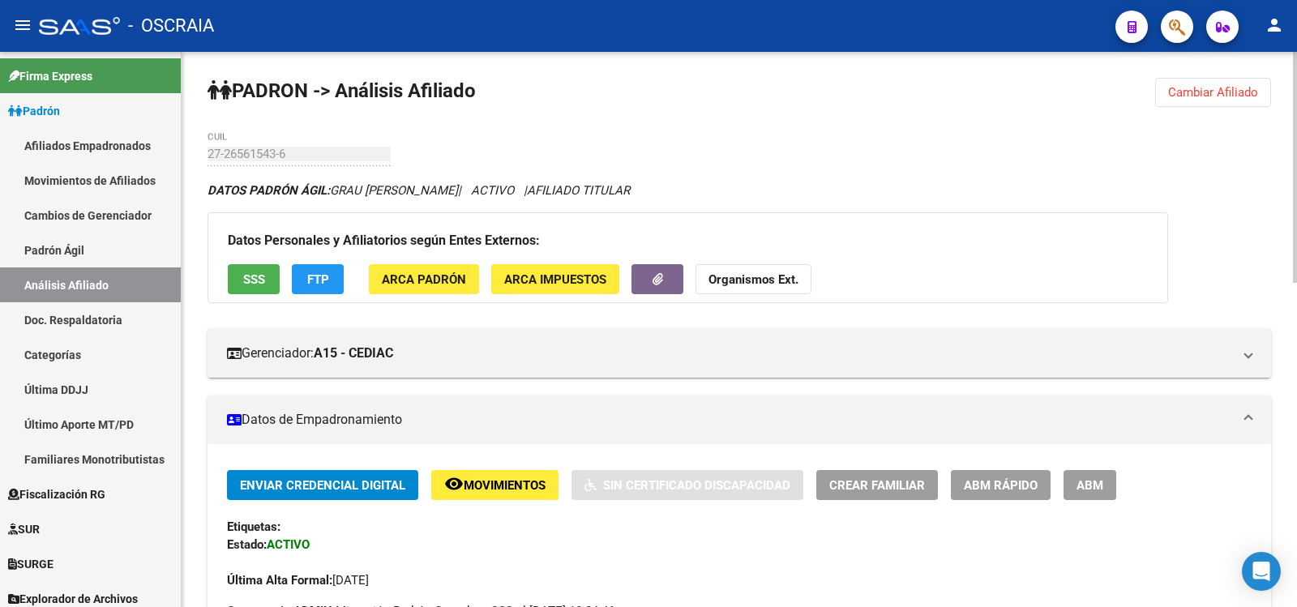
scroll to position [778, 0]
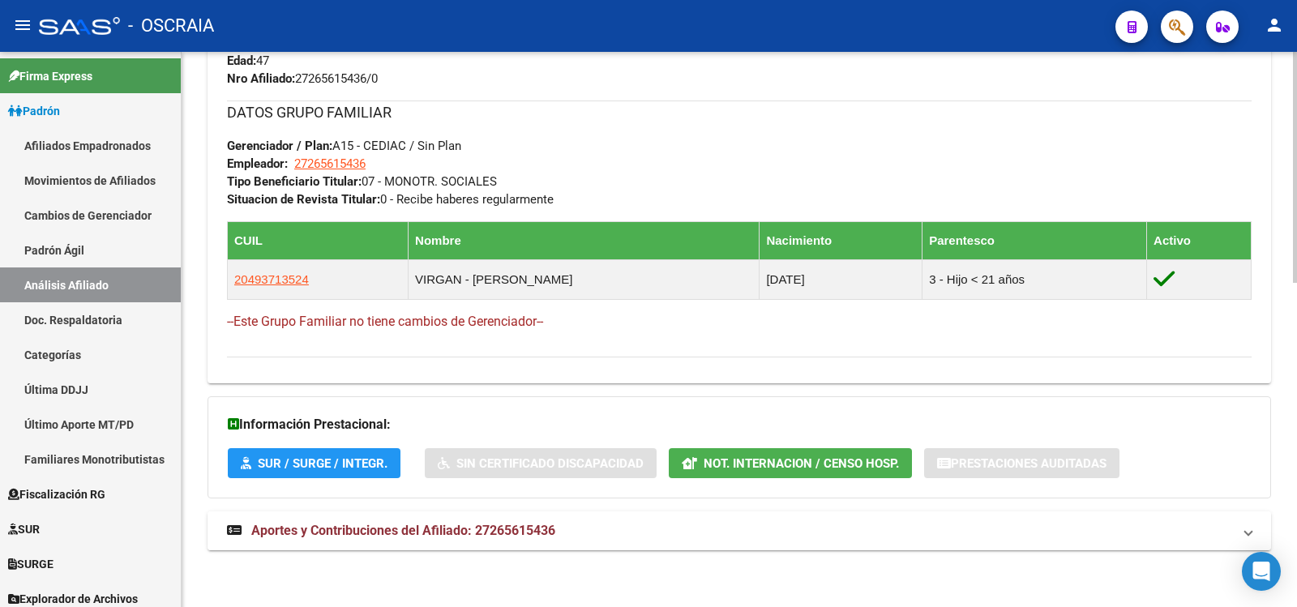
click at [522, 531] on span "Aportes y Contribuciones del Afiliado: 27265615436" at bounding box center [403, 530] width 304 height 15
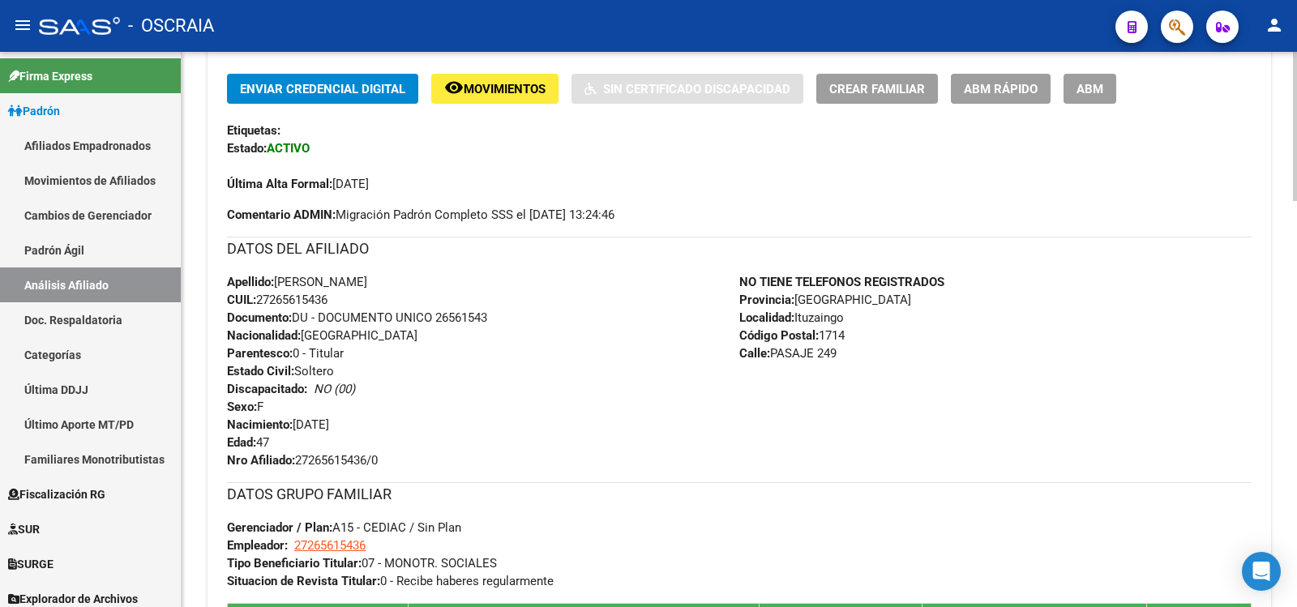
scroll to position [0, 0]
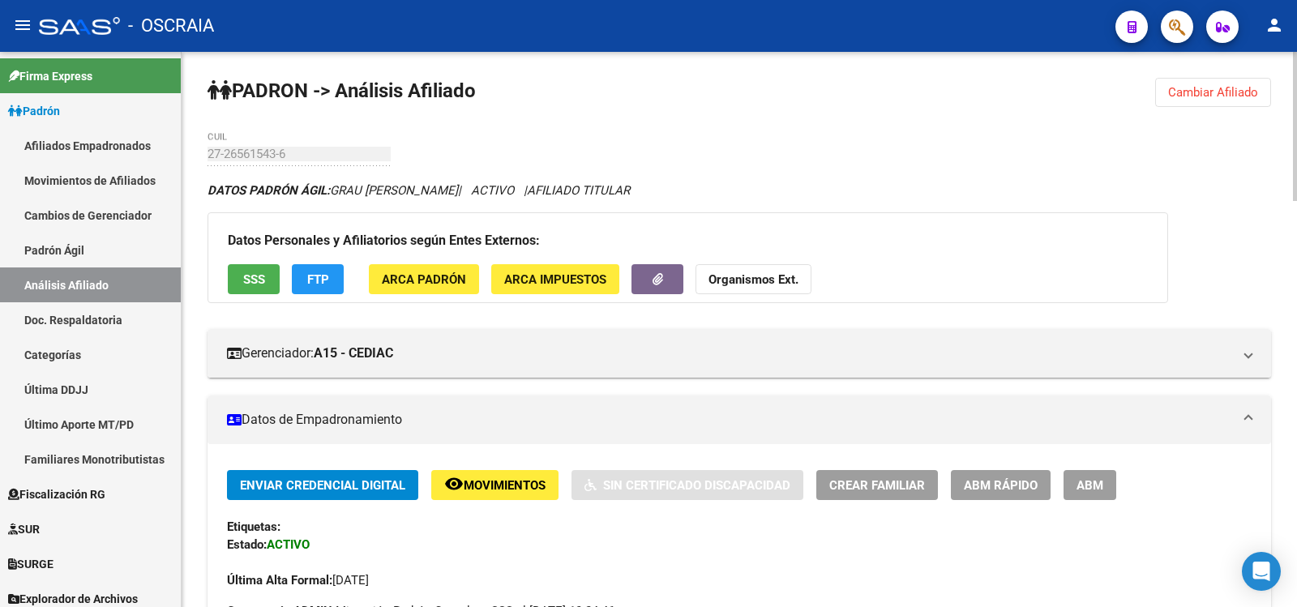
click at [241, 146] on div "27-26561543-6 CUIL" at bounding box center [299, 148] width 183 height 35
click at [240, 147] on div "27-26561543-6 CUIL" at bounding box center [299, 148] width 183 height 35
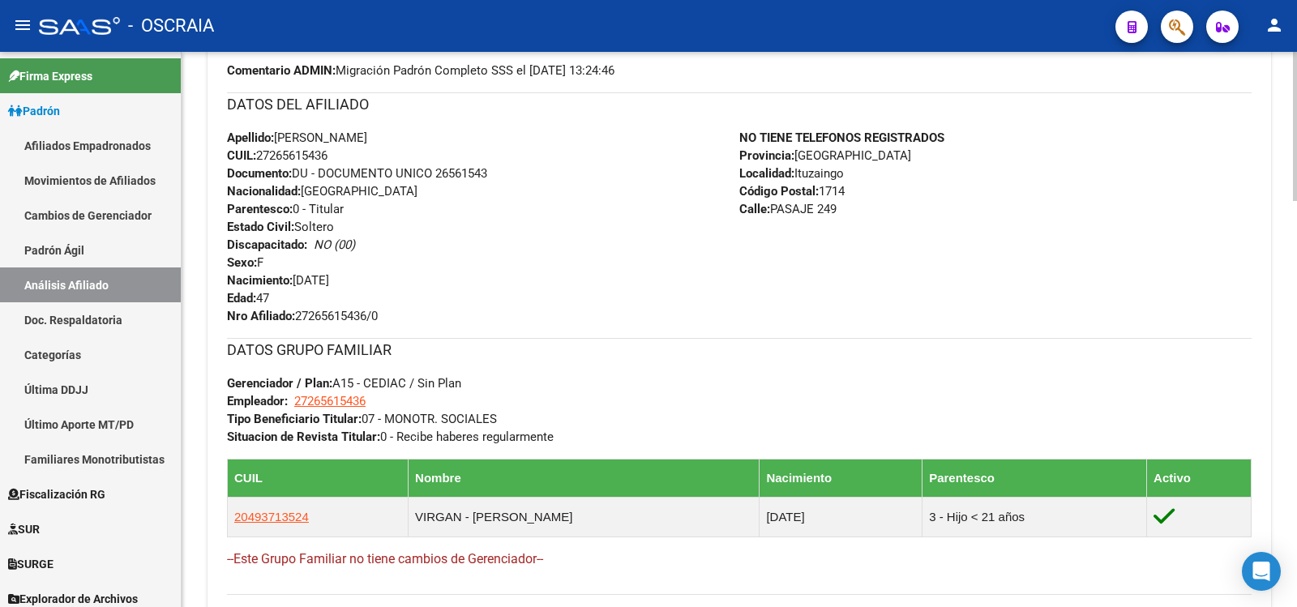
scroll to position [811, 0]
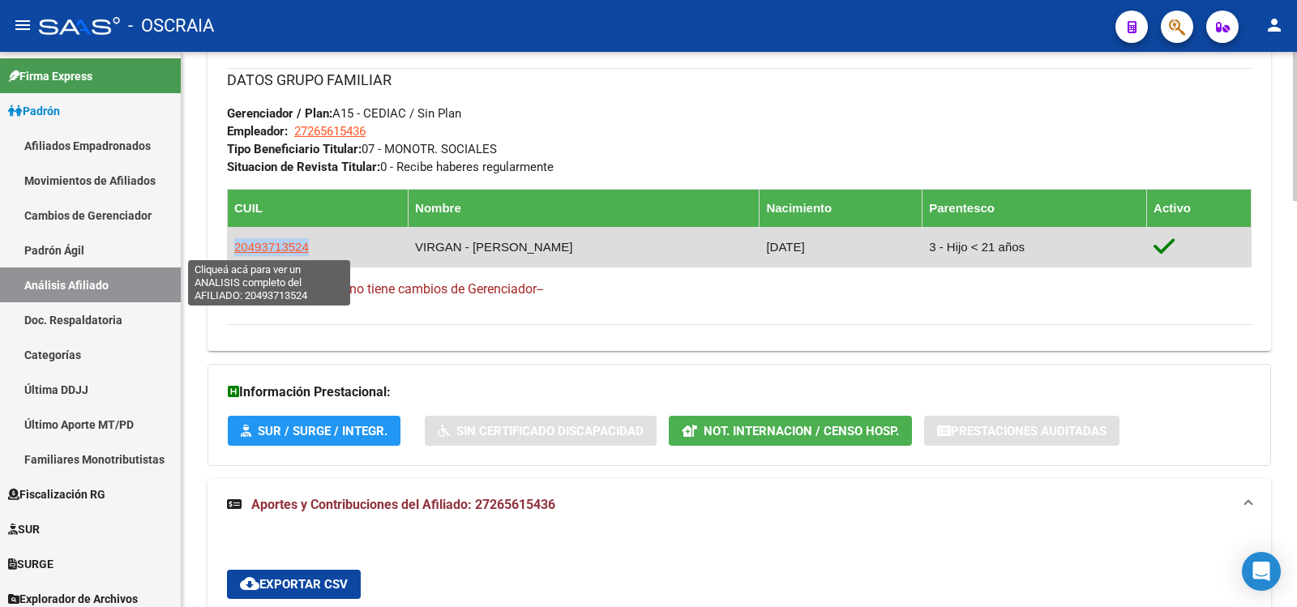
drag, startPoint x: 343, startPoint y: 246, endPoint x: 235, endPoint y: 252, distance: 108.0
click at [235, 252] on td "20493713524" at bounding box center [318, 247] width 181 height 40
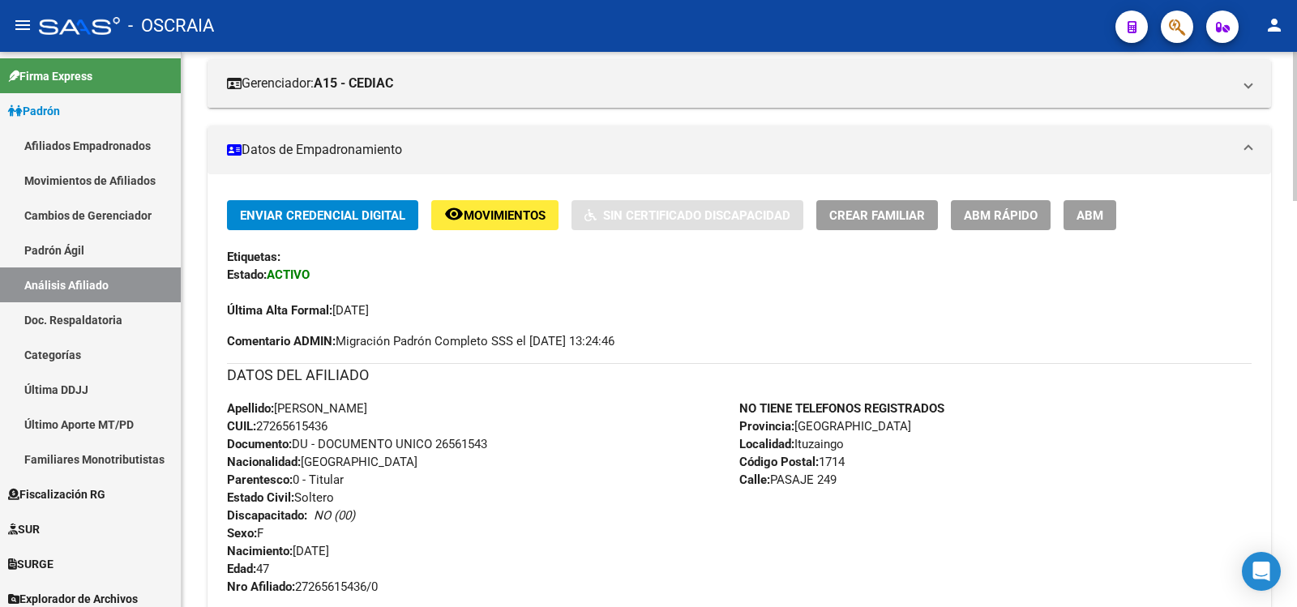
scroll to position [0, 0]
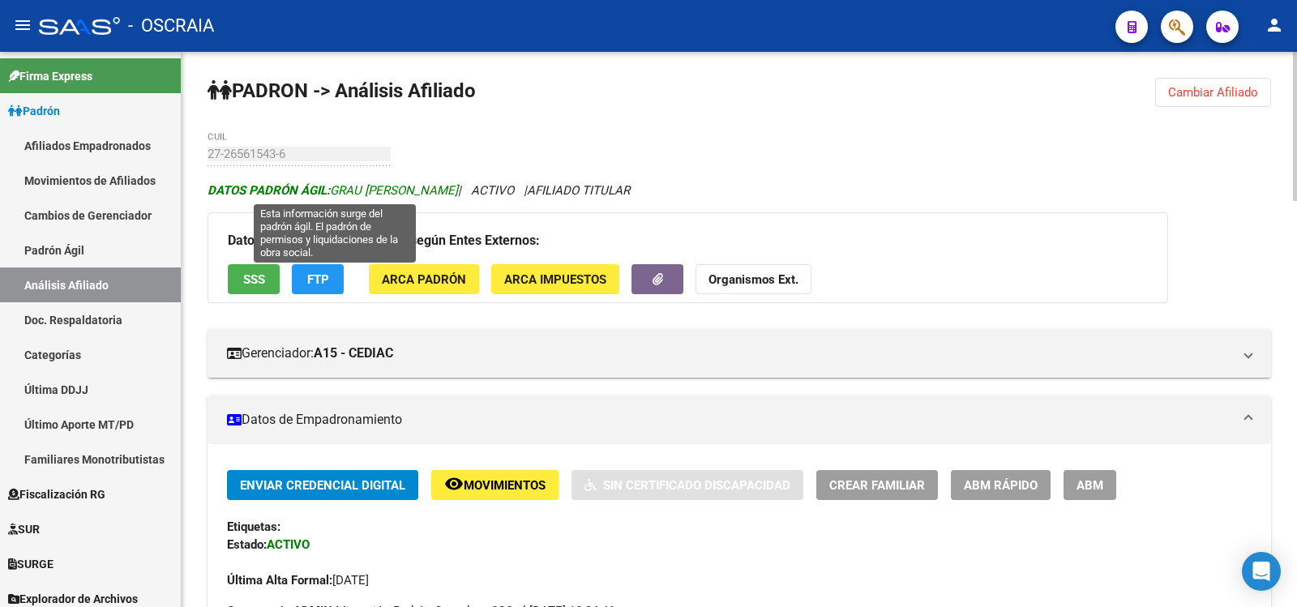
drag, startPoint x: 460, startPoint y: 185, endPoint x: 334, endPoint y: 191, distance: 125.8
click at [334, 191] on span "DATOS PADRÓN ÁGIL: GRAU [PERSON_NAME]" at bounding box center [333, 190] width 251 height 15
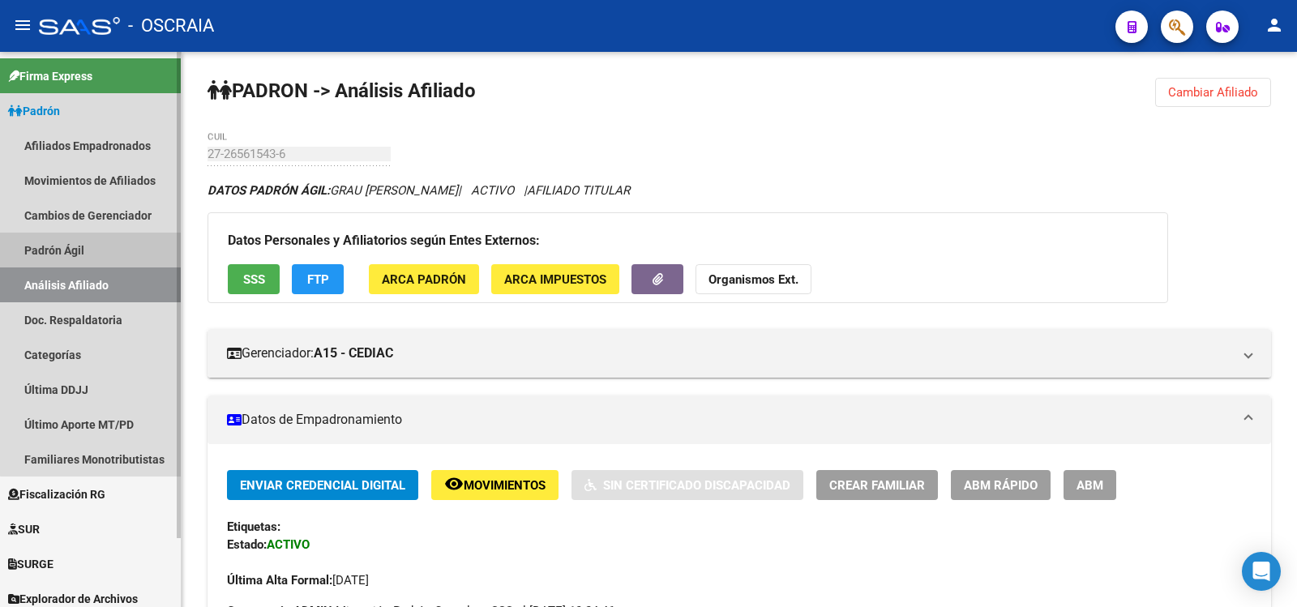
click at [109, 262] on link "Padrón Ágil" at bounding box center [90, 250] width 181 height 35
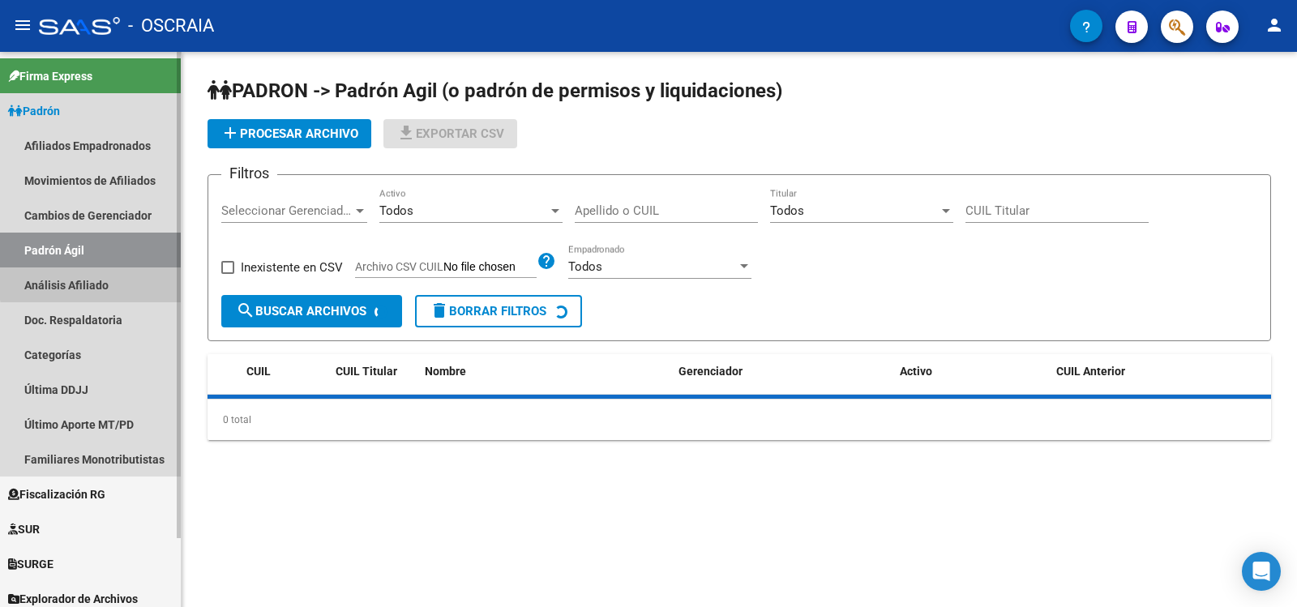
click at [114, 281] on link "Análisis Afiliado" at bounding box center [90, 285] width 181 height 35
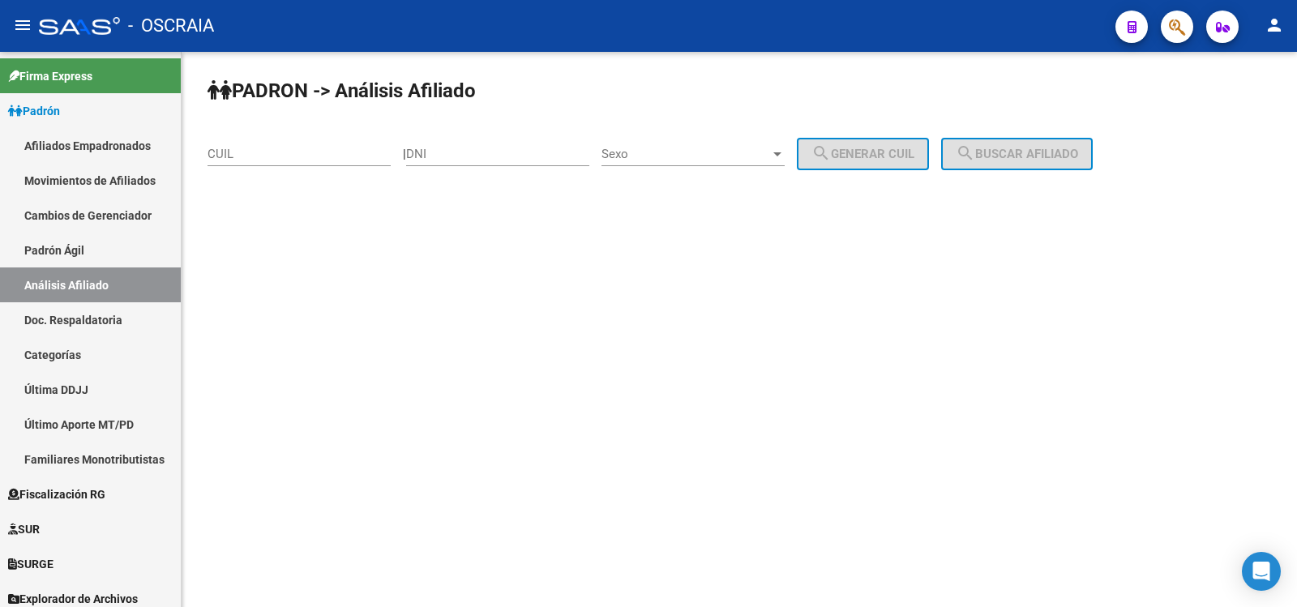
click at [229, 151] on input "CUIL" at bounding box center [299, 154] width 183 height 15
paste input "20-40134103-0"
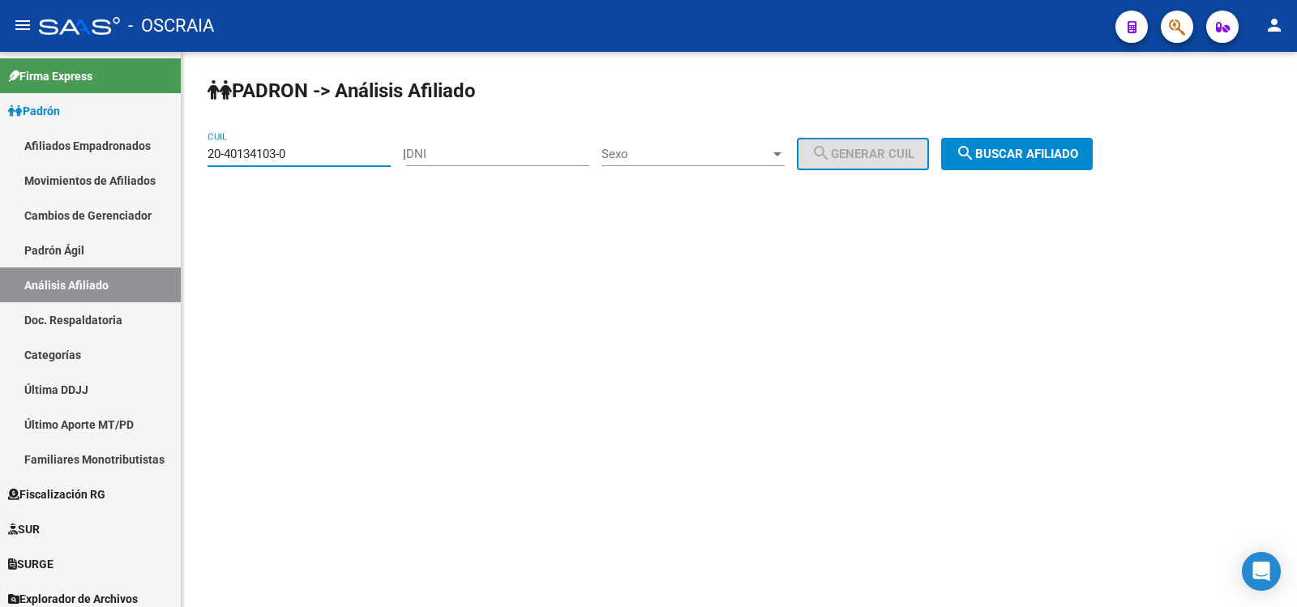
type input "20-40134103-0"
click at [1038, 148] on span "search Buscar afiliado" at bounding box center [1017, 154] width 122 height 15
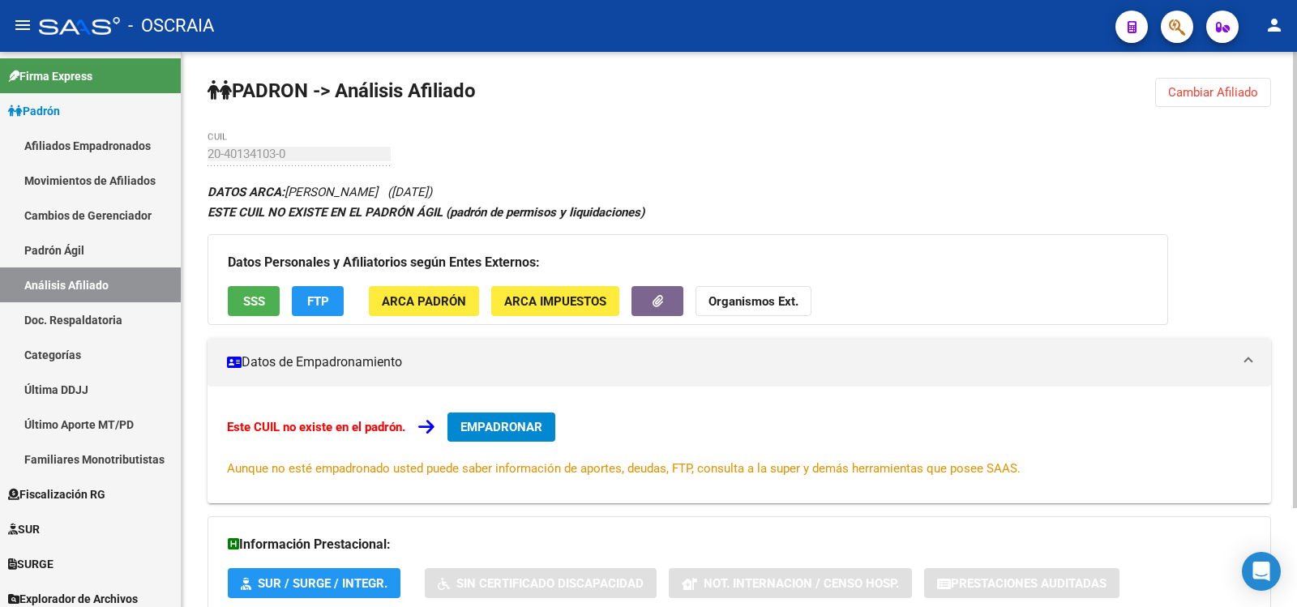
scroll to position [120, 0]
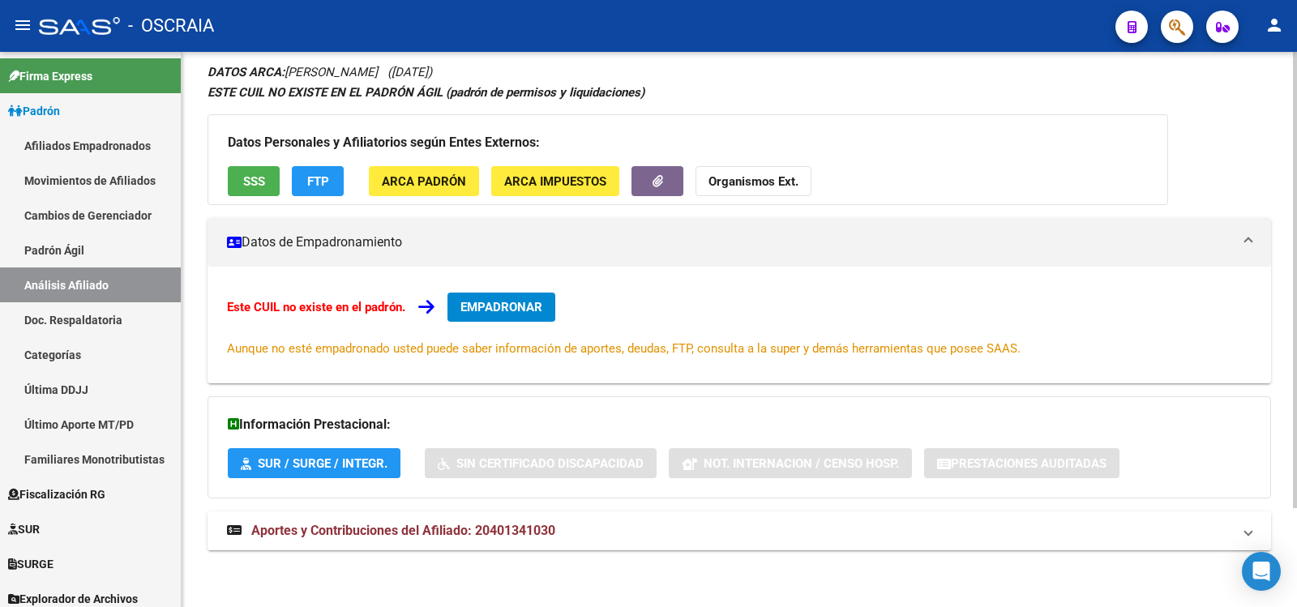
click at [559, 549] on mat-expansion-panel-header "Aportes y Contribuciones del Afiliado: 20401341030" at bounding box center [740, 531] width 1064 height 39
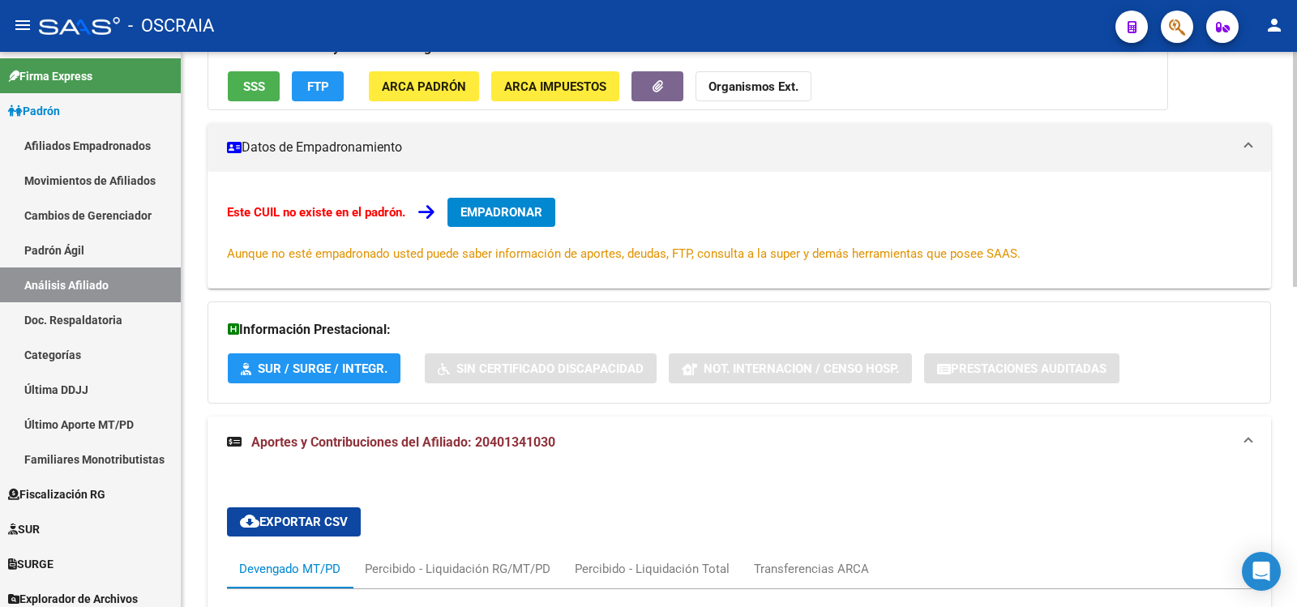
scroll to position [756, 0]
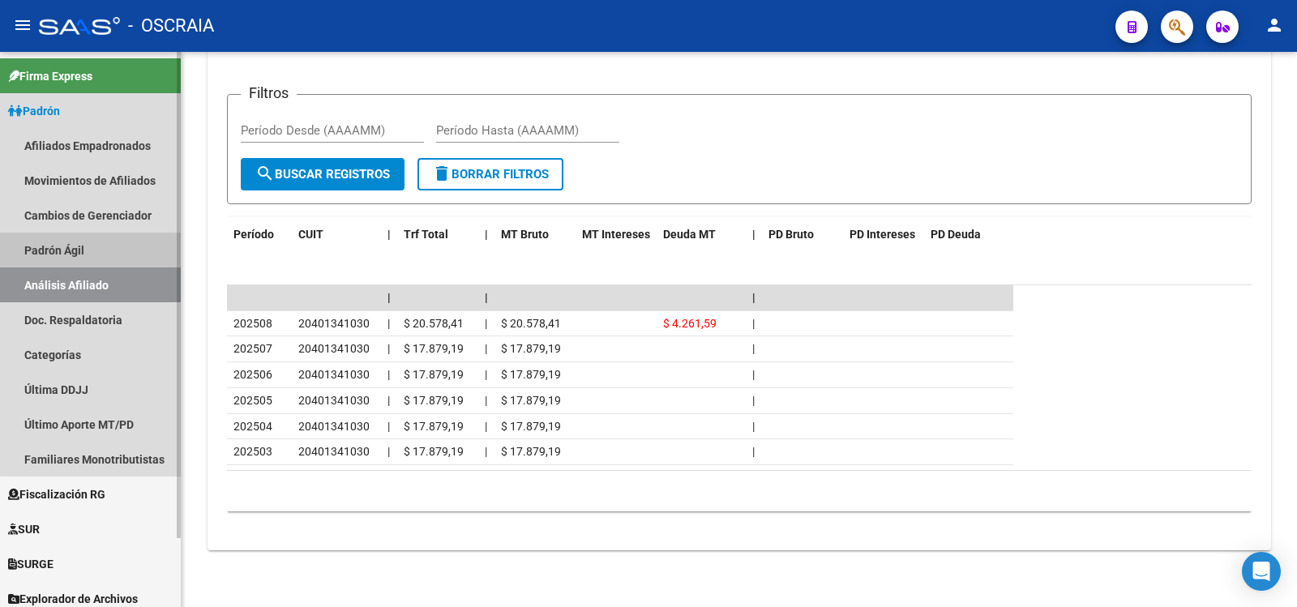
click at [103, 258] on link "Padrón Ágil" at bounding box center [90, 250] width 181 height 35
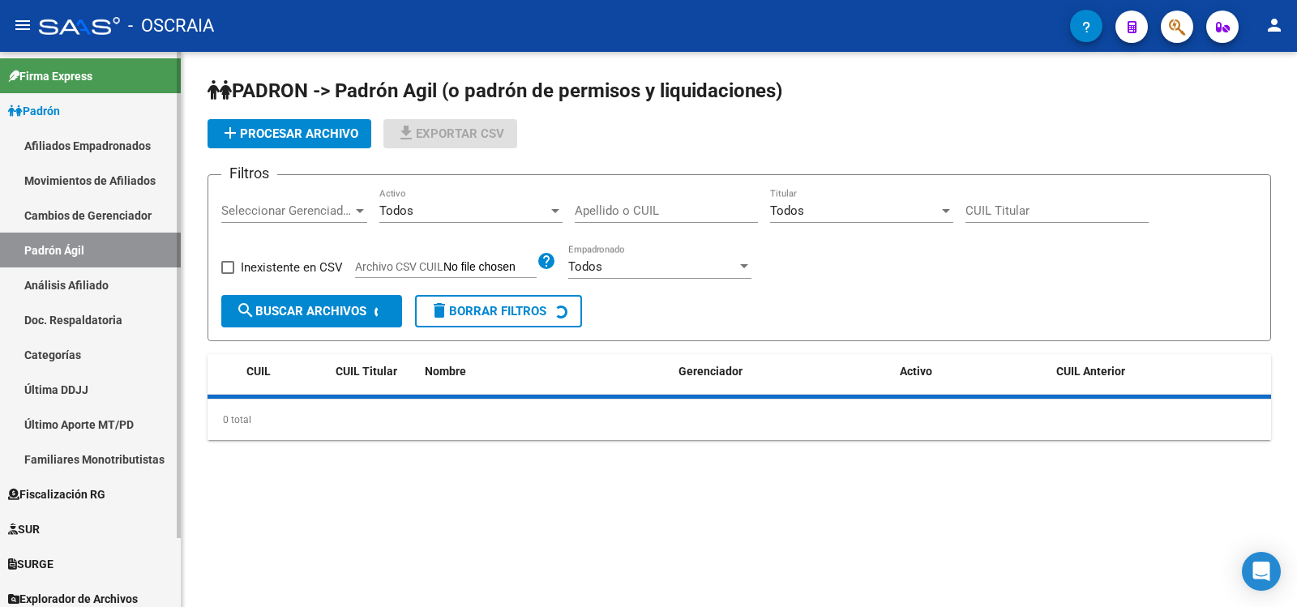
click at [126, 289] on link "Análisis Afiliado" at bounding box center [90, 285] width 181 height 35
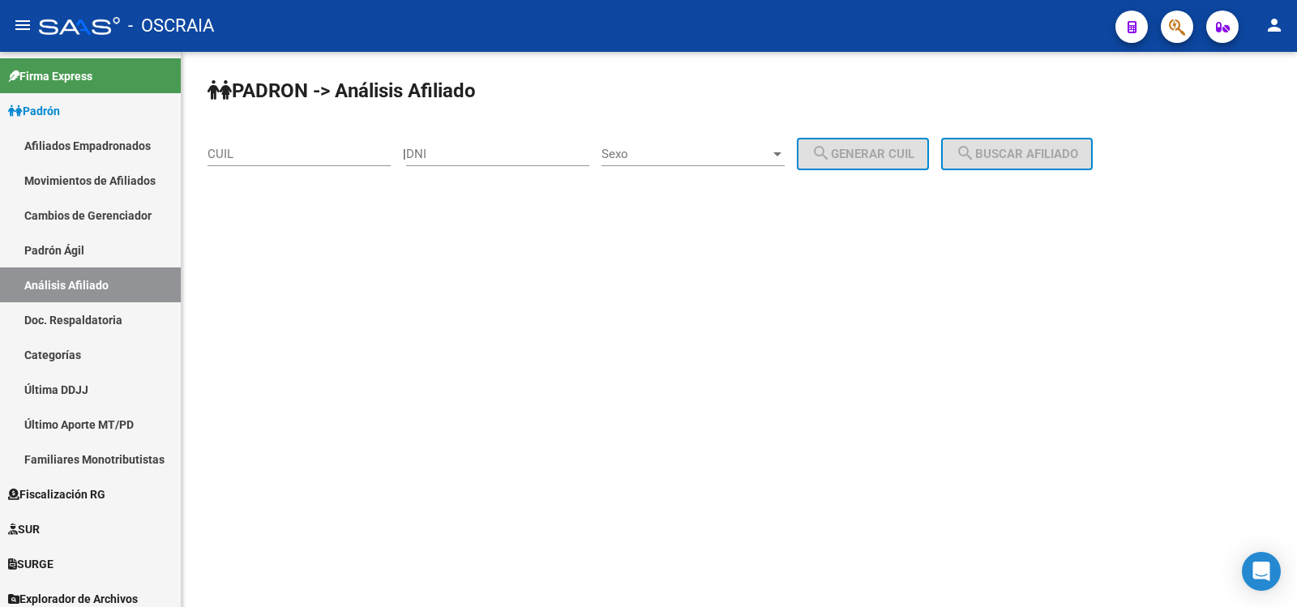
click at [236, 164] on div "CUIL" at bounding box center [299, 148] width 183 height 35
click at [242, 156] on input "CUIL" at bounding box center [299, 154] width 183 height 15
paste input "27-27069635-5"
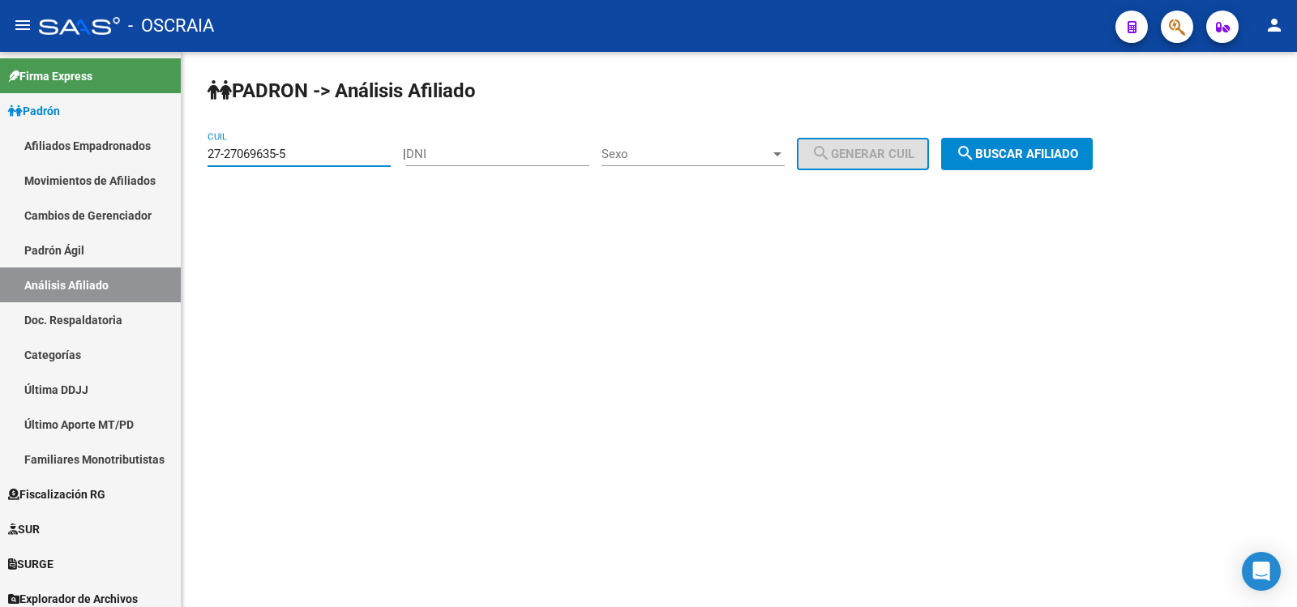
type input "27-27069635-5"
click at [1027, 165] on button "search Buscar afiliado" at bounding box center [1017, 154] width 152 height 32
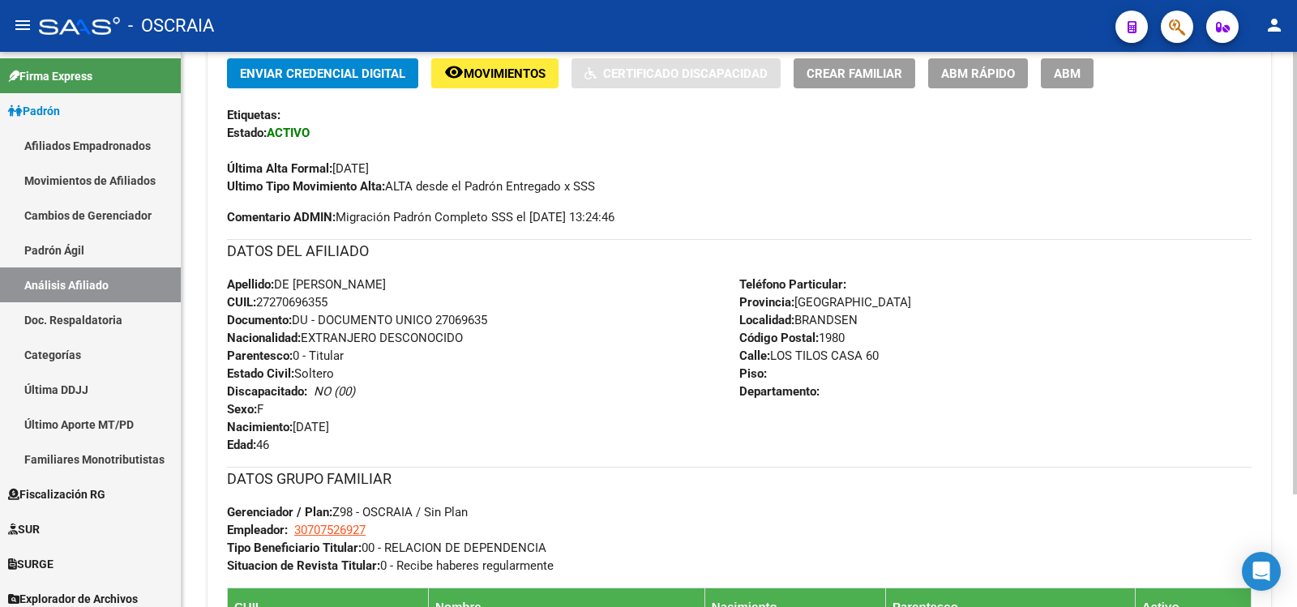
scroll to position [683, 0]
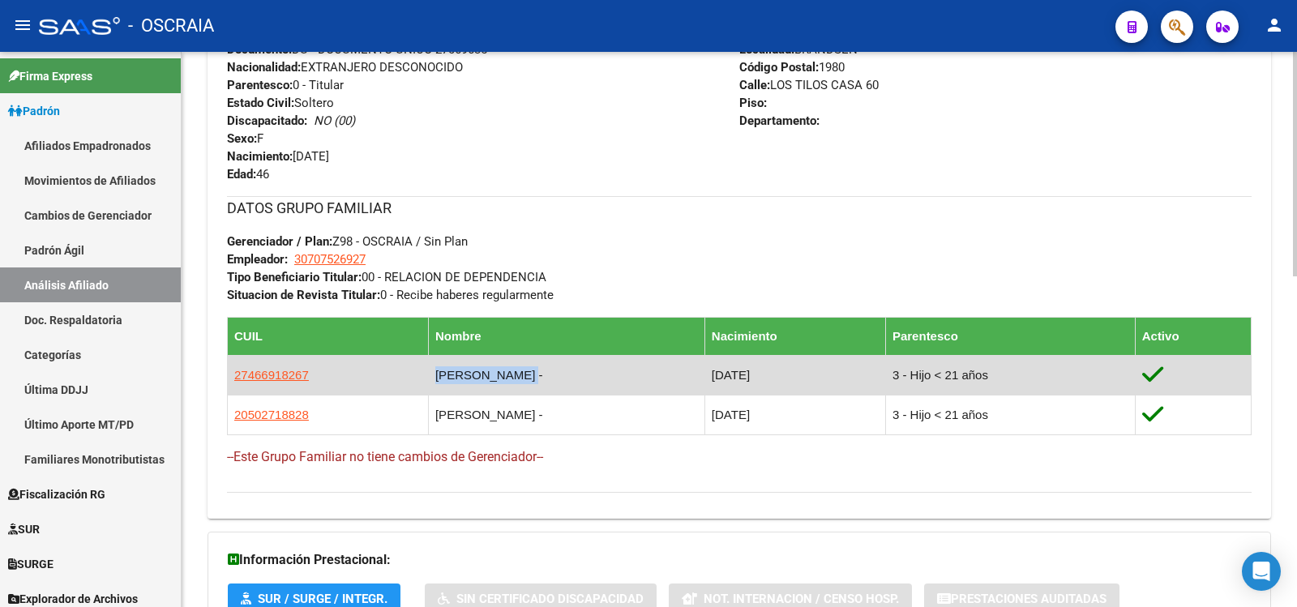
drag, startPoint x: 542, startPoint y: 377, endPoint x: 415, endPoint y: 371, distance: 127.4
click at [428, 371] on td "[PERSON_NAME] -" at bounding box center [566, 375] width 276 height 40
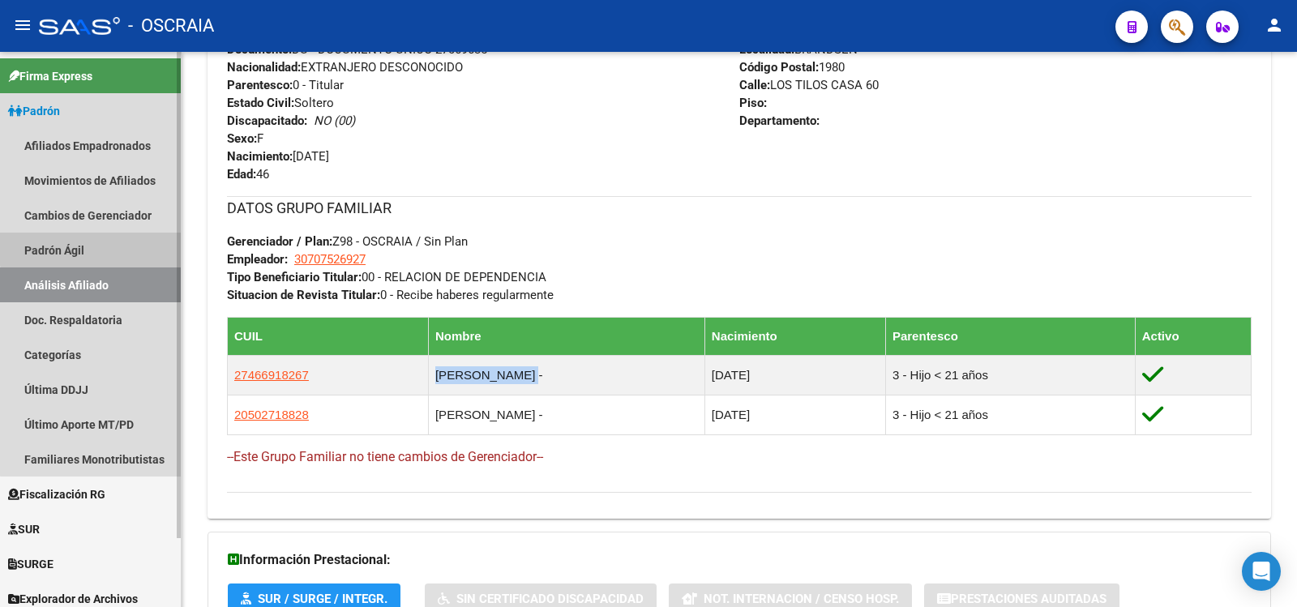
click at [100, 244] on link "Padrón Ágil" at bounding box center [90, 250] width 181 height 35
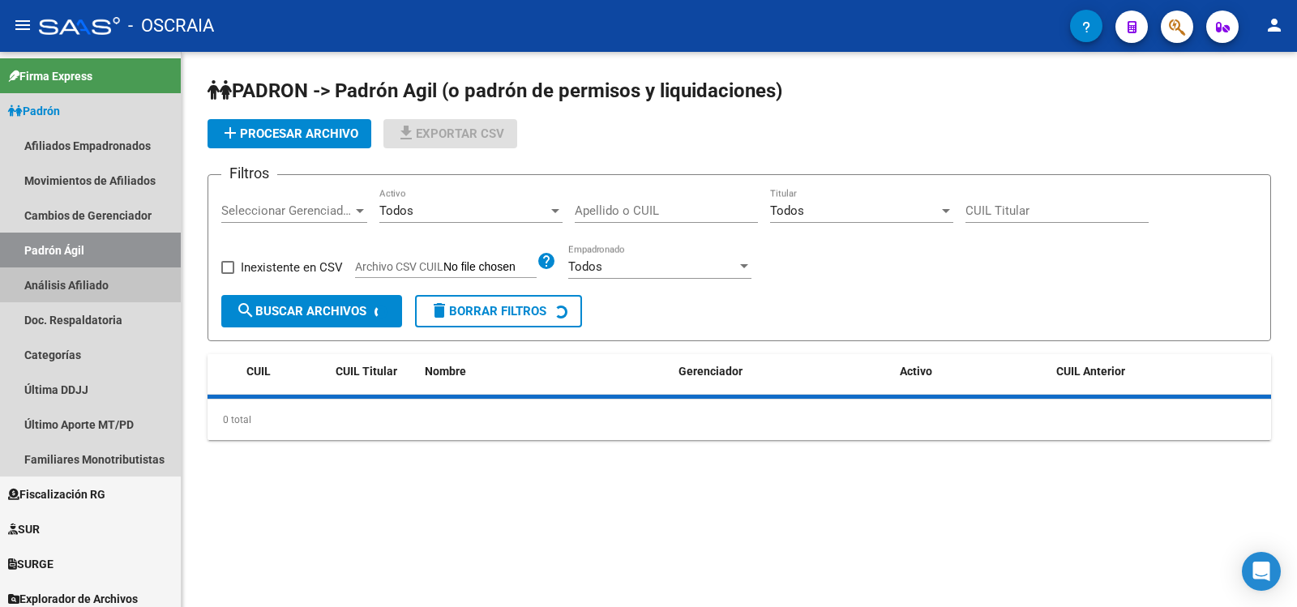
drag, startPoint x: 104, startPoint y: 274, endPoint x: 242, endPoint y: 185, distance: 164.9
click at [104, 275] on link "Análisis Afiliado" at bounding box center [90, 285] width 181 height 35
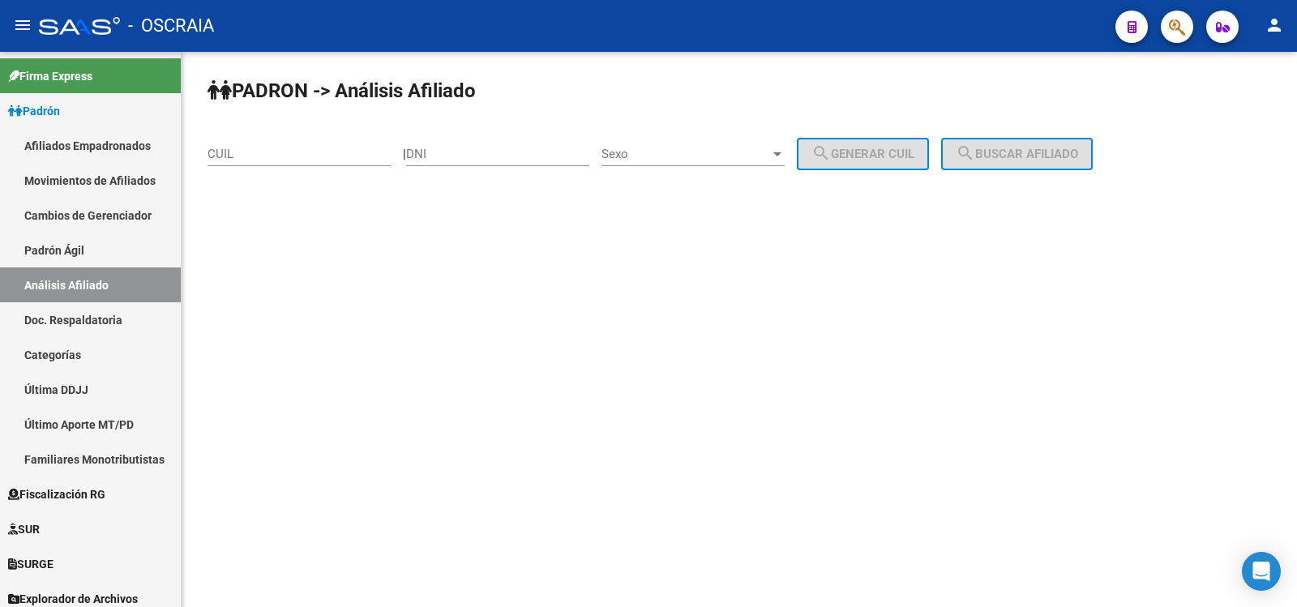
click at [276, 163] on div "CUIL" at bounding box center [299, 148] width 183 height 35
click at [276, 159] on input "CUIL" at bounding box center [299, 154] width 183 height 15
paste input "27-95904988-8"
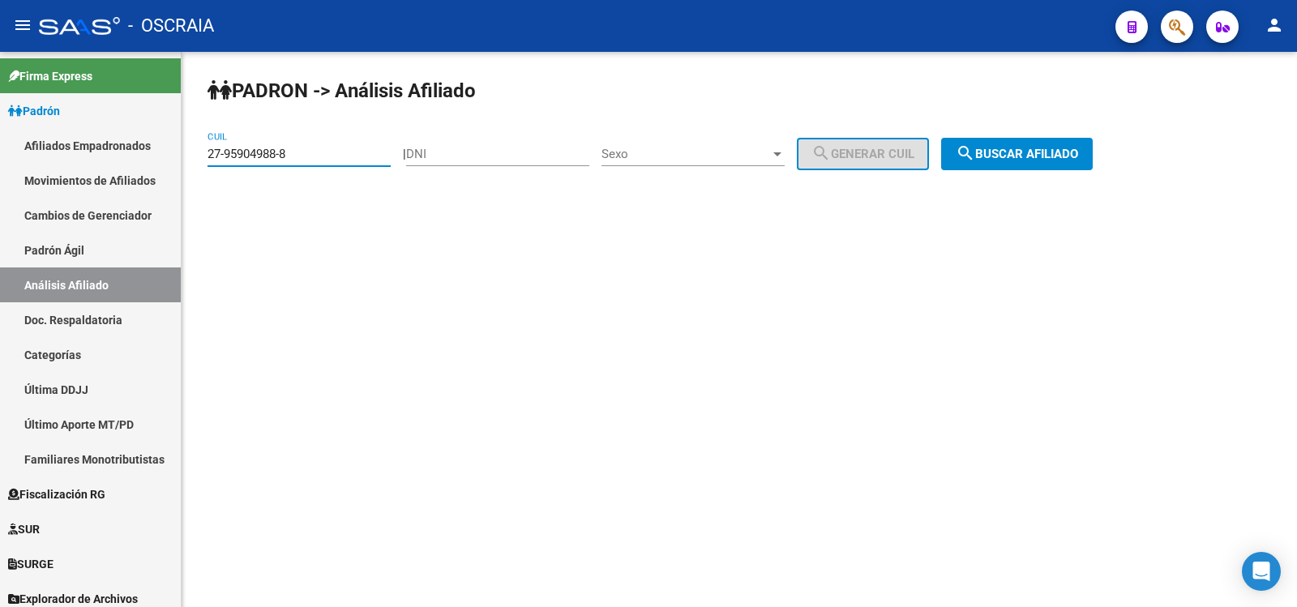
type input "27-95904988-8"
click at [1014, 160] on span "search Buscar afiliado" at bounding box center [1017, 154] width 122 height 15
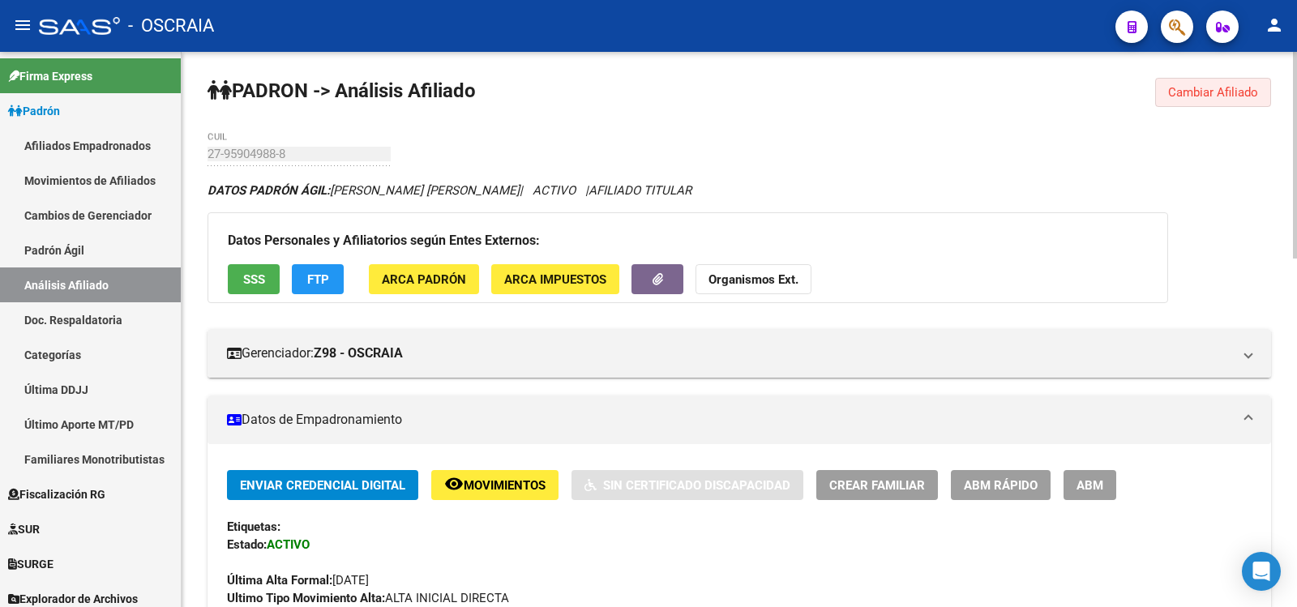
click at [1187, 87] on span "Cambiar Afiliado" at bounding box center [1213, 92] width 90 height 15
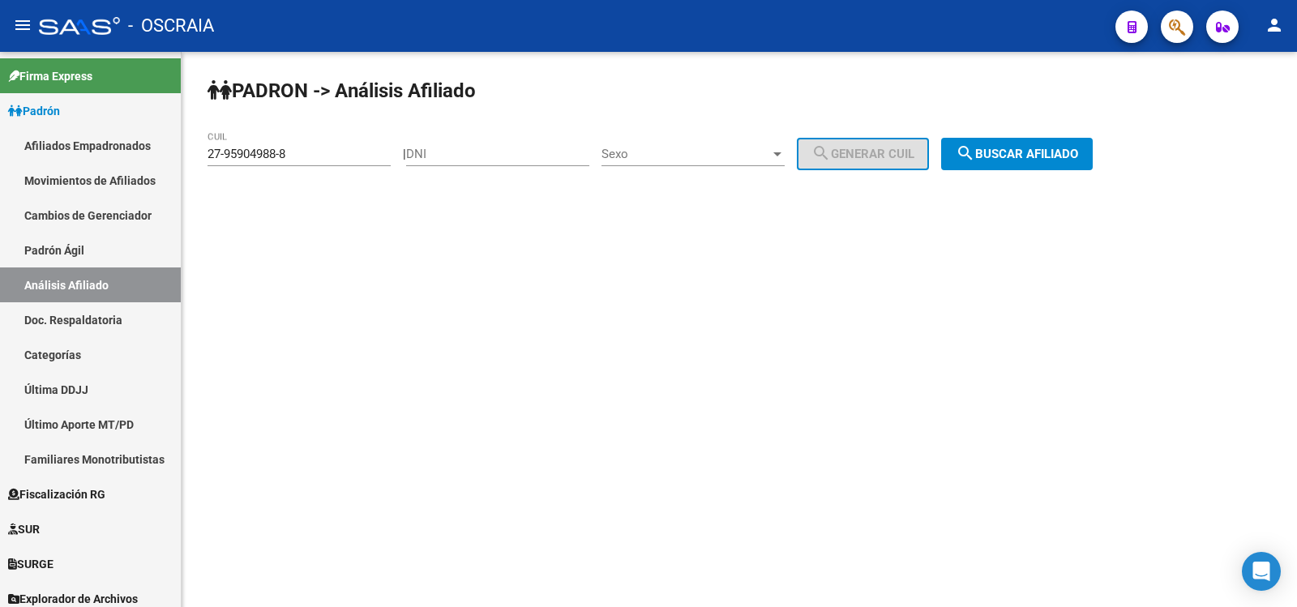
click at [314, 155] on input "27-95904988-8" at bounding box center [299, 154] width 183 height 15
click at [315, 155] on input "27-95904988-8" at bounding box center [299, 154] width 183 height 15
click at [30, 248] on link "Padrón Ágil" at bounding box center [90, 250] width 181 height 35
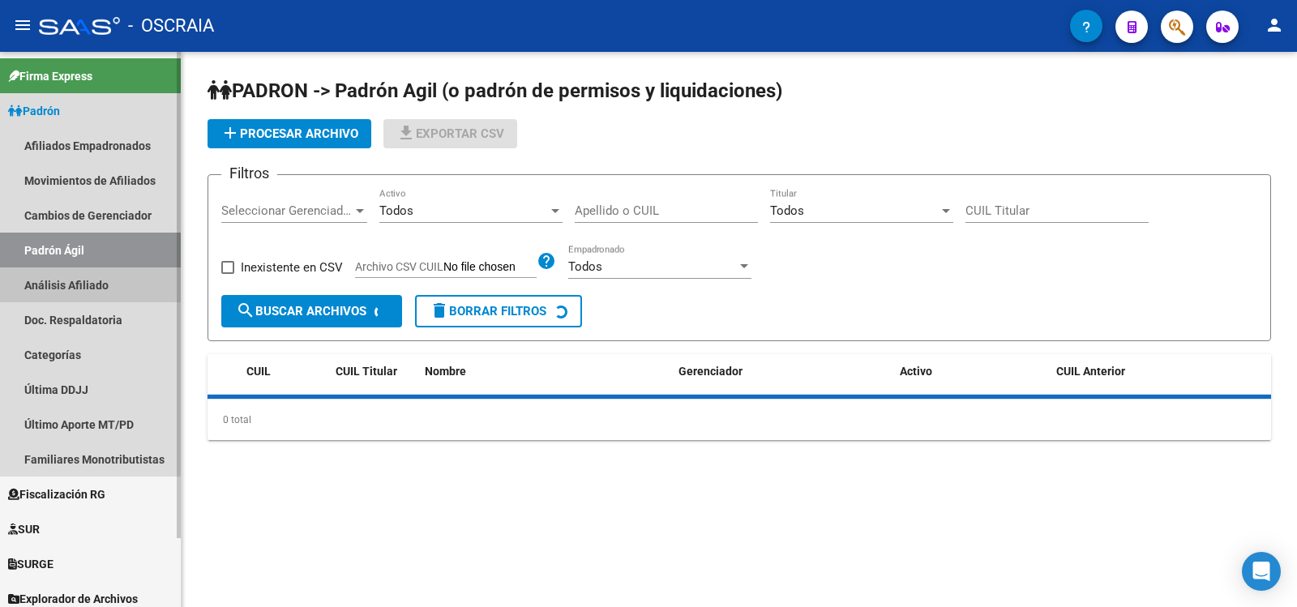
click at [64, 285] on link "Análisis Afiliado" at bounding box center [90, 285] width 181 height 35
drag, startPoint x: 64, startPoint y: 285, endPoint x: 121, endPoint y: 279, distance: 57.0
click at [66, 285] on link "Análisis Afiliado" at bounding box center [90, 285] width 181 height 35
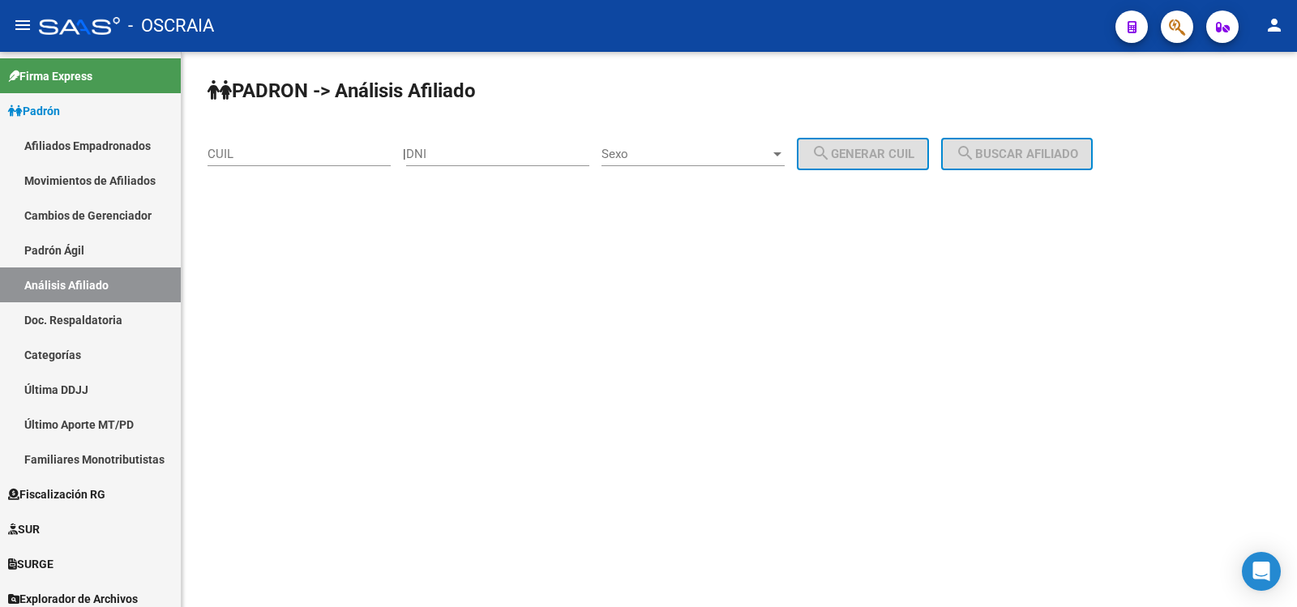
click at [324, 159] on input "CUIL" at bounding box center [299, 154] width 183 height 15
paste input "27-38694807-6"
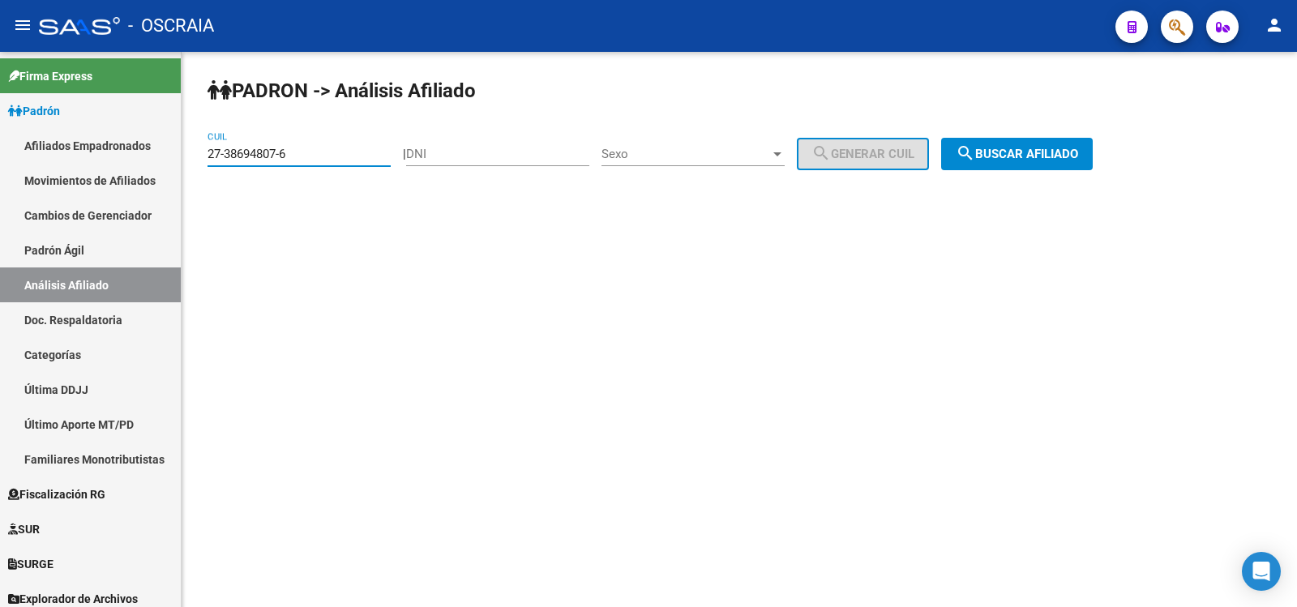
type input "27-38694807-6"
click at [997, 135] on div "PADRON -> Análisis Afiliado 27-38694807-6 CUIL | DNI Sexo Sexo search Generar C…" at bounding box center [740, 137] width 1116 height 170
click at [1001, 144] on button "search Buscar afiliado" at bounding box center [1017, 154] width 152 height 32
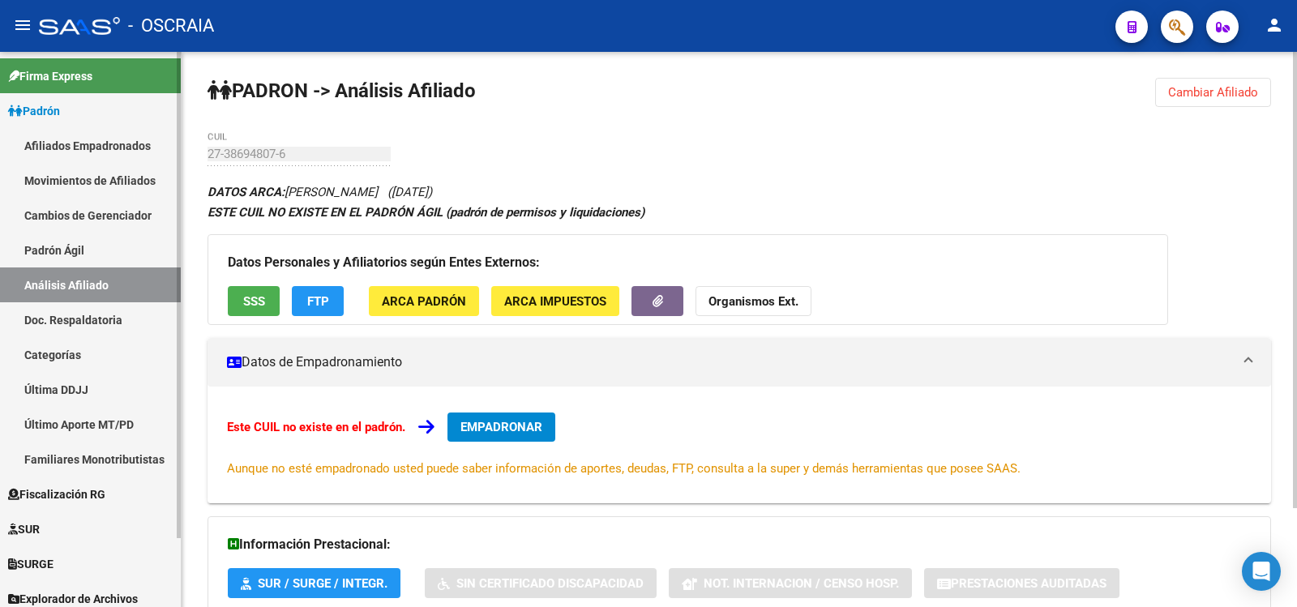
click at [90, 260] on link "Padrón Ágil" at bounding box center [90, 250] width 181 height 35
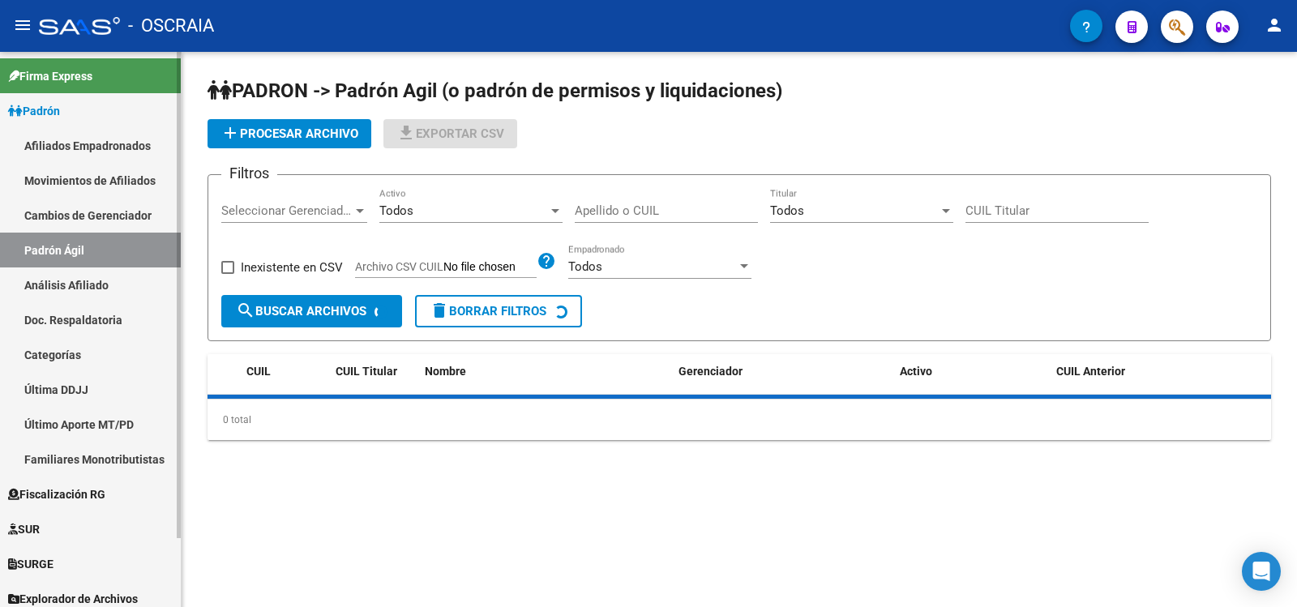
click at [112, 307] on link "Doc. Respaldatoria" at bounding box center [90, 319] width 181 height 35
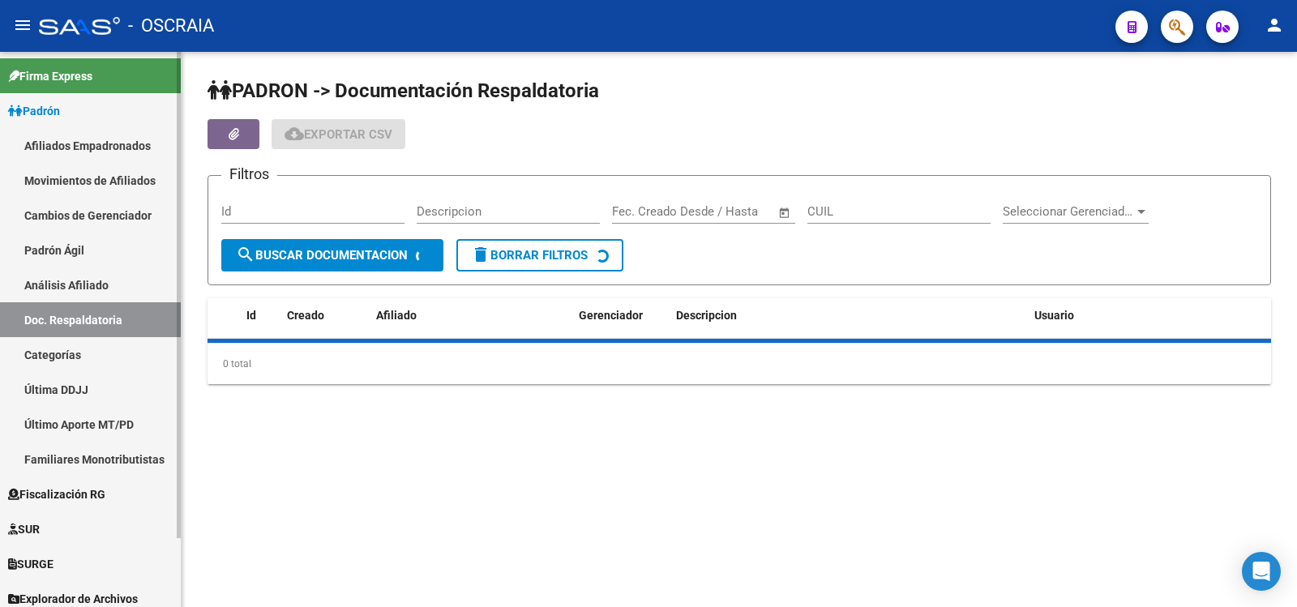
click at [118, 289] on link "Análisis Afiliado" at bounding box center [90, 285] width 181 height 35
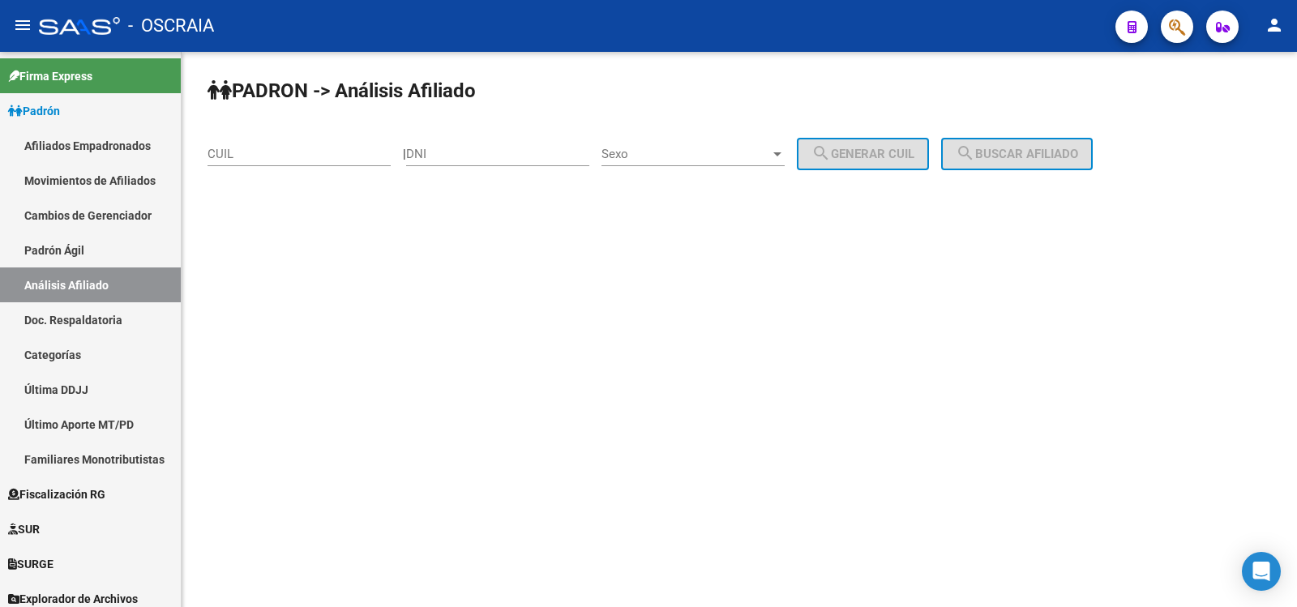
click at [271, 143] on div "CUIL" at bounding box center [299, 148] width 183 height 35
paste input "27-27069635-5"
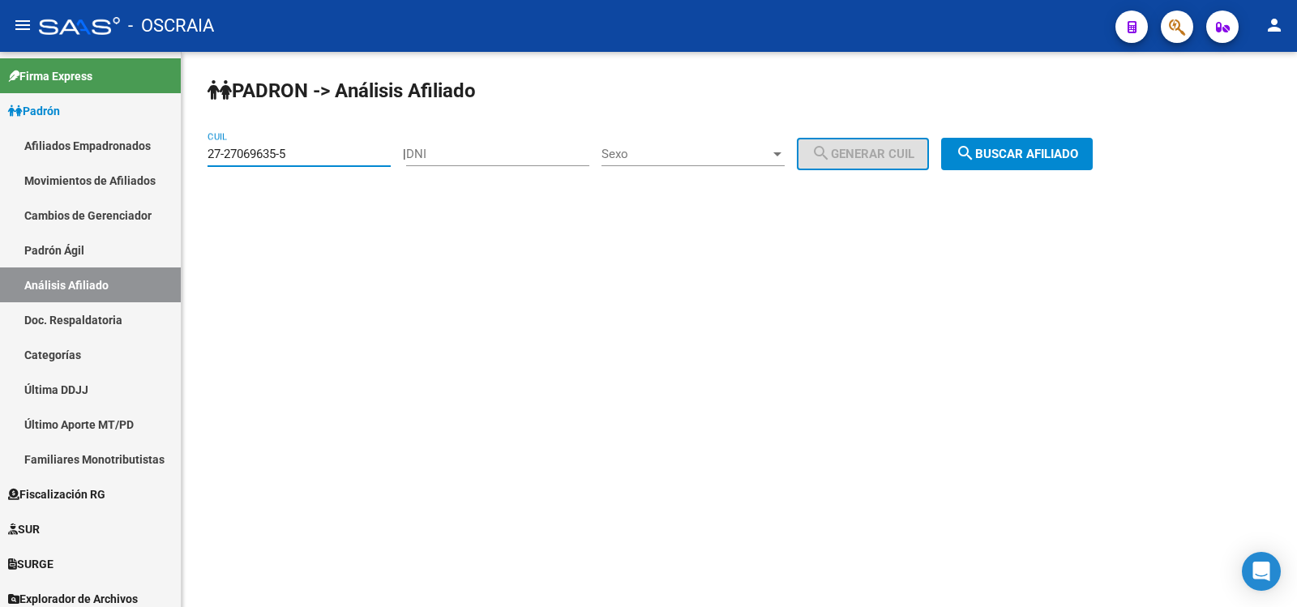
type input "27-27069635-5"
click at [1036, 168] on button "search Buscar afiliado" at bounding box center [1017, 154] width 152 height 32
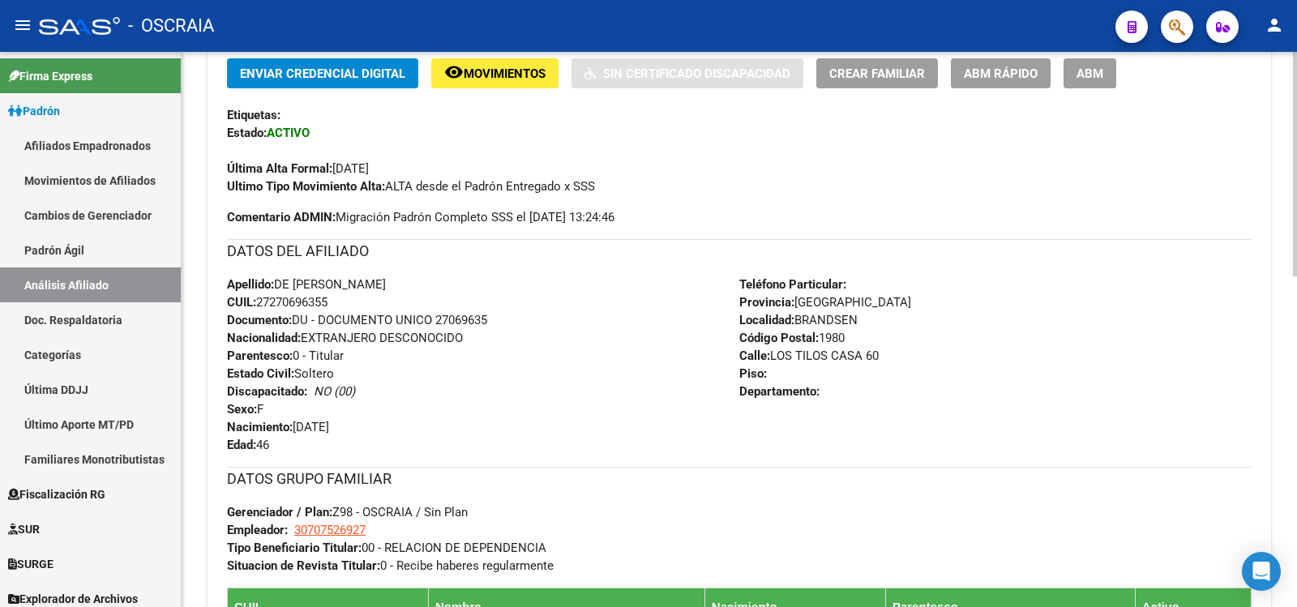
scroll to position [683, 0]
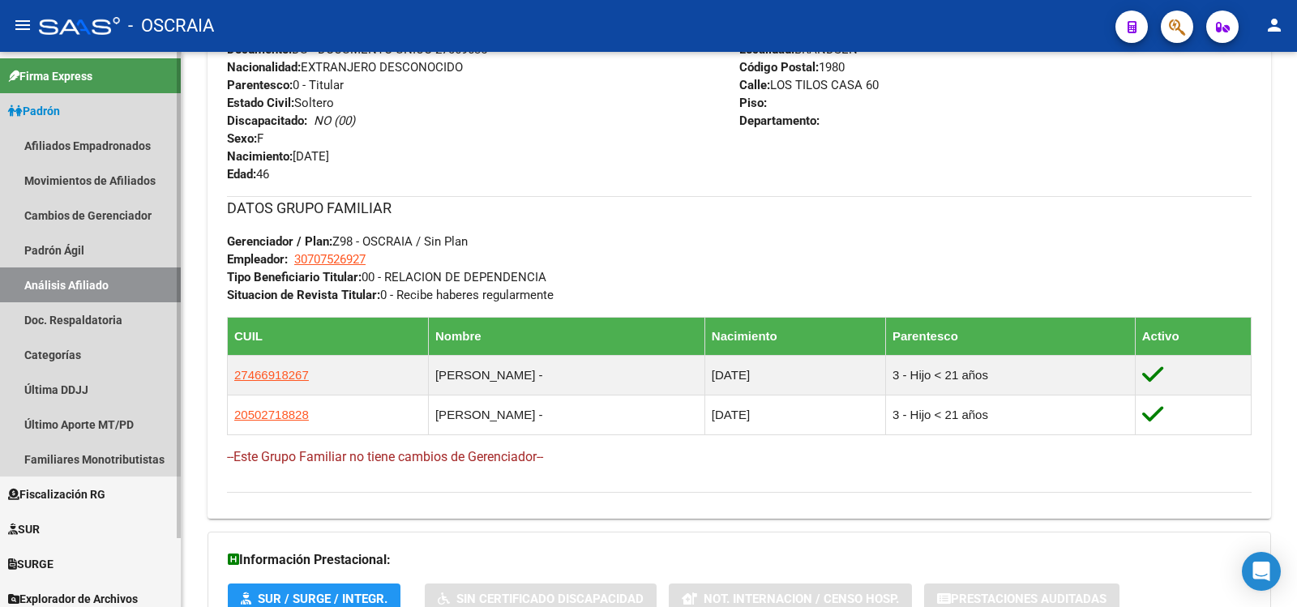
click at [64, 272] on link "Análisis Afiliado" at bounding box center [90, 285] width 181 height 35
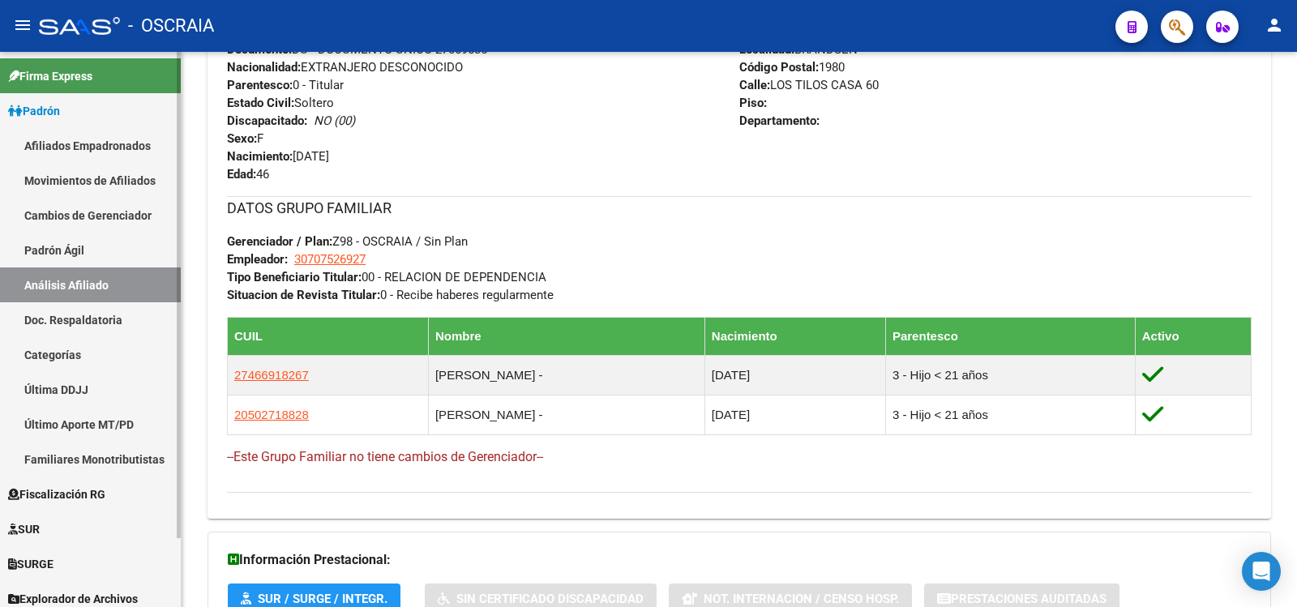
click at [92, 251] on link "Padrón Ágil" at bounding box center [90, 250] width 181 height 35
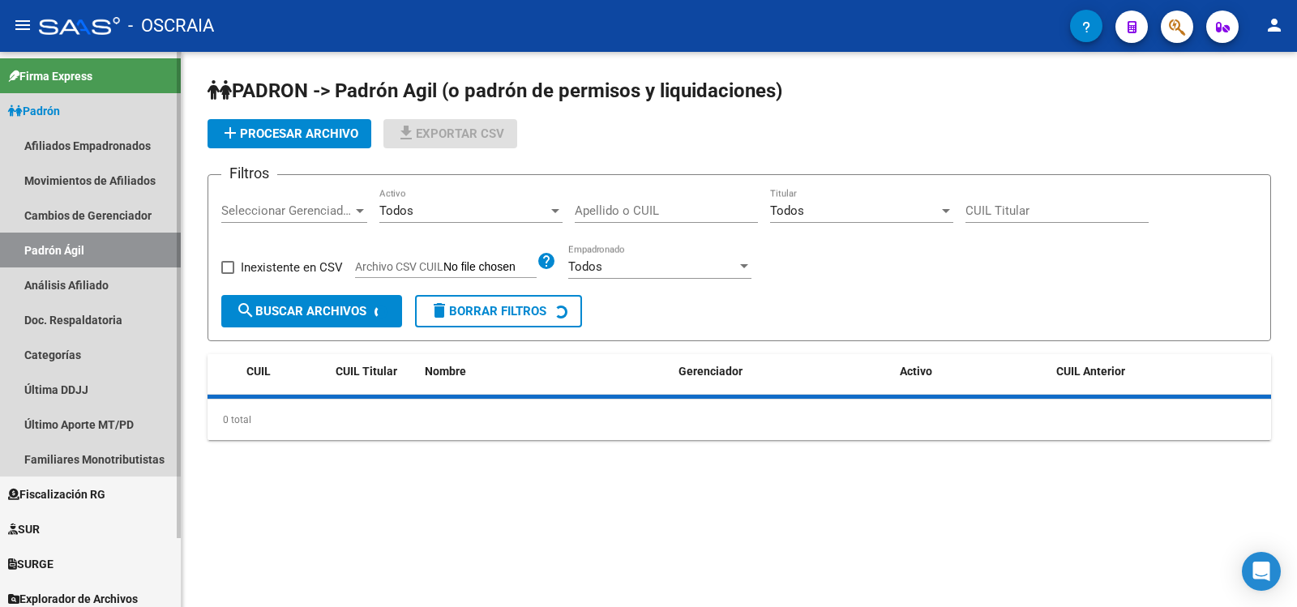
click at [93, 273] on link "Análisis Afiliado" at bounding box center [90, 285] width 181 height 35
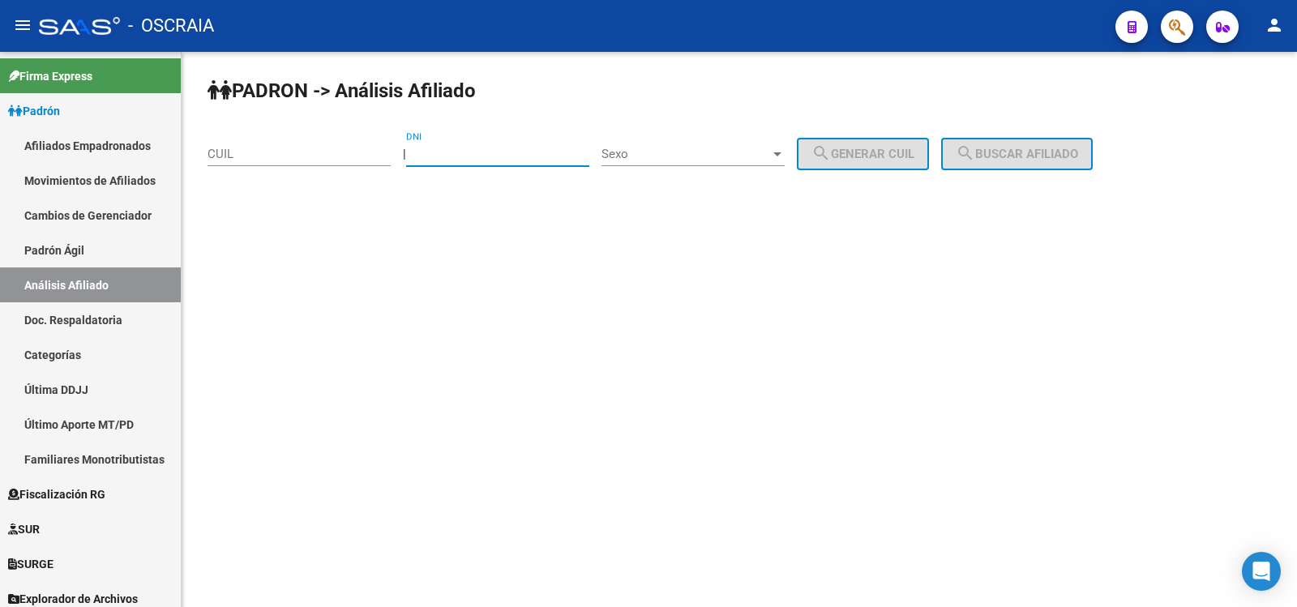
click at [443, 159] on input "DNI" at bounding box center [497, 154] width 183 height 15
type input "35753648"
click at [637, 147] on div "Sexo Sexo" at bounding box center [693, 148] width 183 height 35
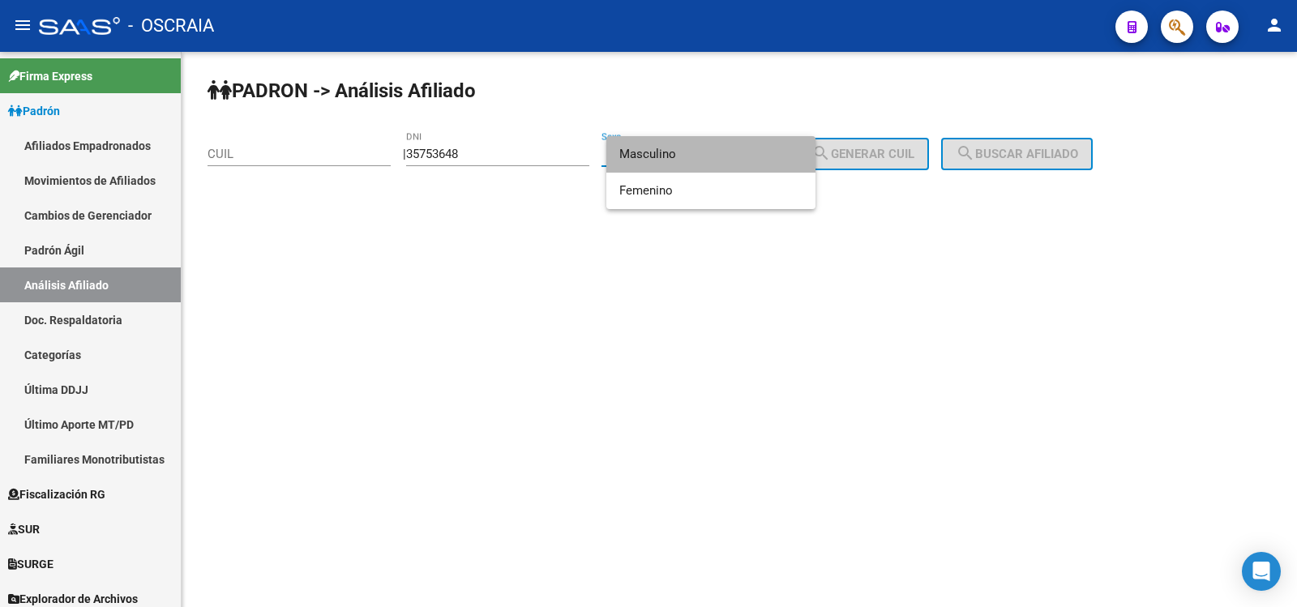
click at [683, 153] on span "Masculino" at bounding box center [710, 154] width 183 height 36
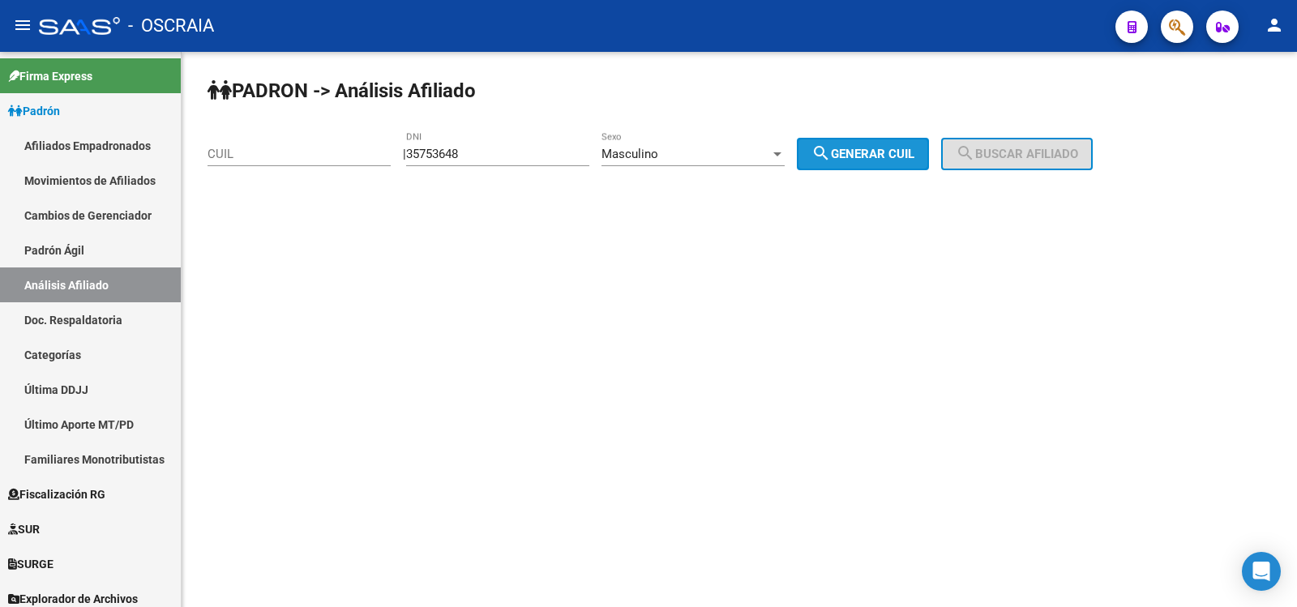
click at [831, 156] on mat-icon "search" at bounding box center [821, 153] width 19 height 19
type input "20-35753648-1"
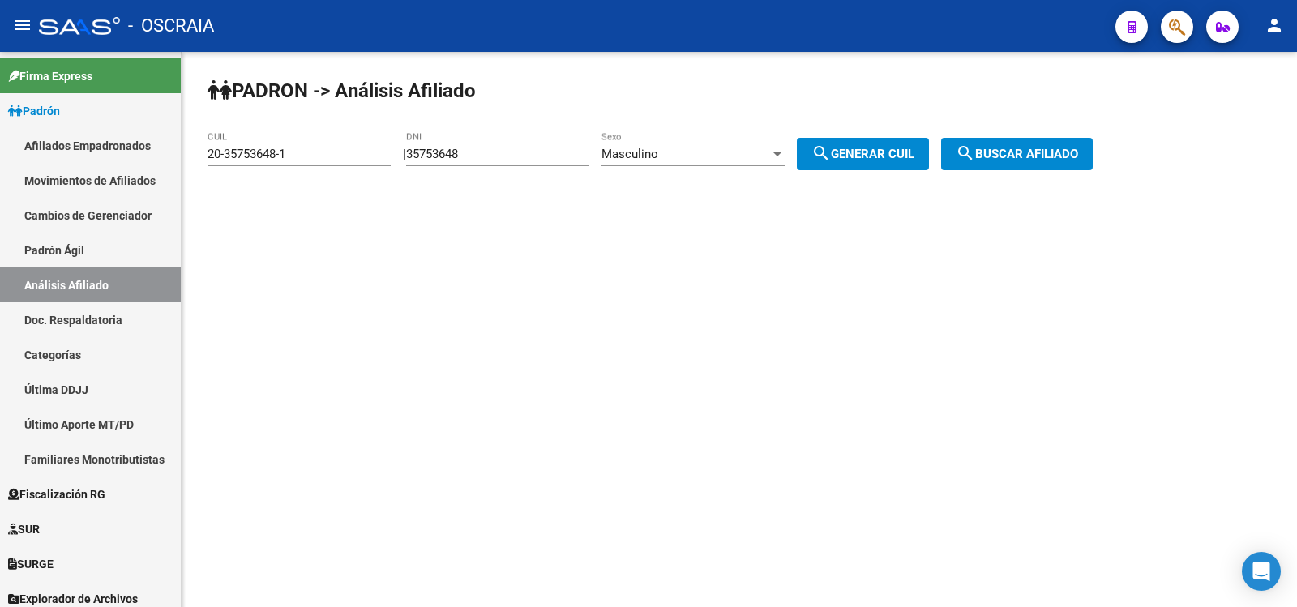
click at [1022, 164] on button "search Buscar afiliado" at bounding box center [1017, 154] width 152 height 32
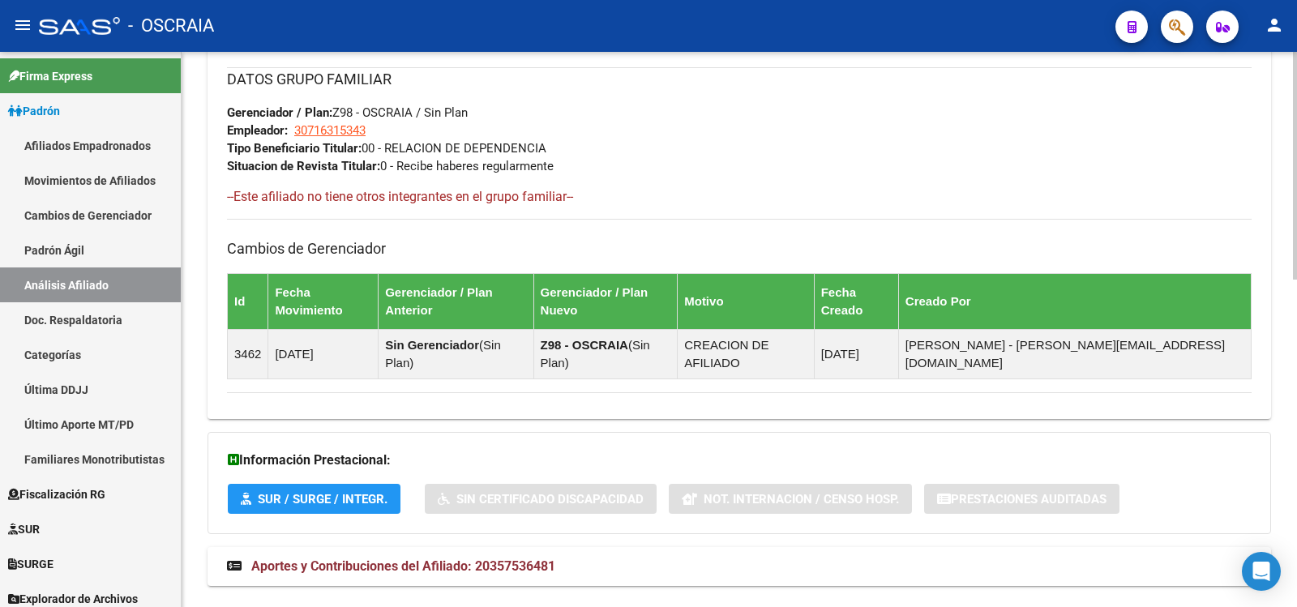
scroll to position [258, 0]
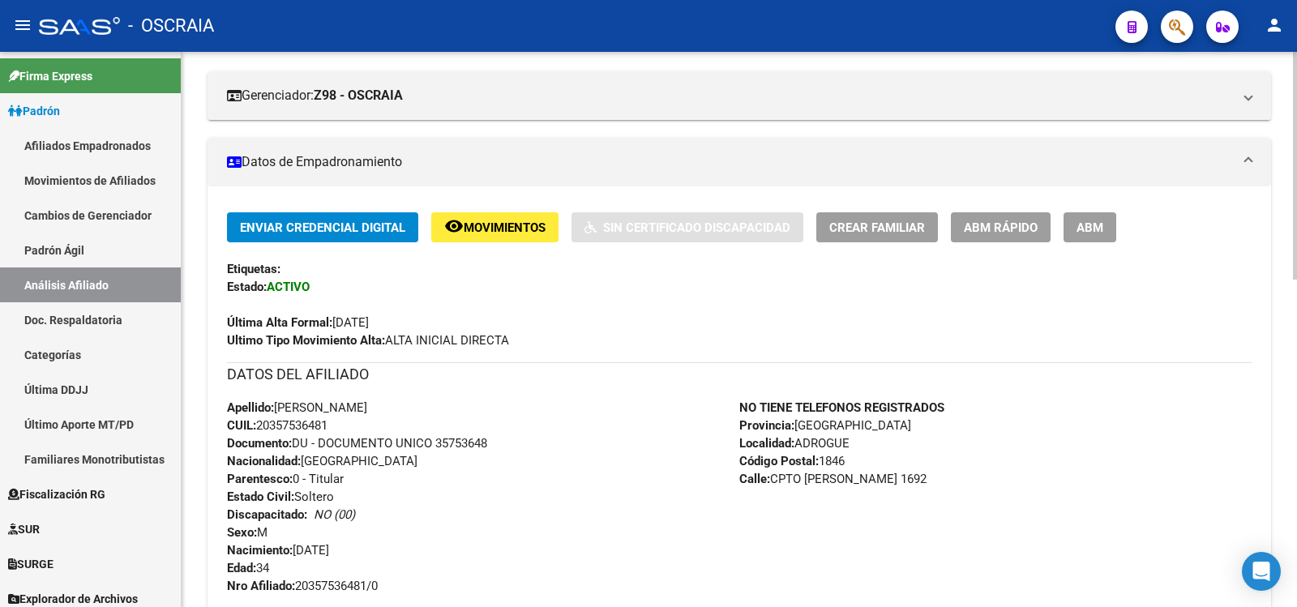
drag, startPoint x: 336, startPoint y: 425, endPoint x: 259, endPoint y: 422, distance: 77.9
click at [259, 422] on div "Apellido: [PERSON_NAME] CUIL: 20357536481 Documento: DU - DOCUMENTO UNICO 35753…" at bounding box center [483, 497] width 512 height 196
click at [347, 409] on span "Apellido: [PERSON_NAME]" at bounding box center [297, 408] width 140 height 15
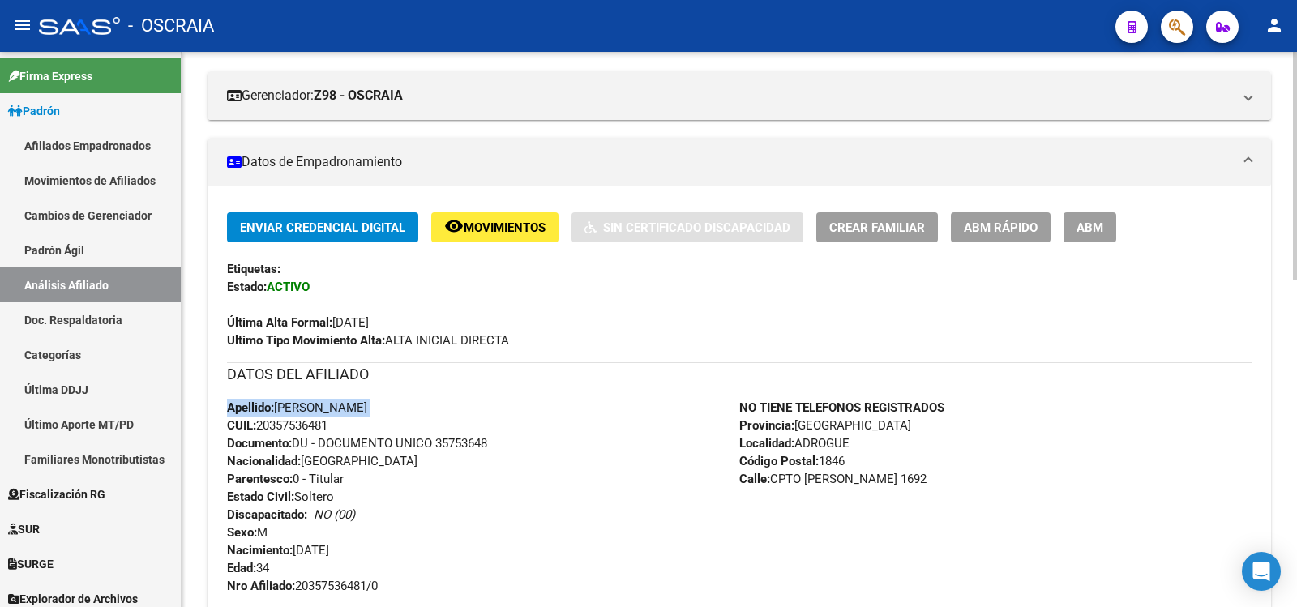
click at [293, 409] on span "Apellido: [PERSON_NAME]" at bounding box center [297, 408] width 140 height 15
drag, startPoint x: 281, startPoint y: 409, endPoint x: 415, endPoint y: 407, distance: 134.6
click at [415, 407] on div "Apellido: [PERSON_NAME] CUIL: 20357536481 Documento: DU - DOCUMENTO UNICO 35753…" at bounding box center [483, 497] width 512 height 196
